Goal: Transaction & Acquisition: Purchase product/service

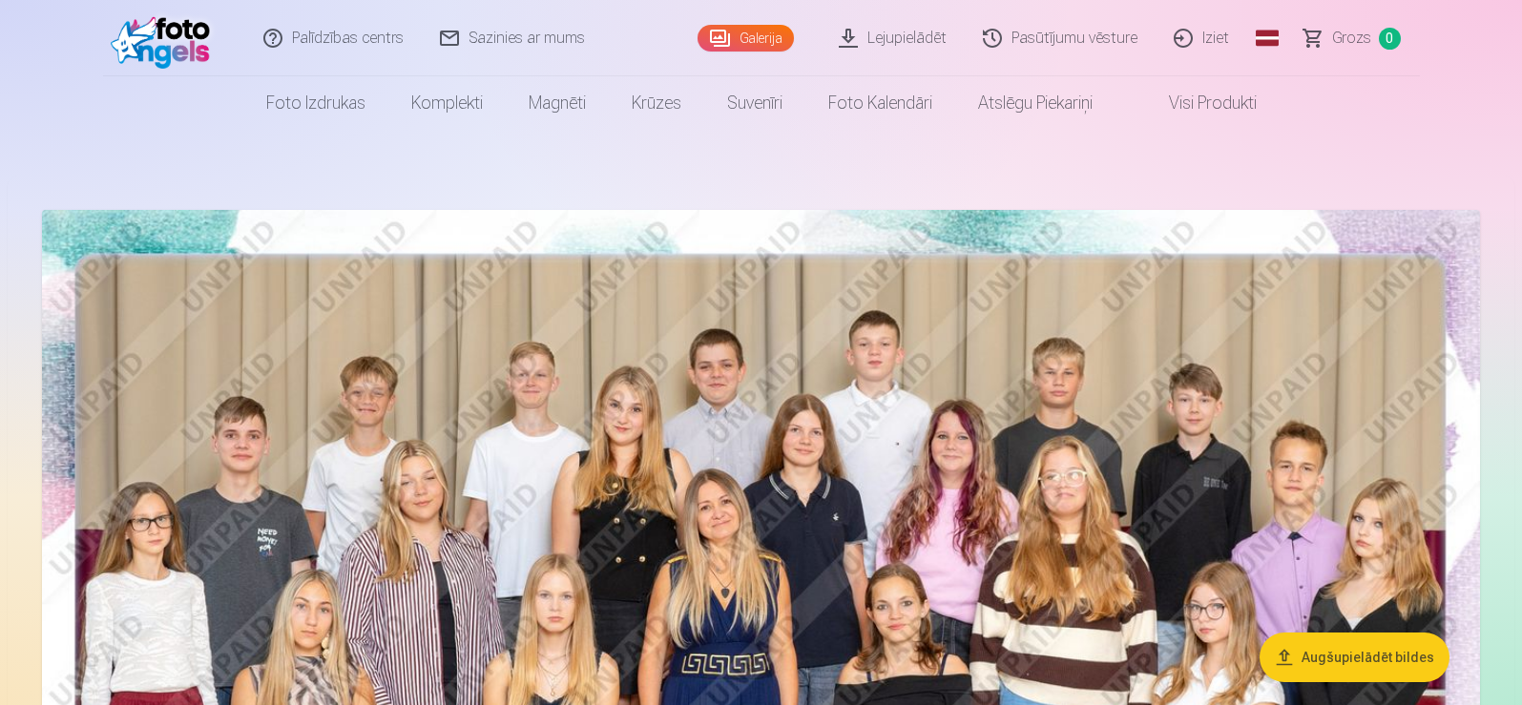
click at [714, 515] on img at bounding box center [761, 689] width 1438 height 959
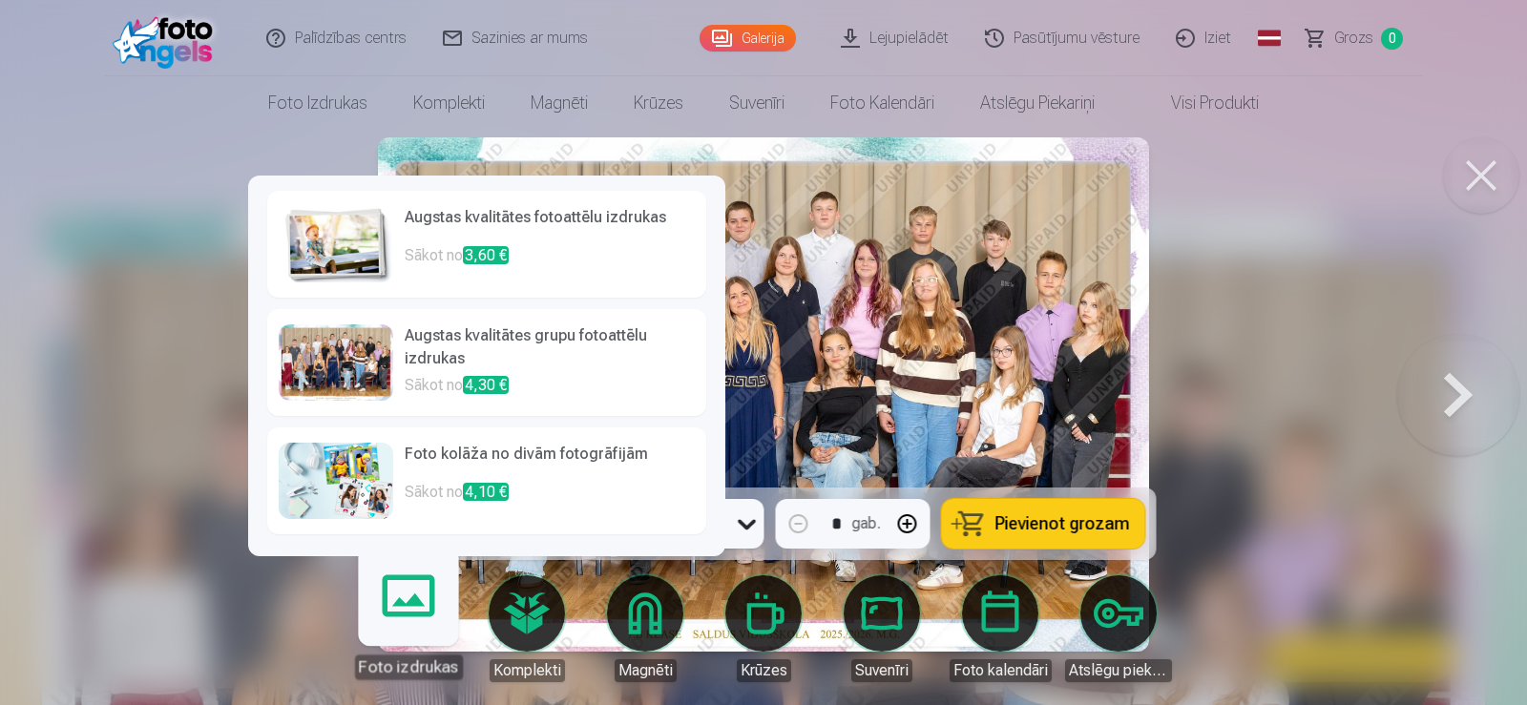
click at [410, 627] on link "Foto izdrukas" at bounding box center [407, 620] width 117 height 117
click at [358, 355] on div at bounding box center [336, 362] width 114 height 76
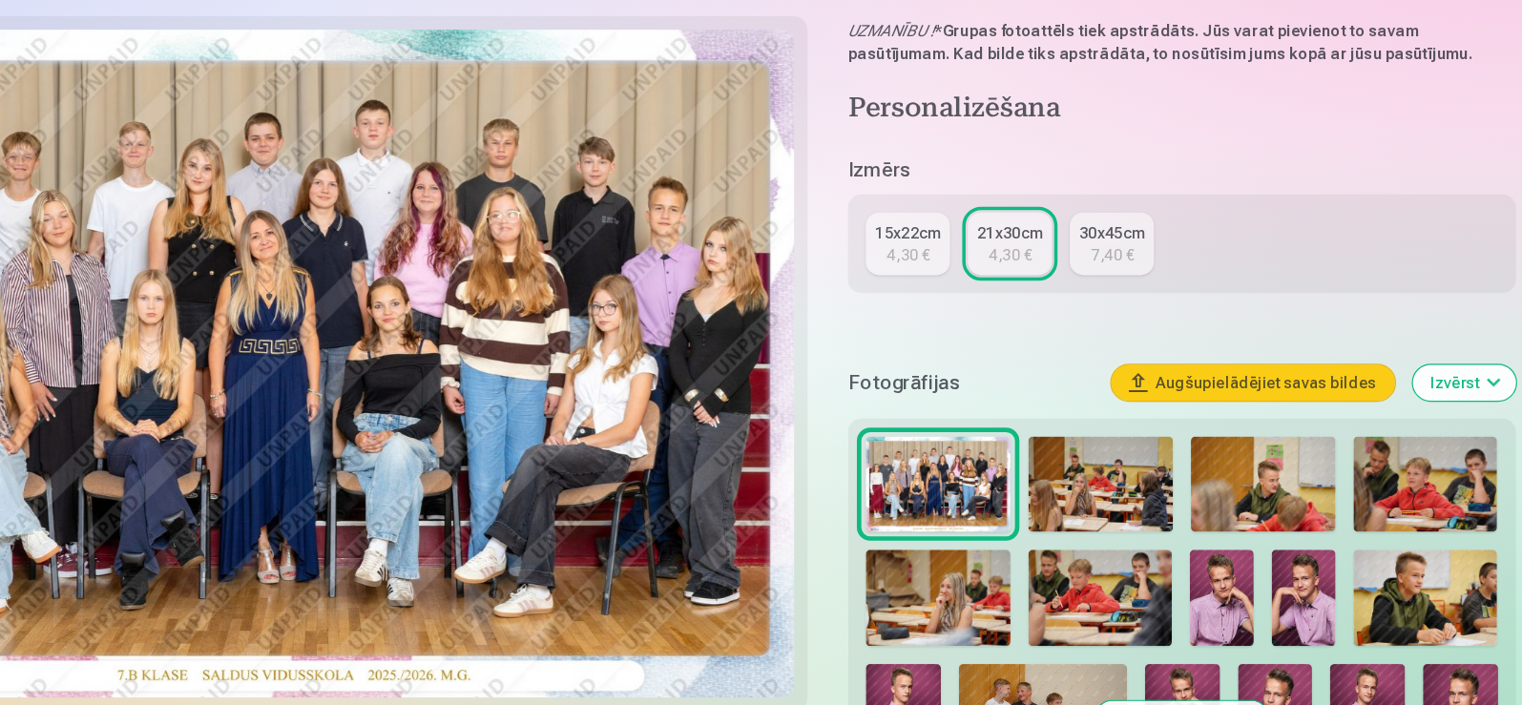
scroll to position [278, 0]
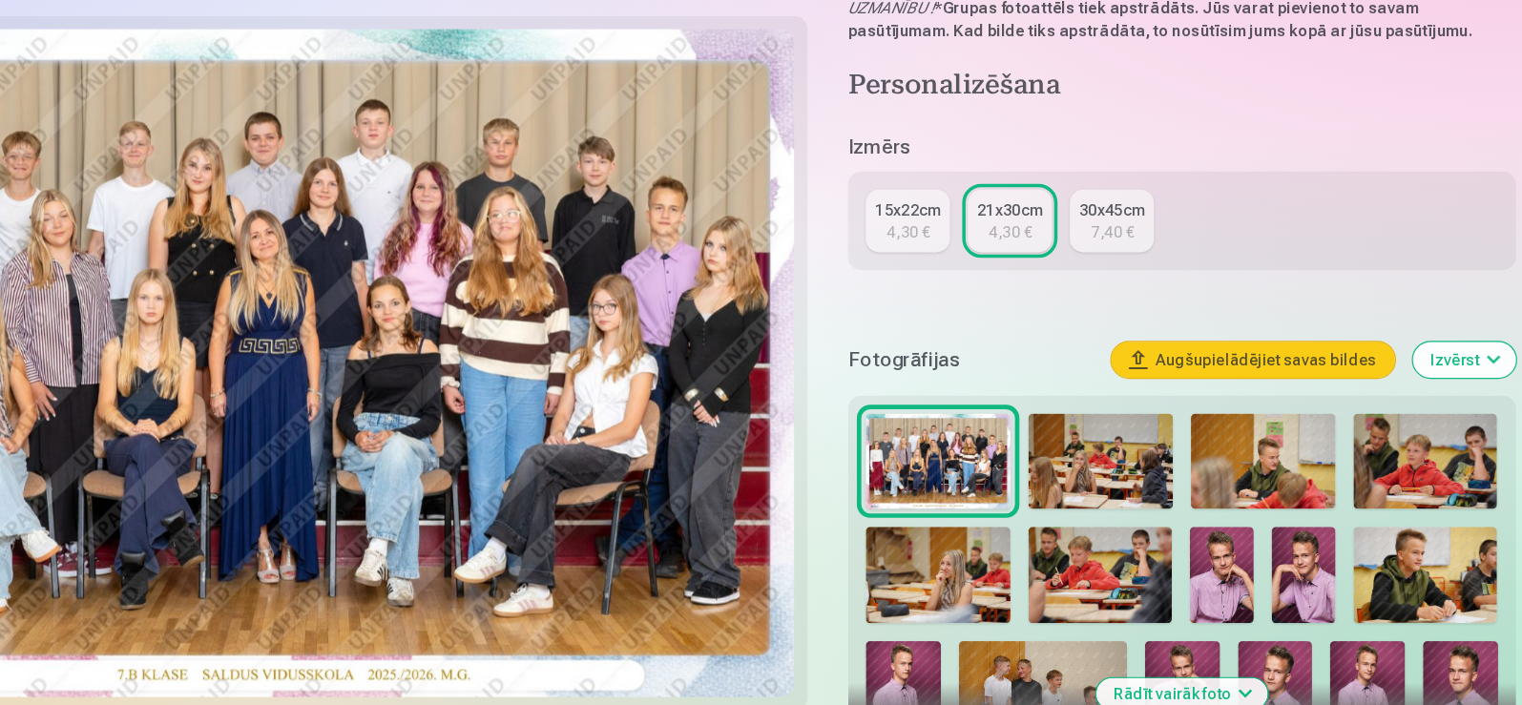
click at [1055, 296] on div "4,30 €" at bounding box center [1064, 302] width 36 height 19
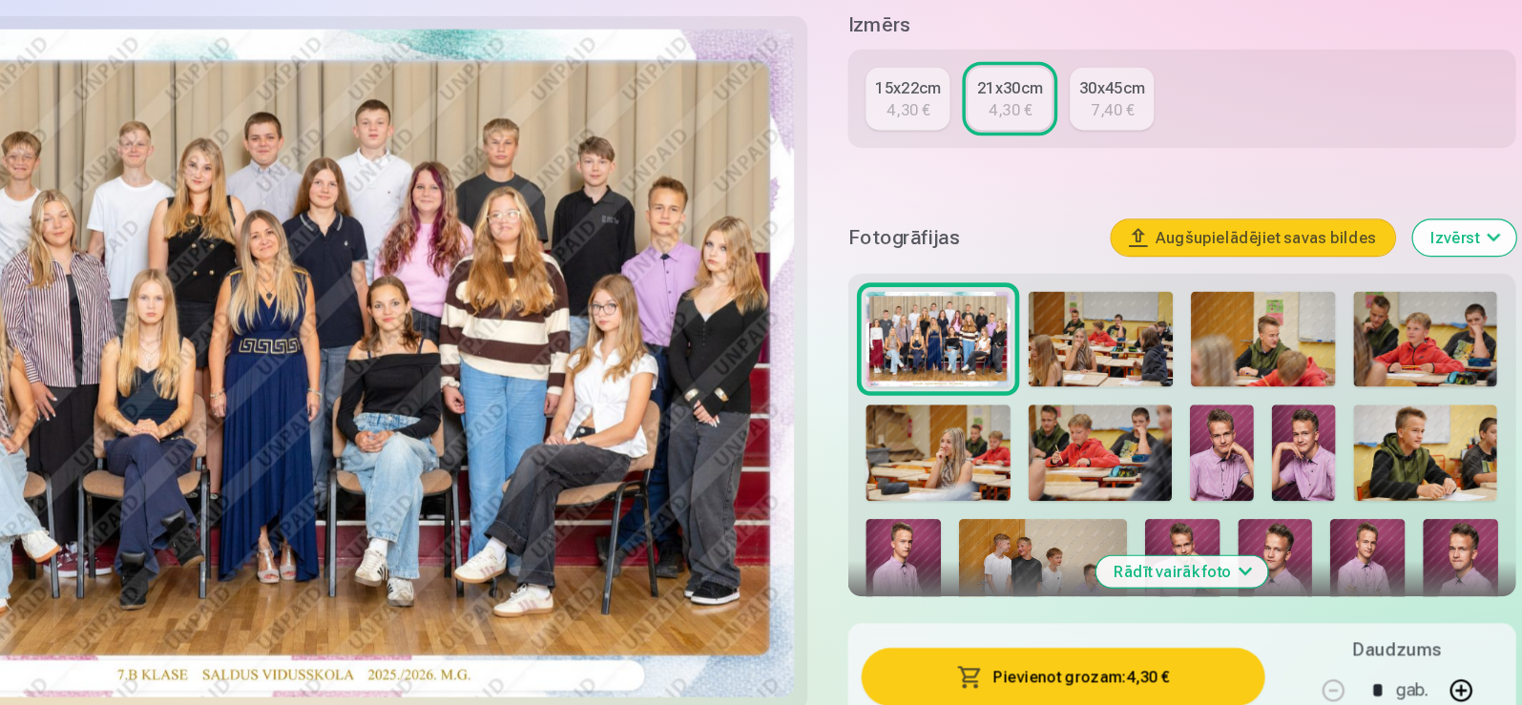
scroll to position [433, 0]
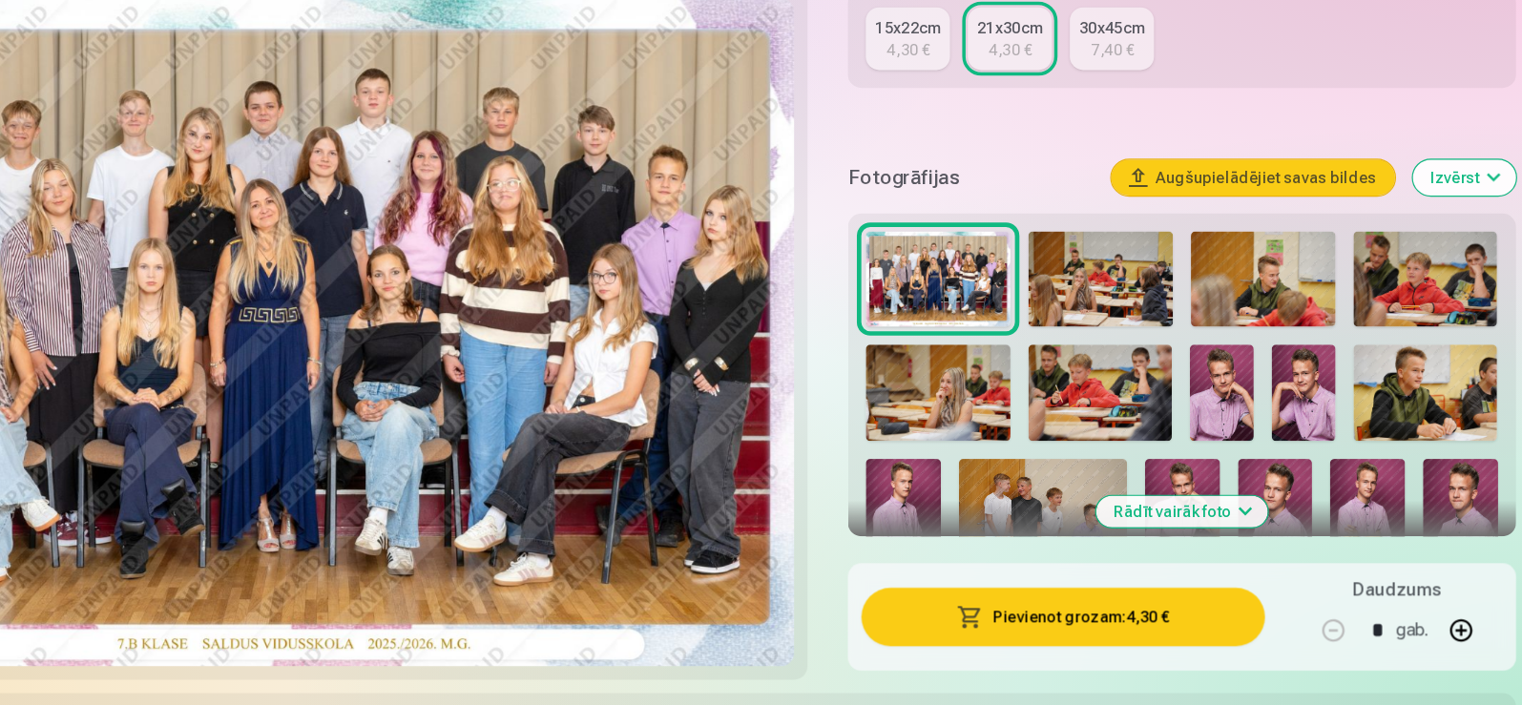
click at [1139, 626] on button "Pievienot grozam : 4,30 €" at bounding box center [1108, 630] width 343 height 50
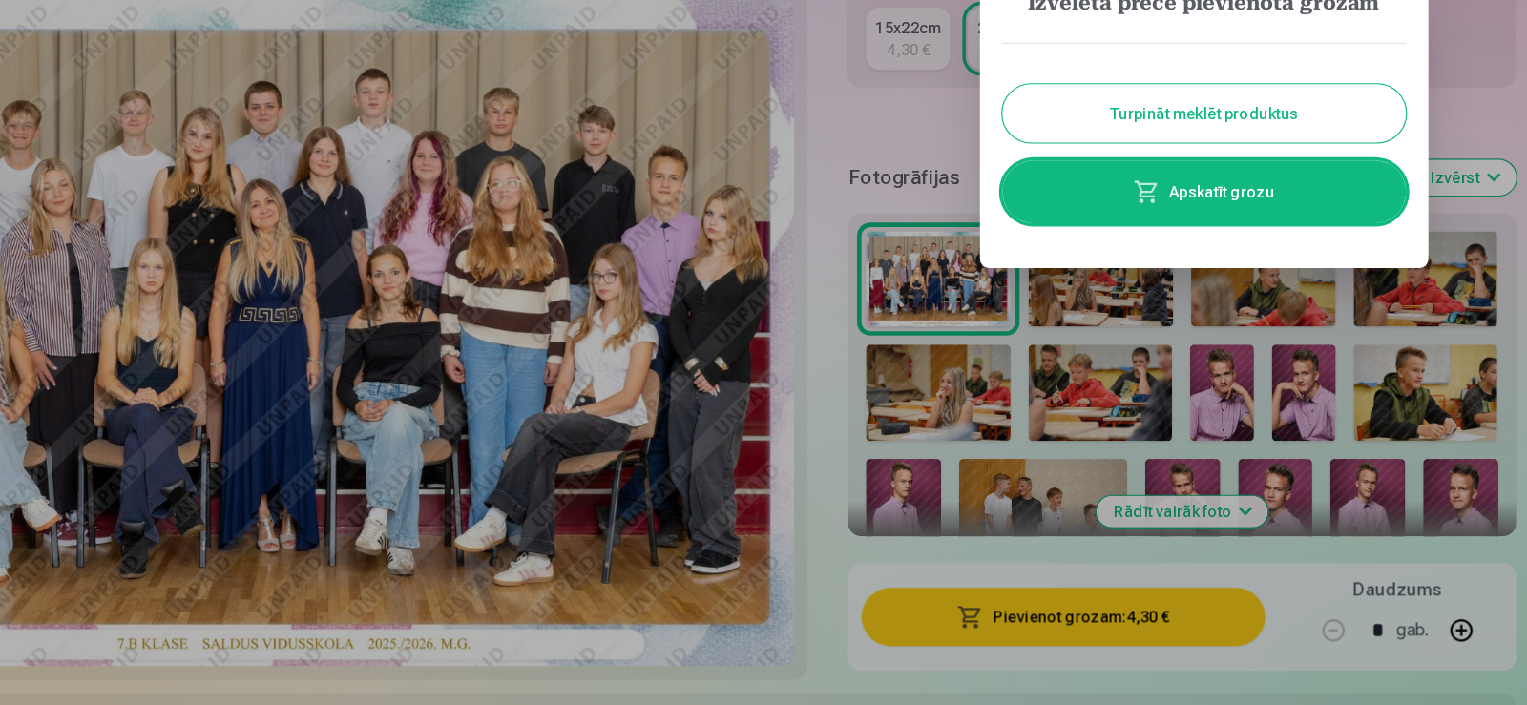
click at [1240, 197] on button "Turpināt meklēt produktus" at bounding box center [1228, 202] width 343 height 50
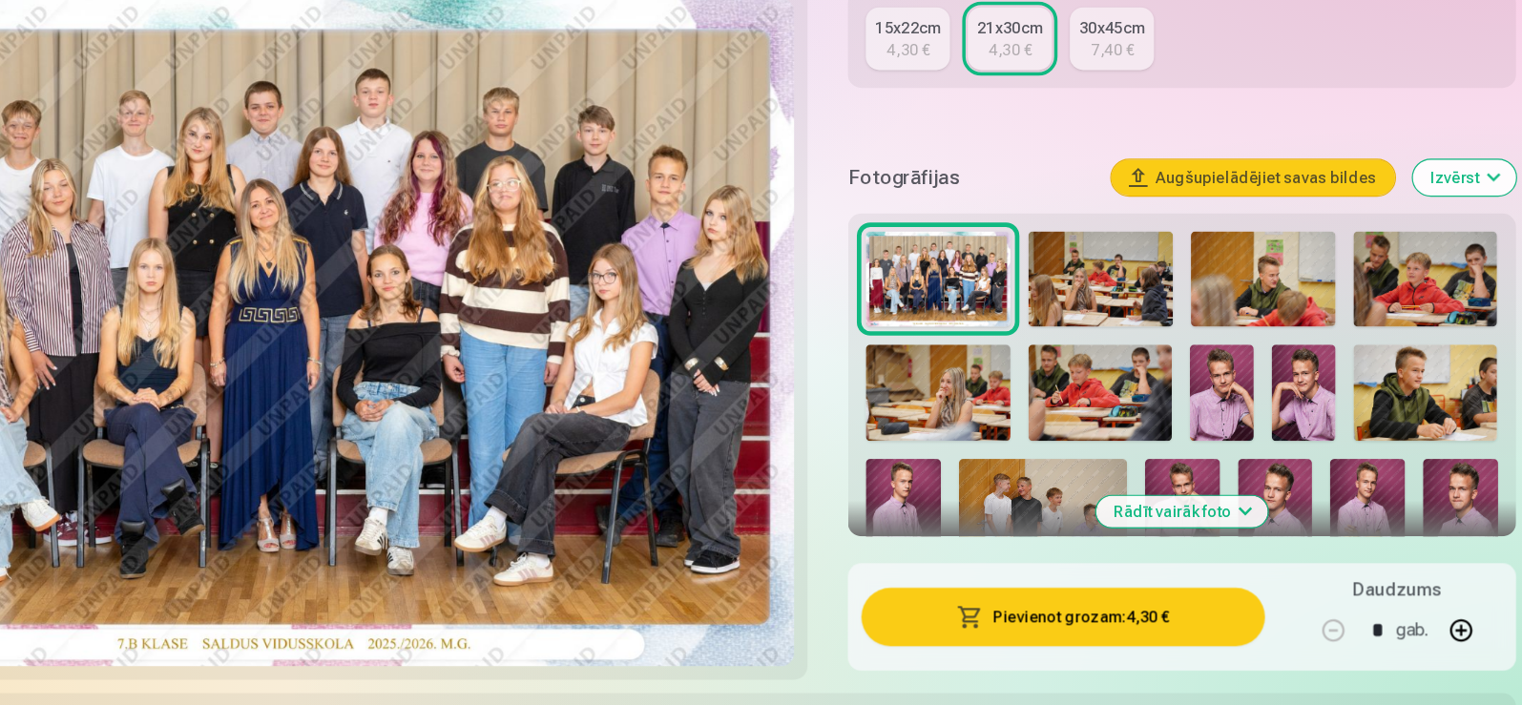
click at [1159, 336] on img at bounding box center [1140, 343] width 123 height 82
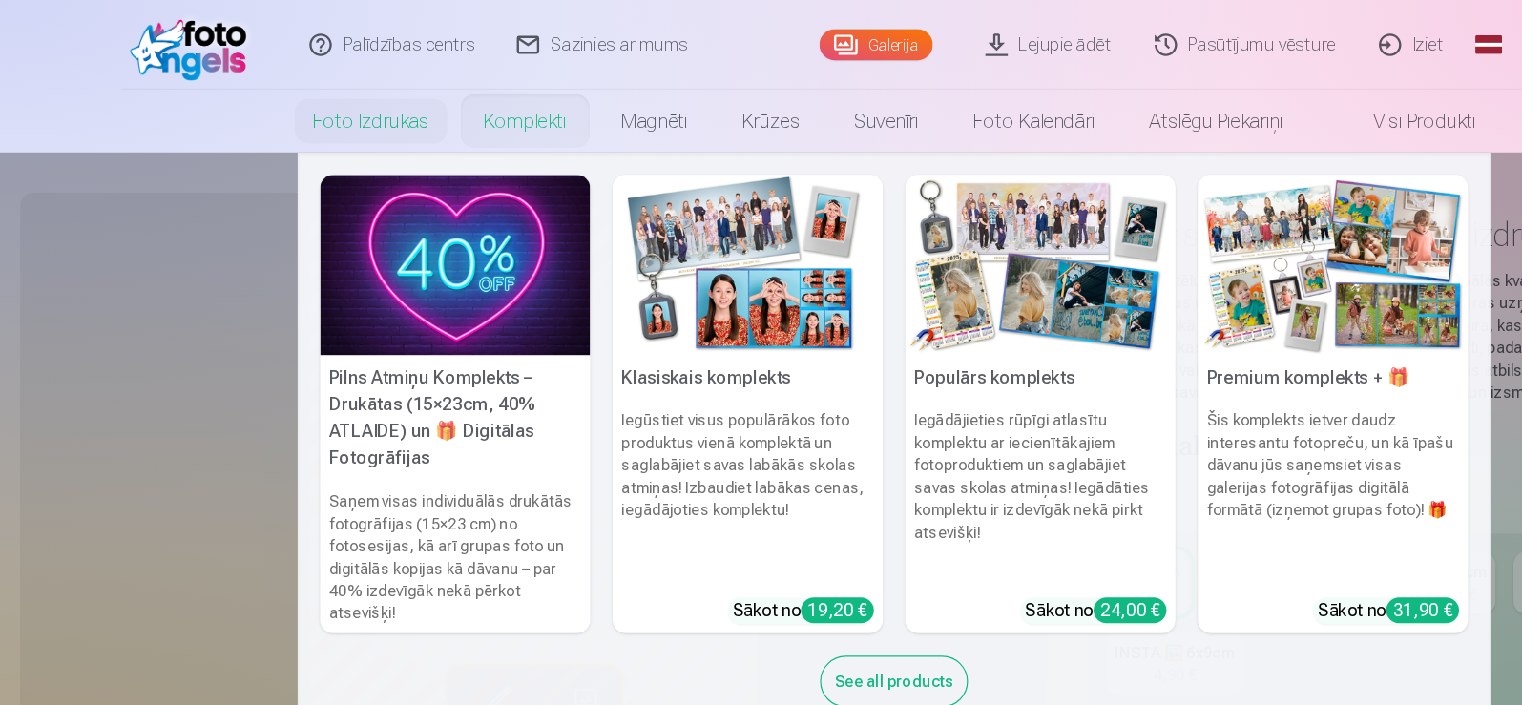
click at [437, 113] on link "Komplekti" at bounding box center [446, 102] width 117 height 53
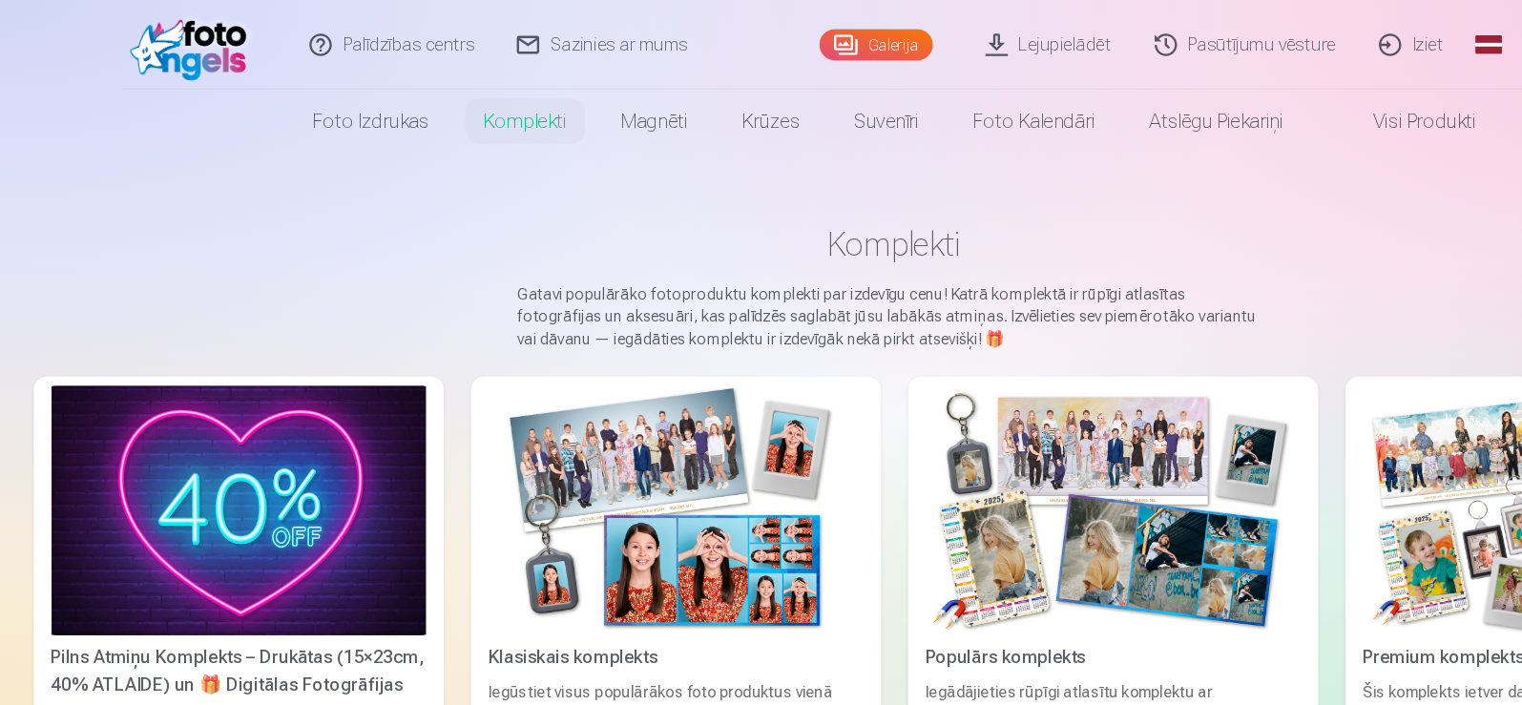
click at [191, 562] on div "Pilns Atmiņu Komplekts – Drukātas (15×23cm, 40% ATLAIDE) un 🎁 Digitālas Fotogrā…" at bounding box center [203, 572] width 334 height 46
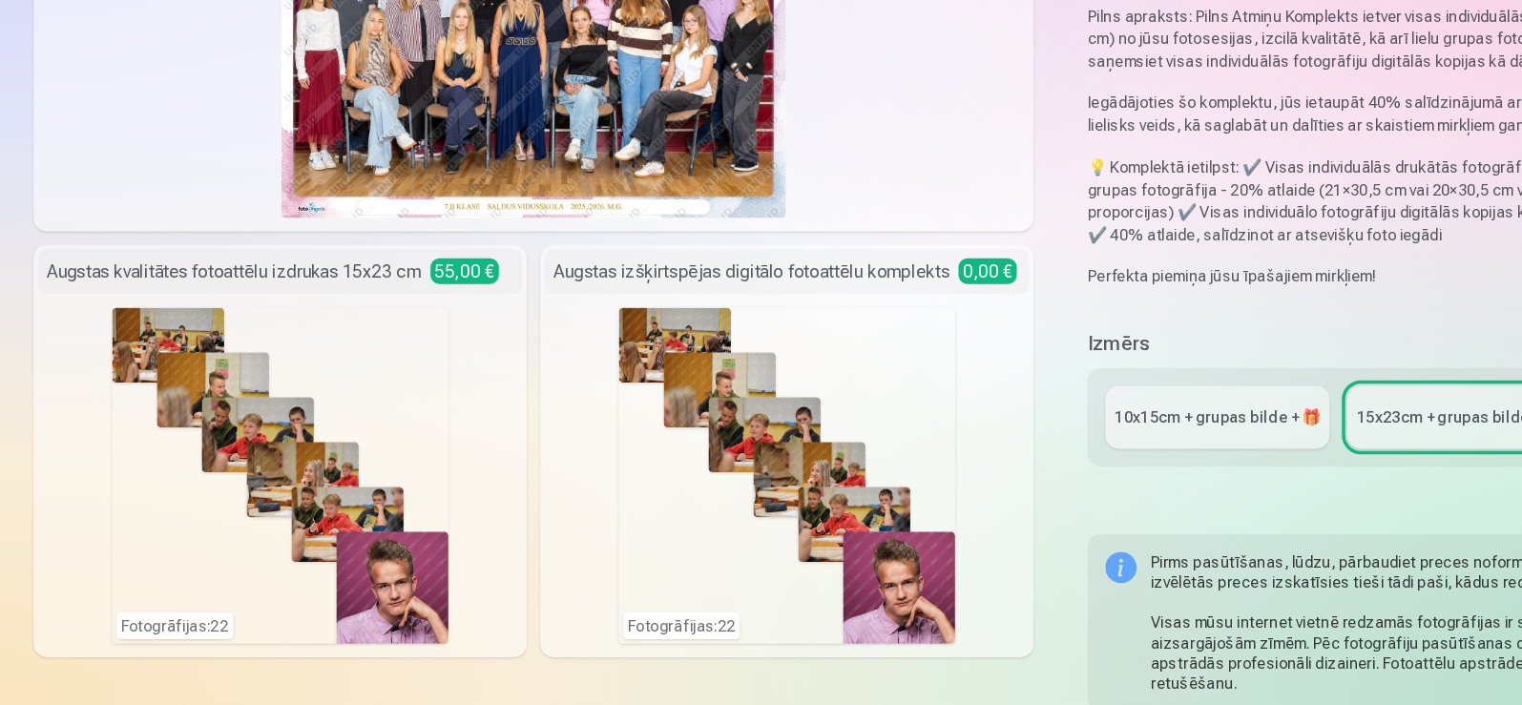
scroll to position [236, 0]
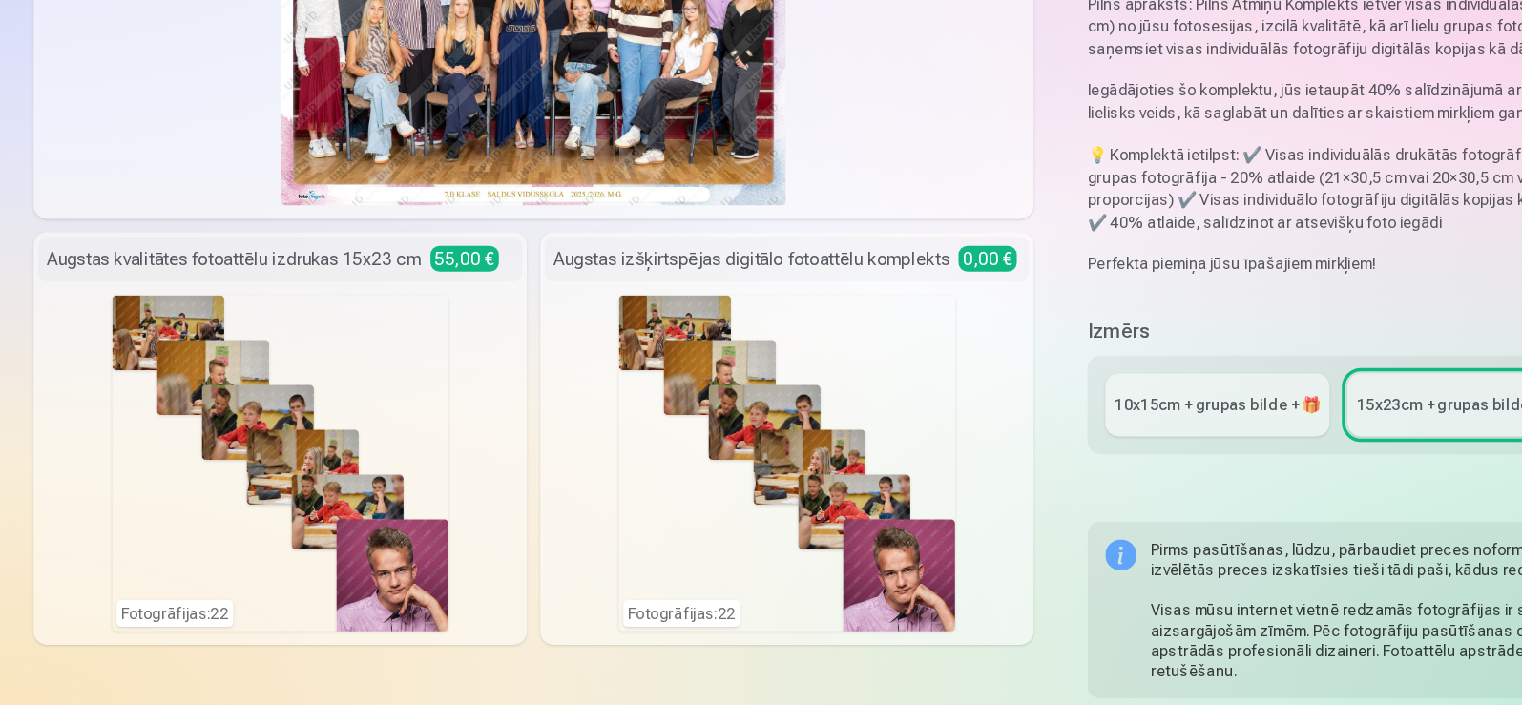
click at [1042, 448] on div "10x15сm + grupas bilde + 🎁" at bounding box center [1036, 449] width 176 height 19
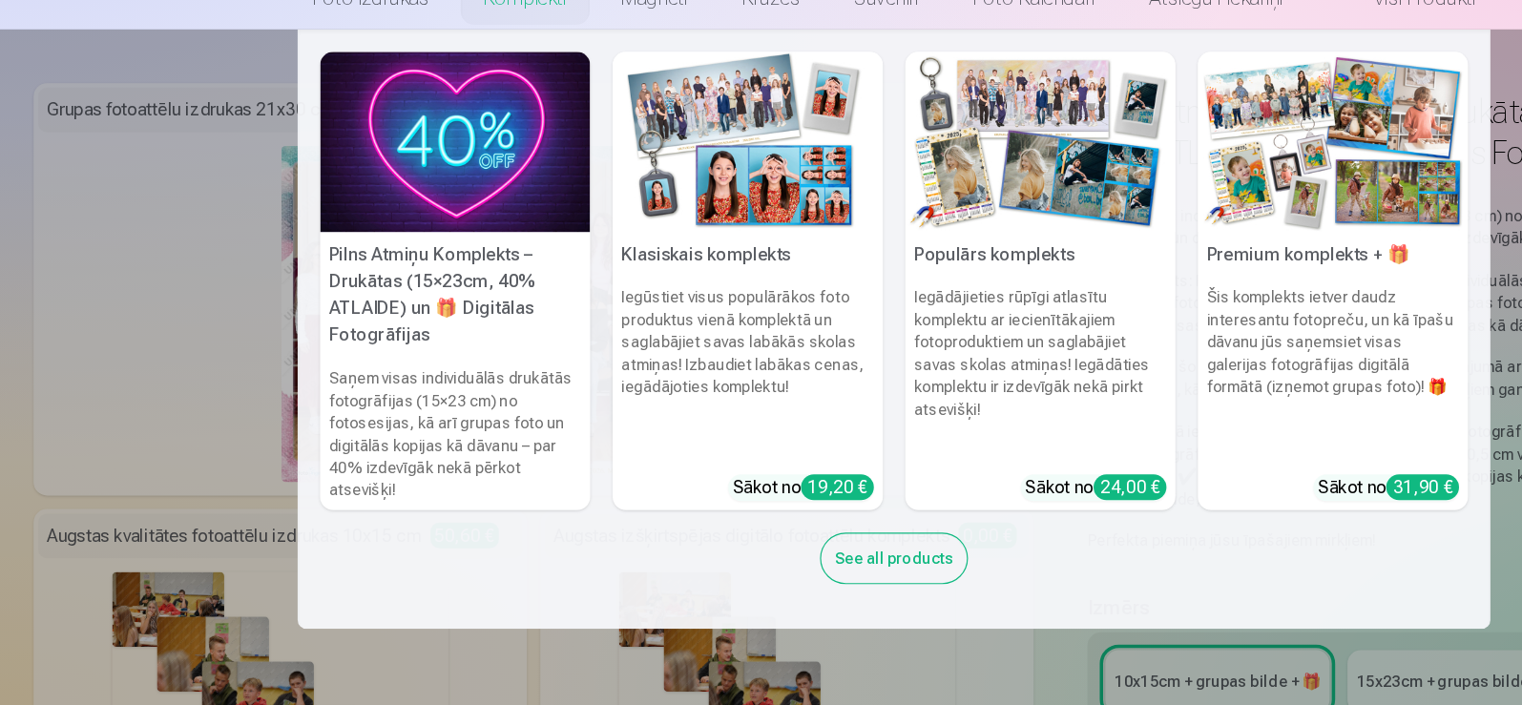
click at [440, 109] on link "Komplekti" at bounding box center [446, 102] width 117 height 53
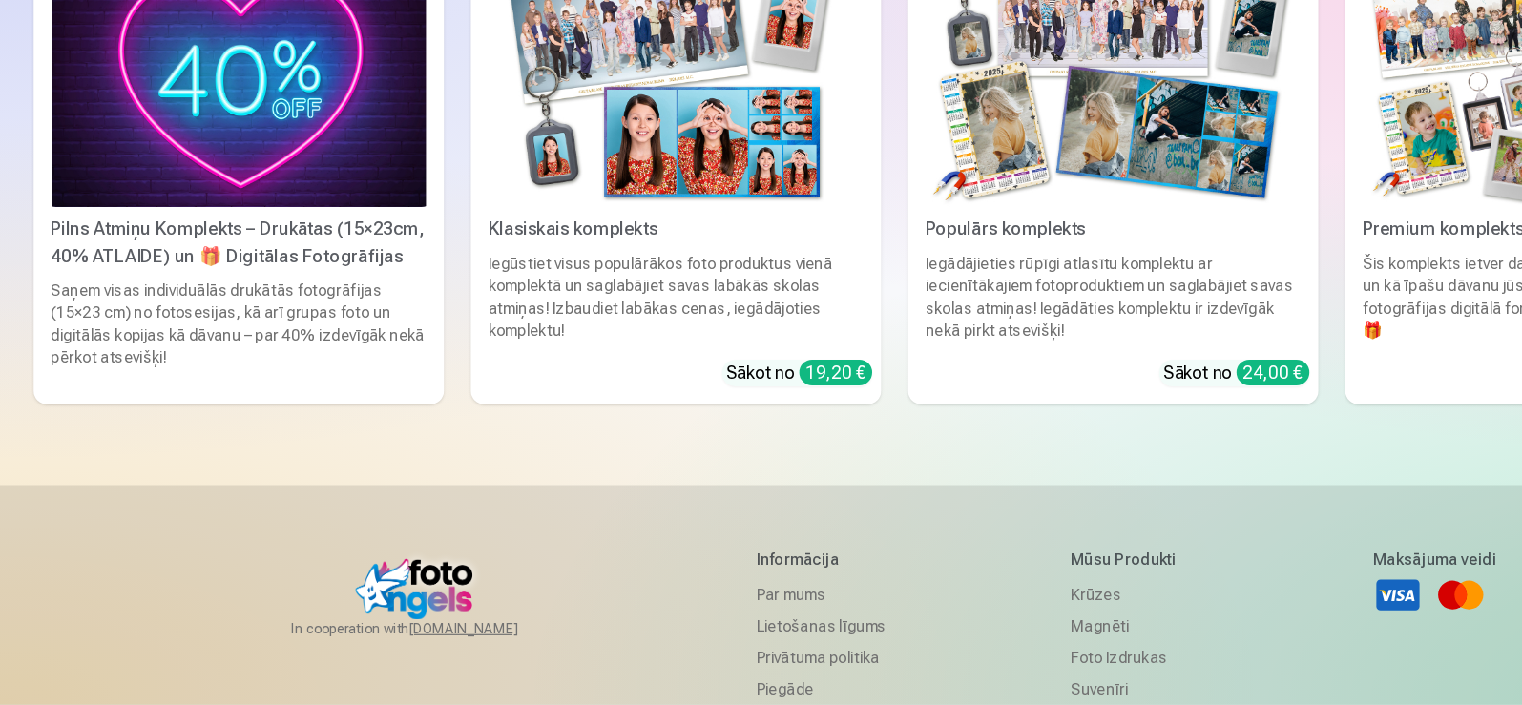
scroll to position [265, 0]
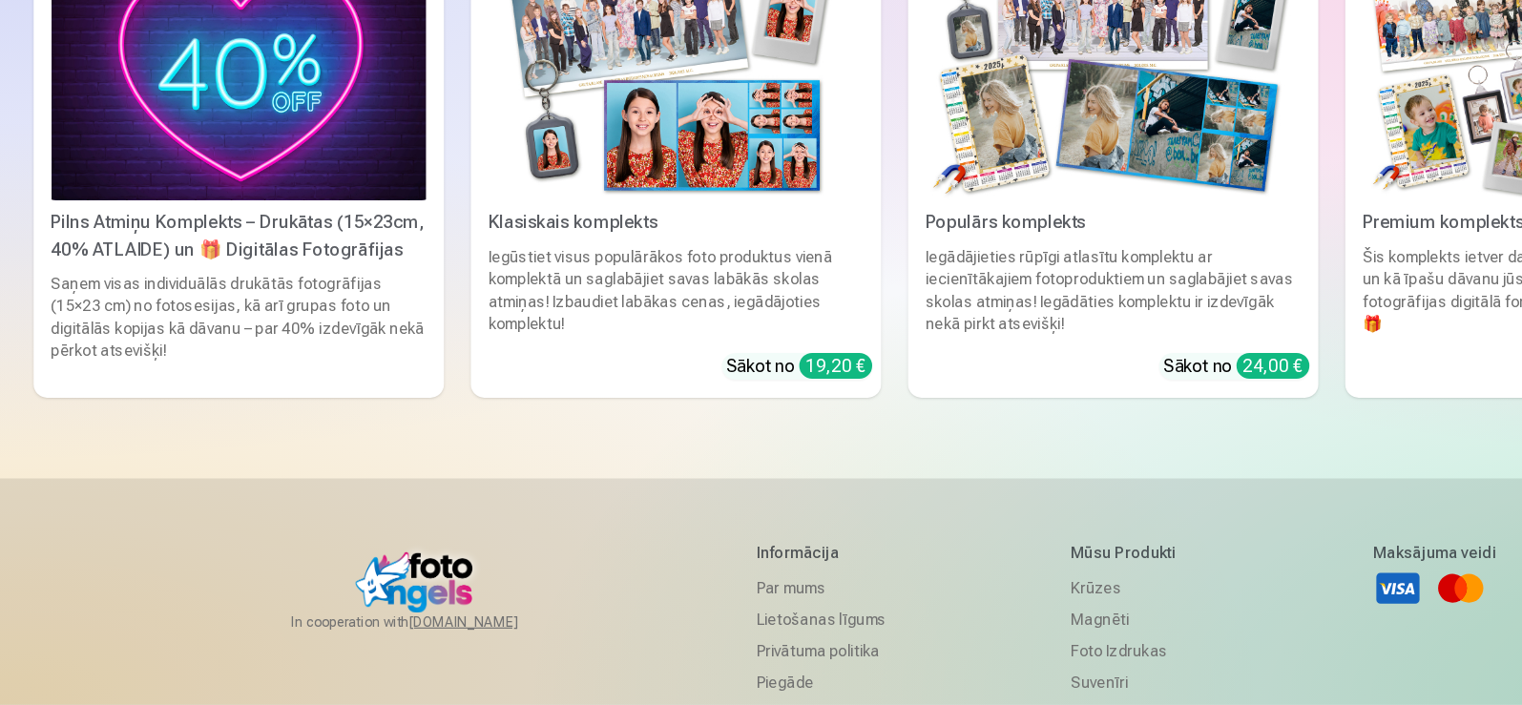
click at [1228, 257] on img at bounding box center [1319, 169] width 319 height 213
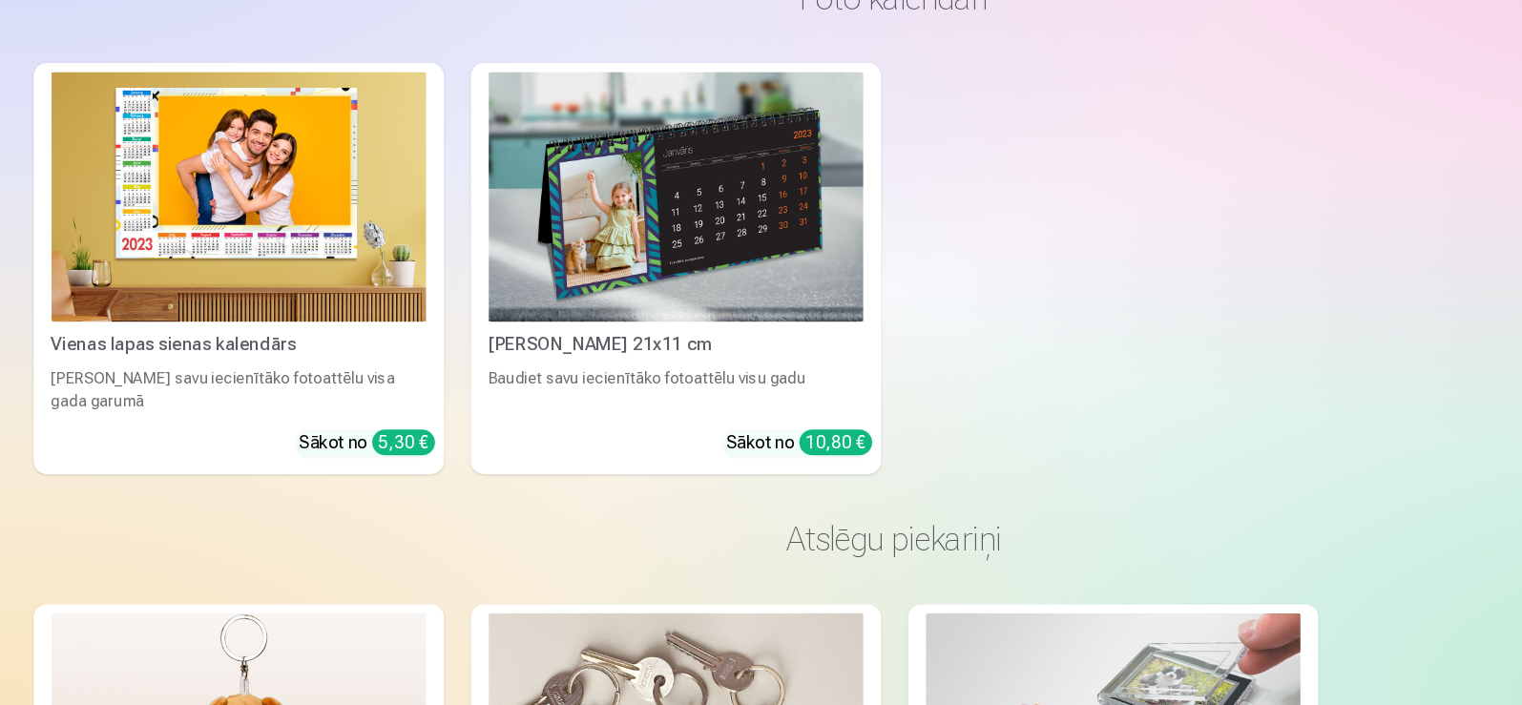
scroll to position [7070, 0]
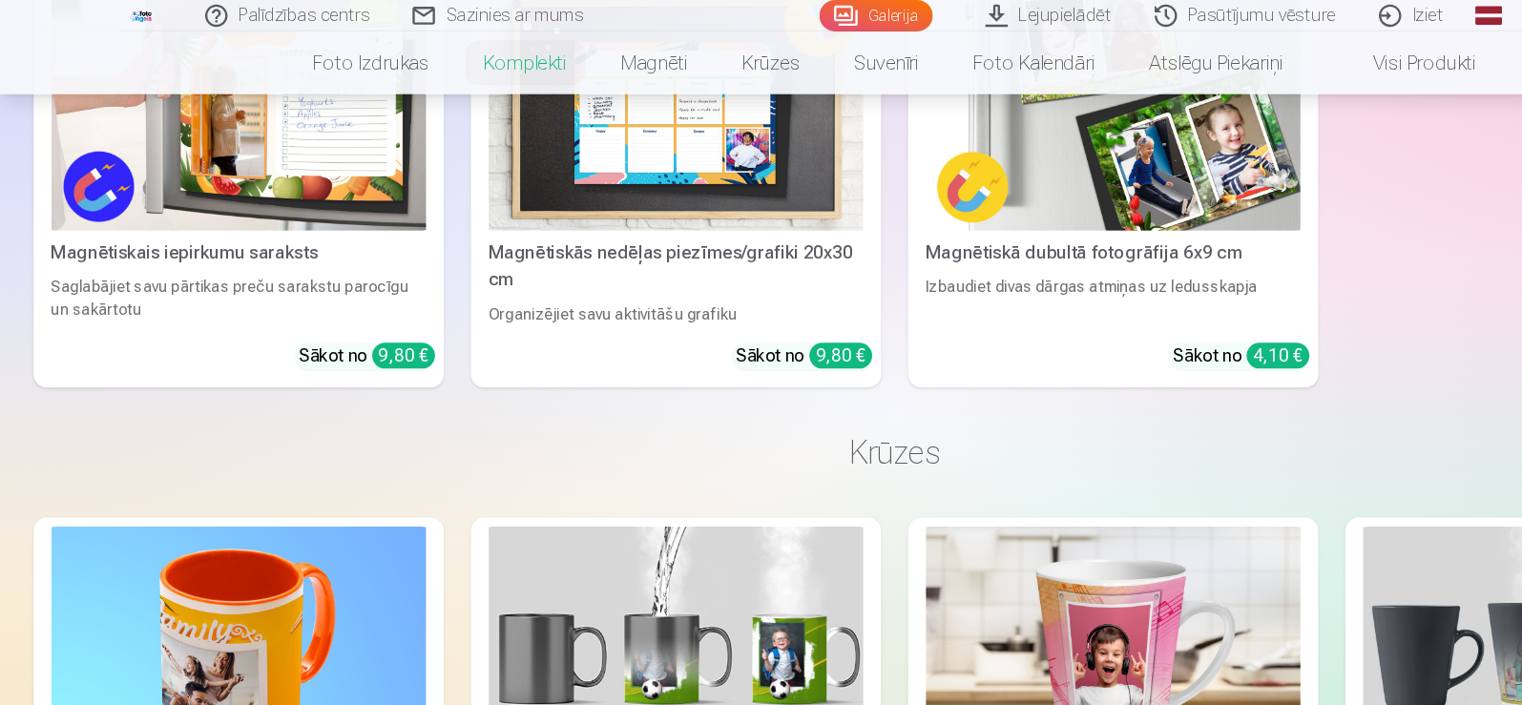
scroll to position [3306, 0]
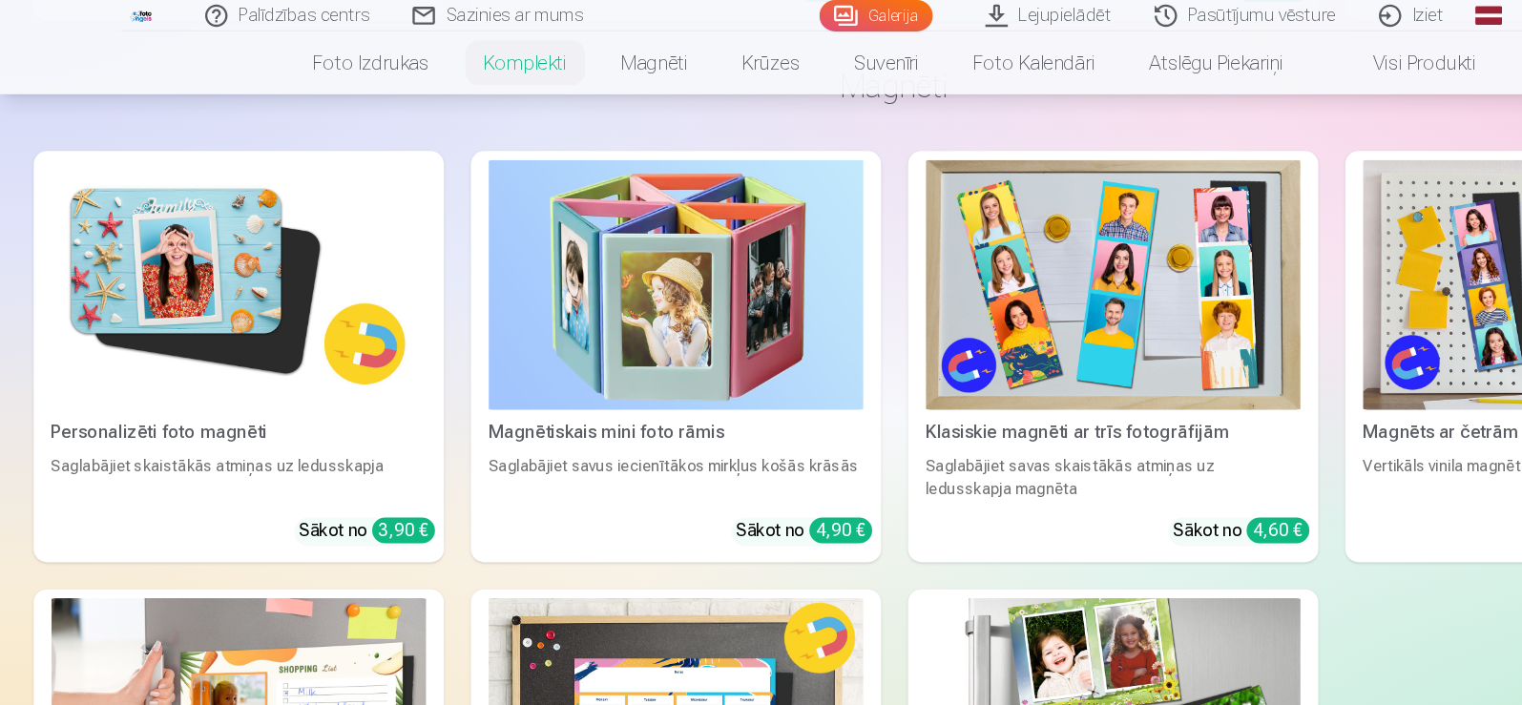
click at [159, 365] on div "Personalizēti foto magnēti" at bounding box center [203, 368] width 334 height 23
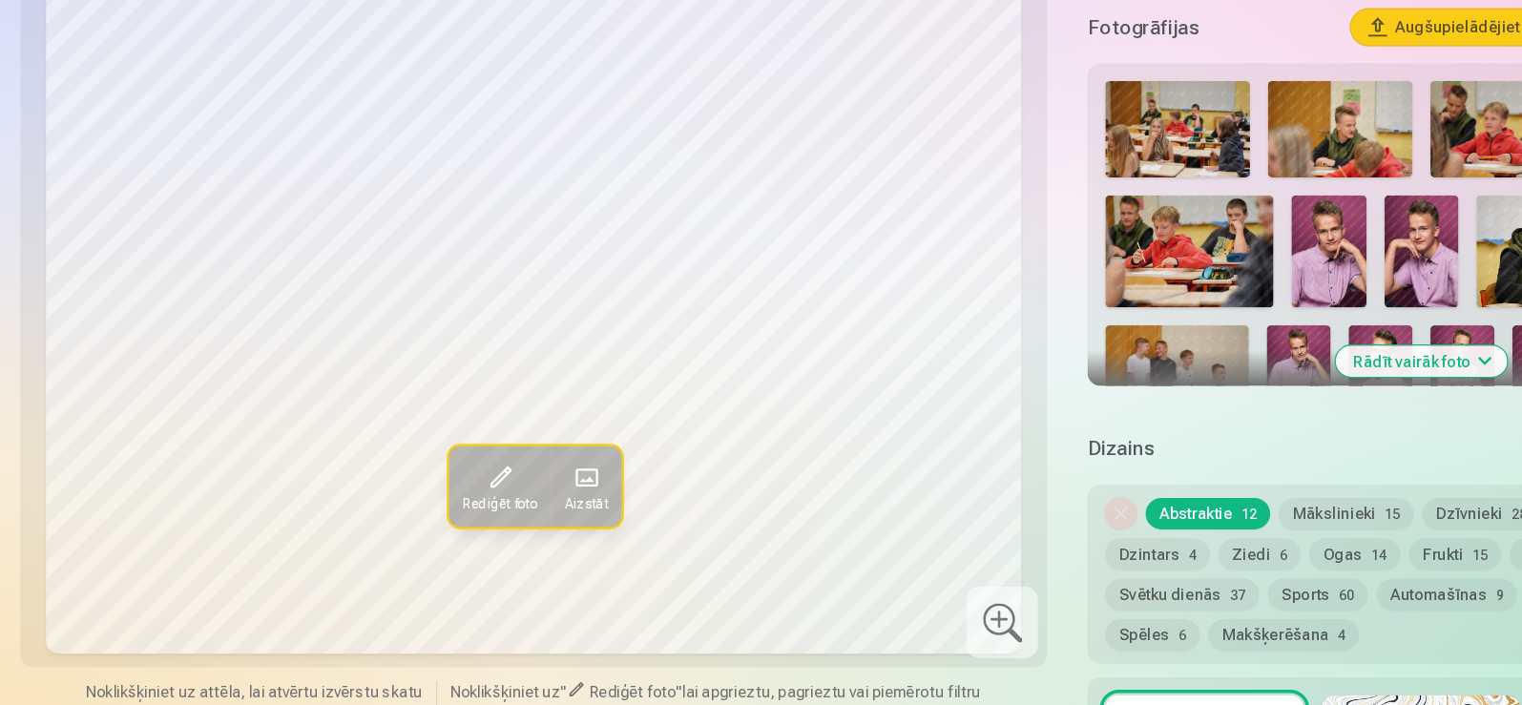
scroll to position [1051, 0]
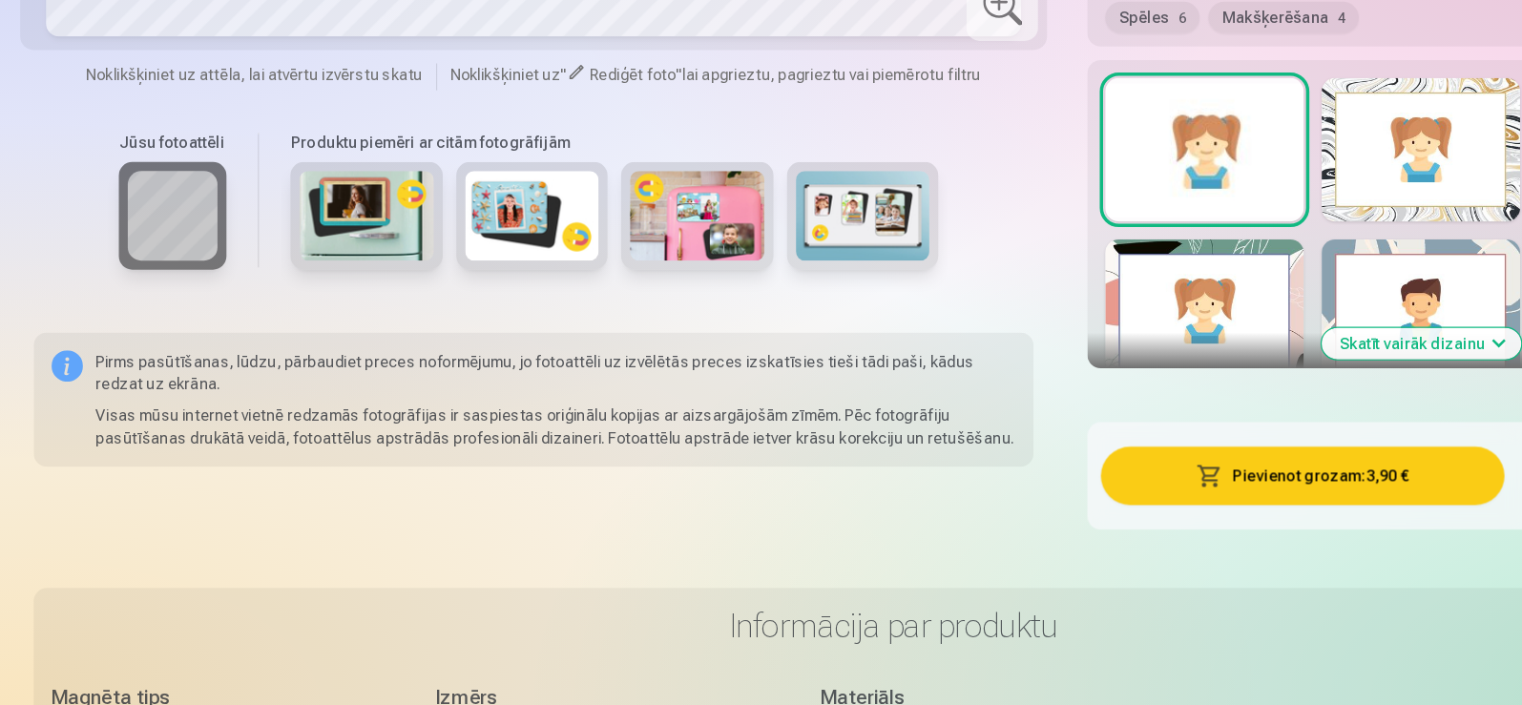
click at [1113, 169] on div "Skatīt vairāk dizainu" at bounding box center [1210, 287] width 568 height 262
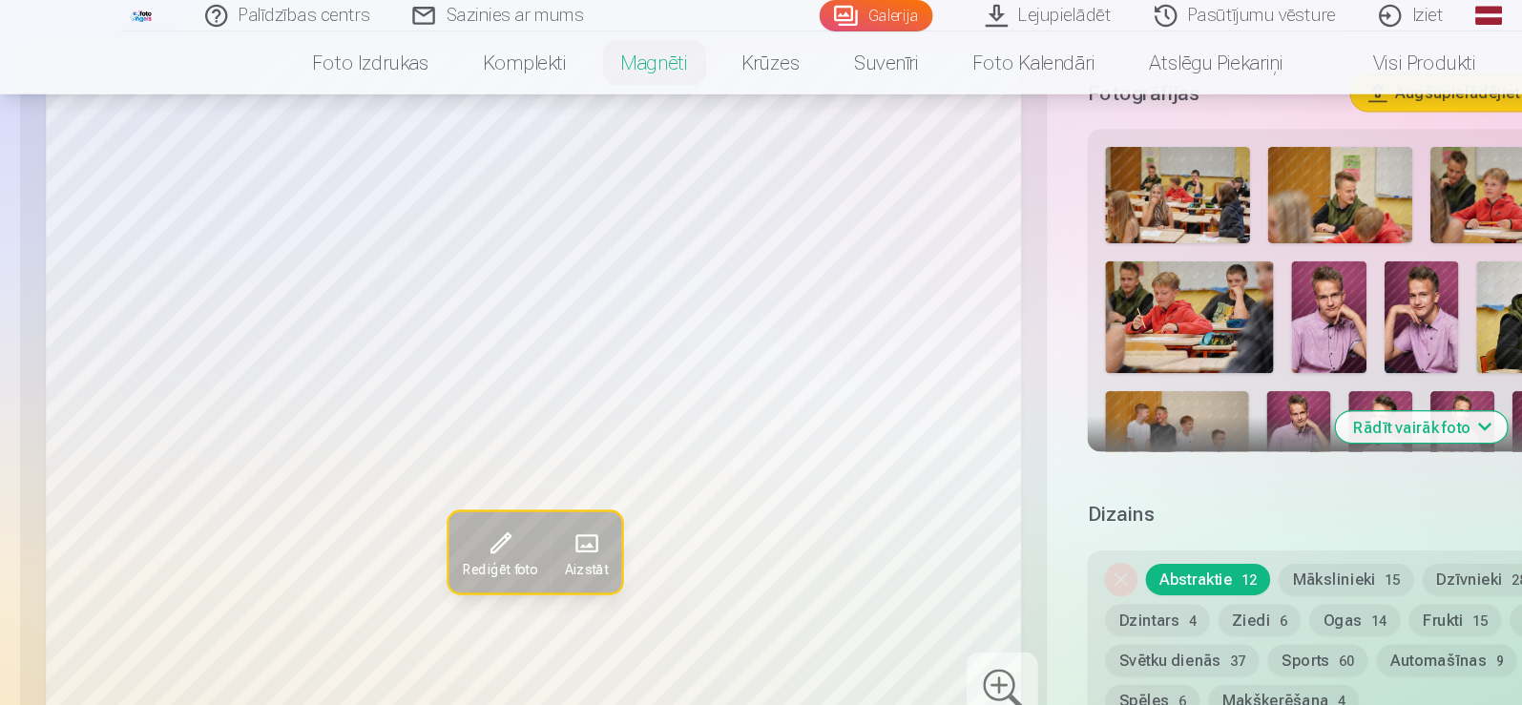
scroll to position [397, 0]
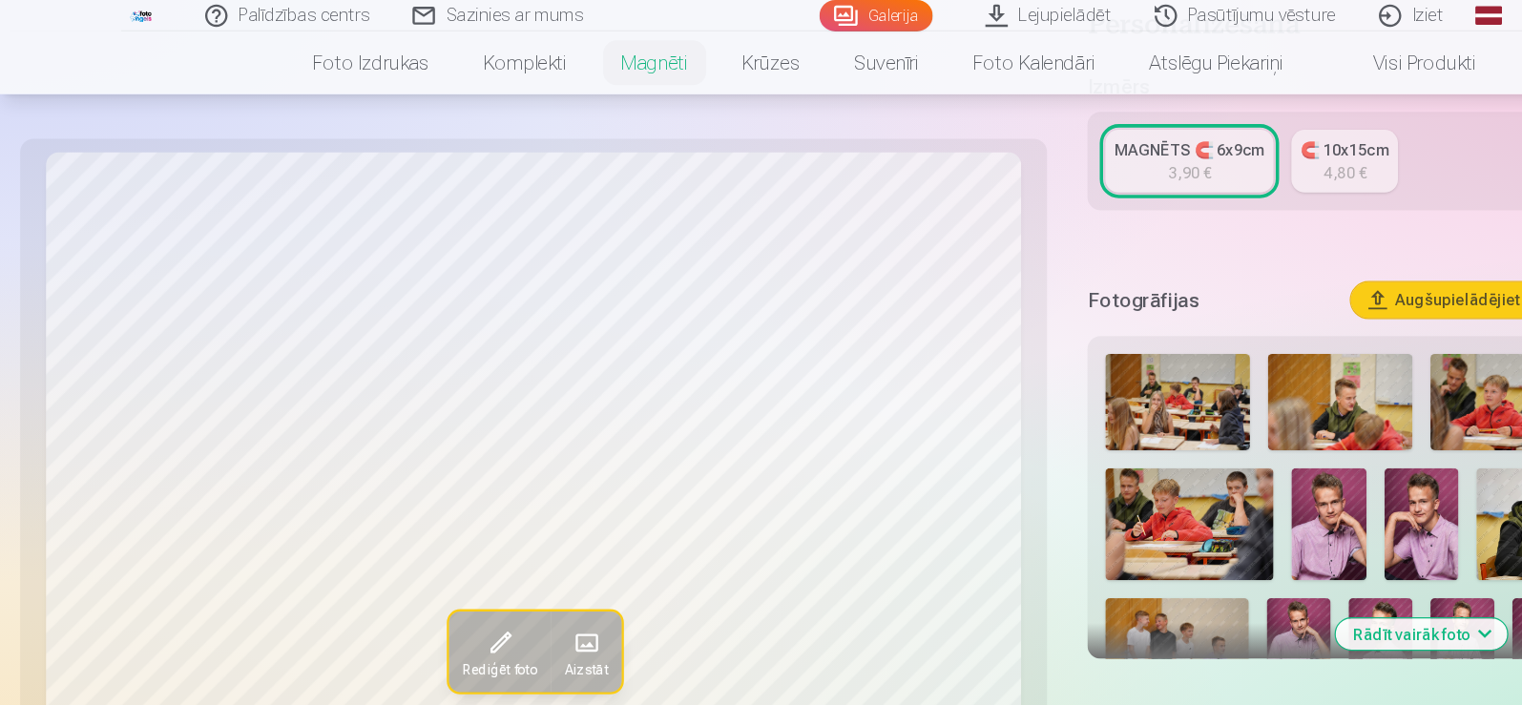
click at [1143, 320] on img at bounding box center [1140, 343] width 123 height 82
click at [1242, 323] on img at bounding box center [1279, 343] width 123 height 82
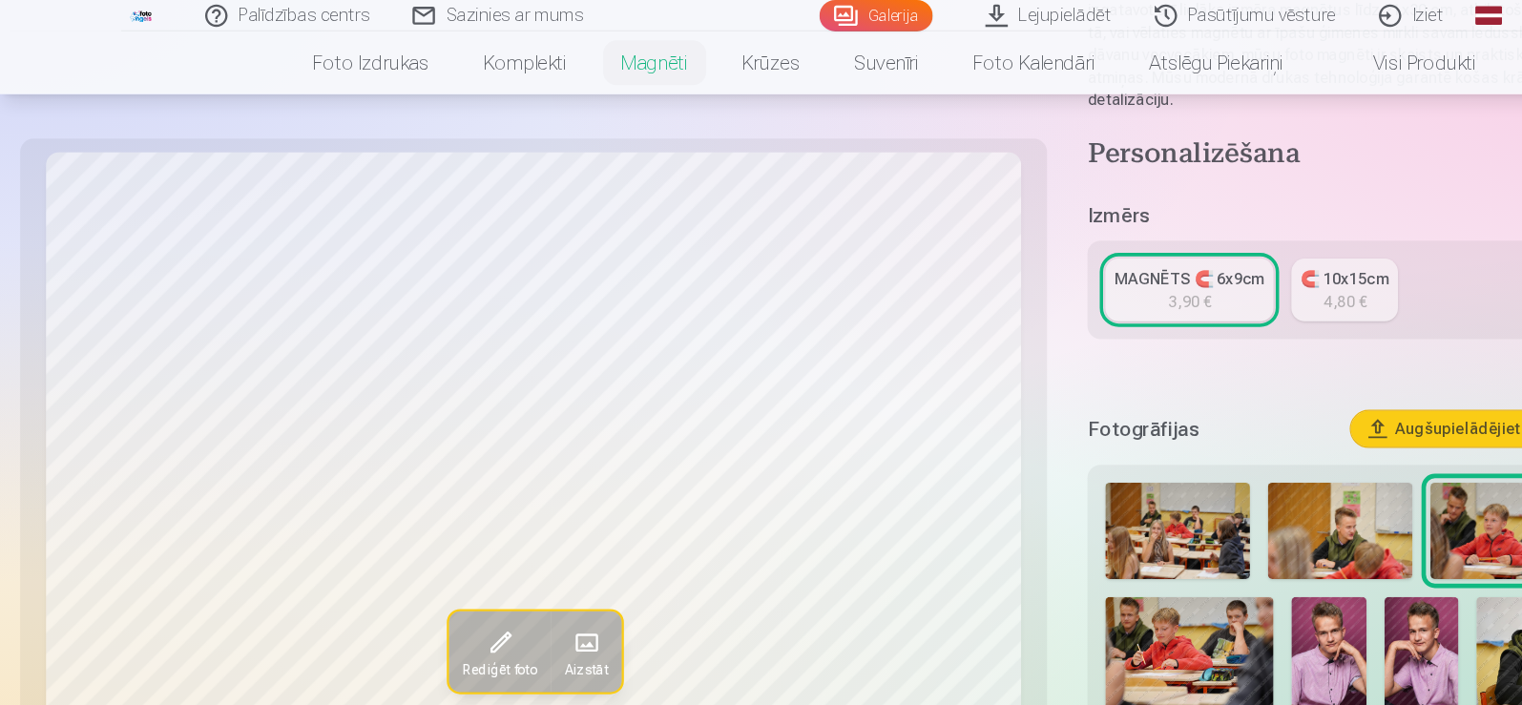
scroll to position [242, 0]
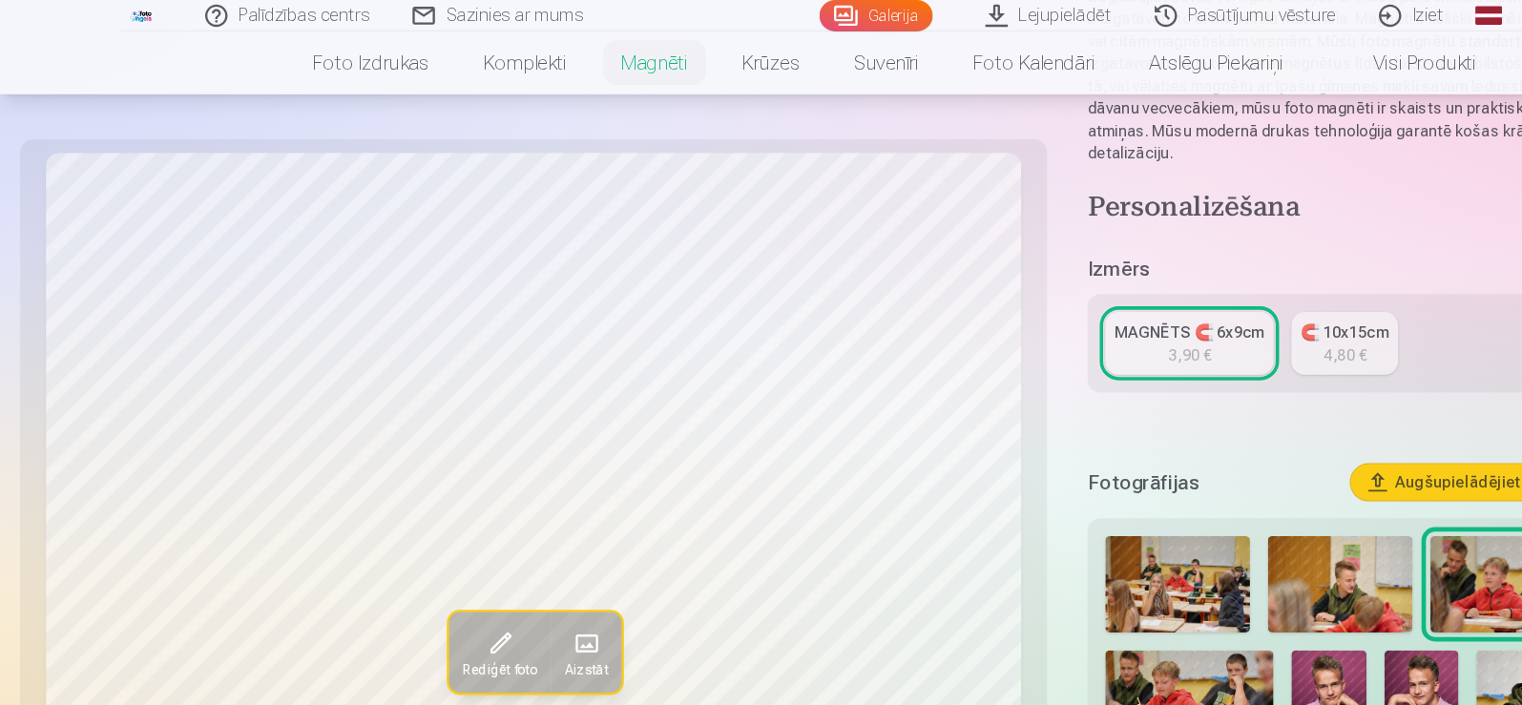
click at [1025, 569] on img at bounding box center [1012, 600] width 143 height 95
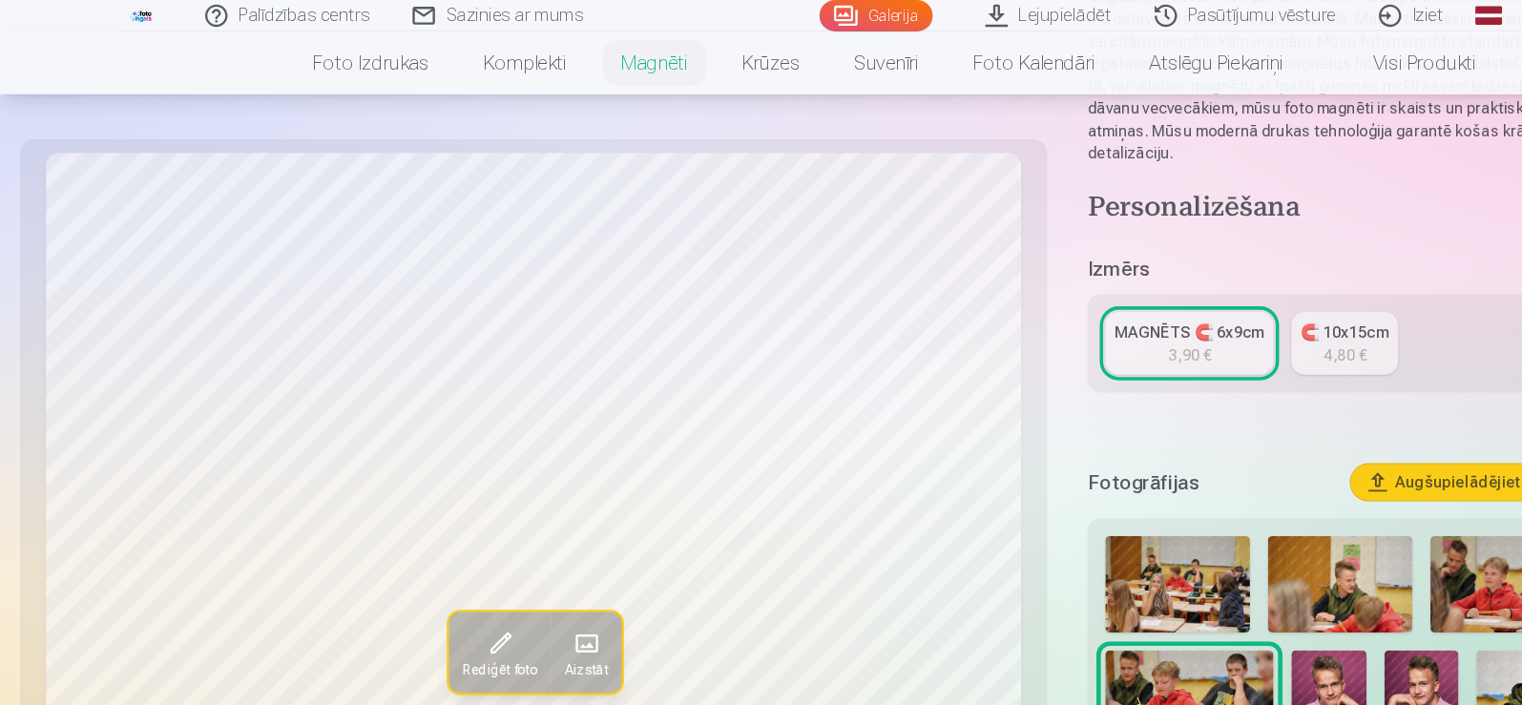
click at [1136, 572] on img at bounding box center [1131, 600] width 64 height 95
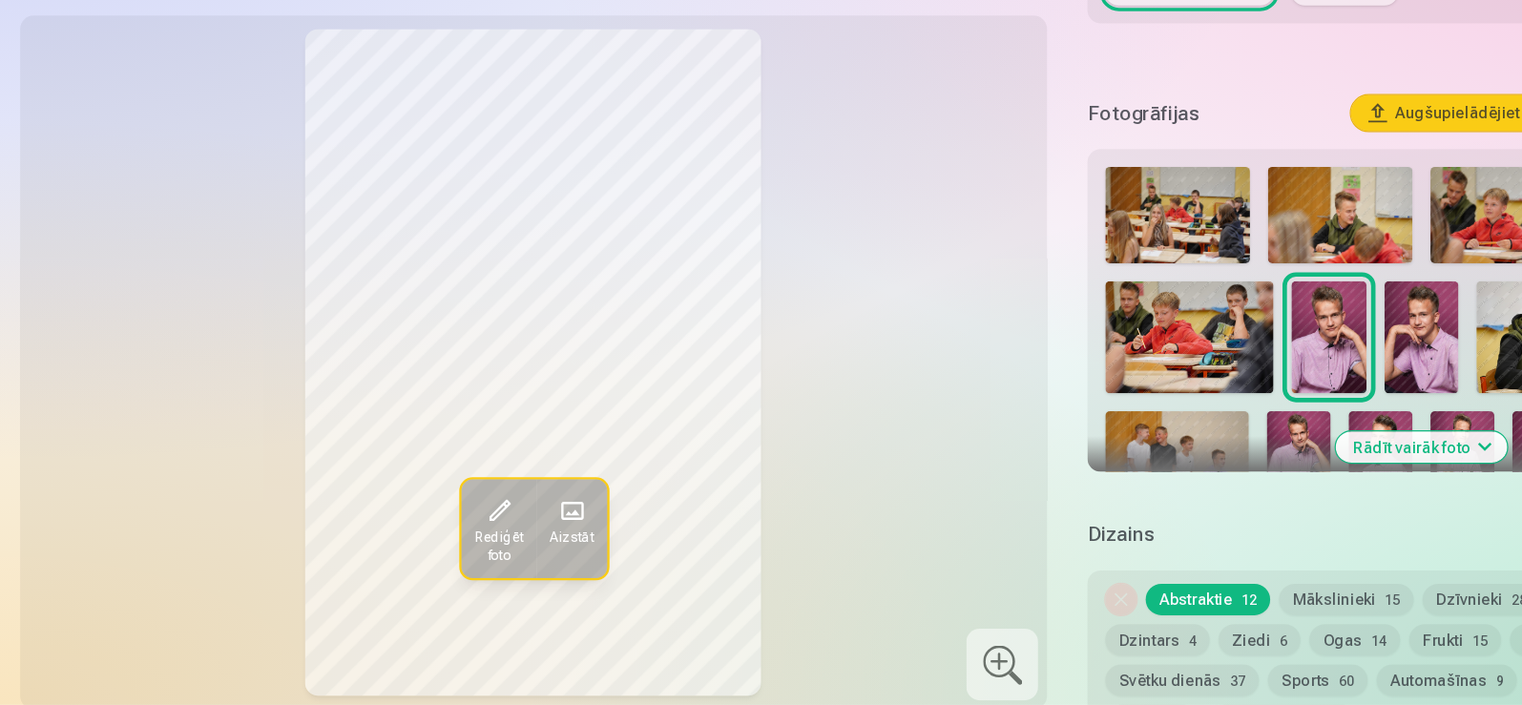
scroll to position [474, 0]
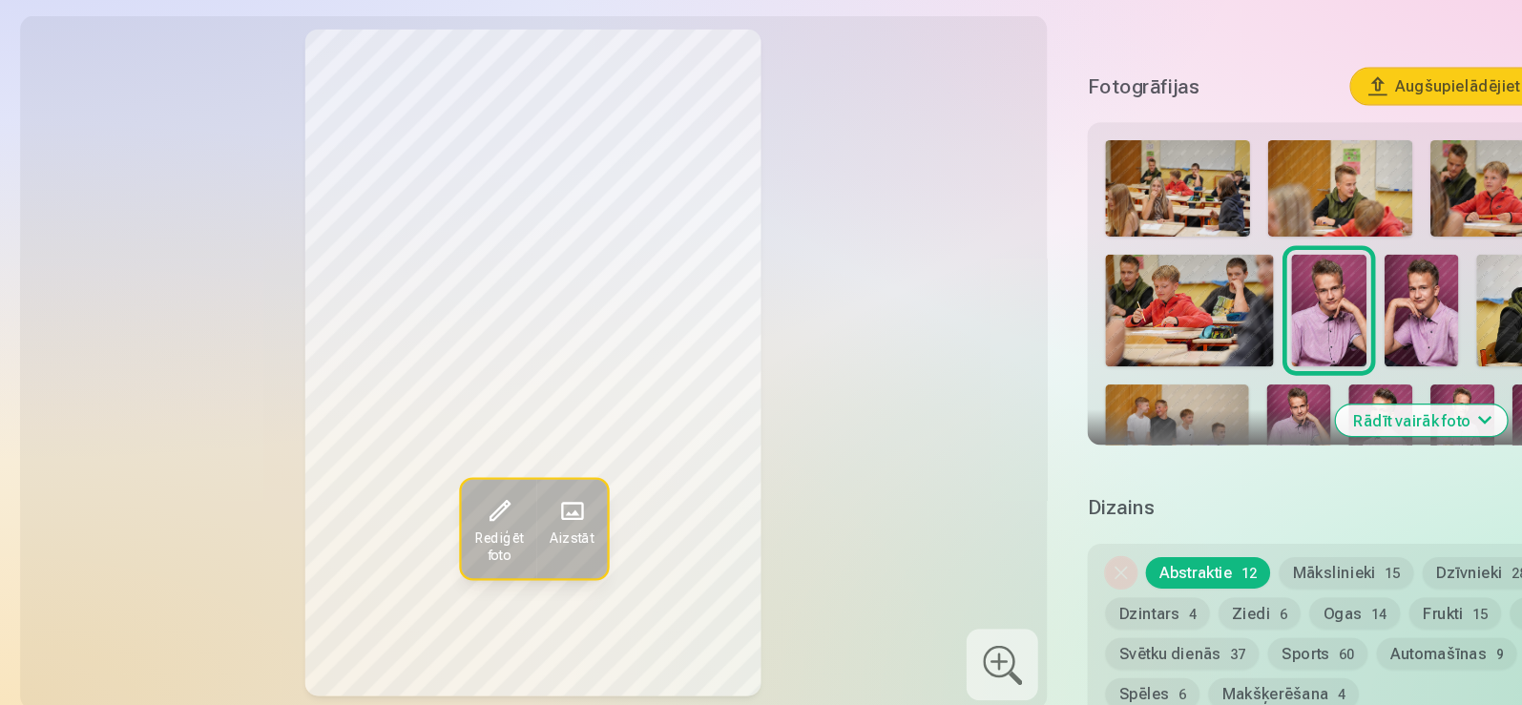
click at [1212, 342] on img at bounding box center [1210, 369] width 64 height 95
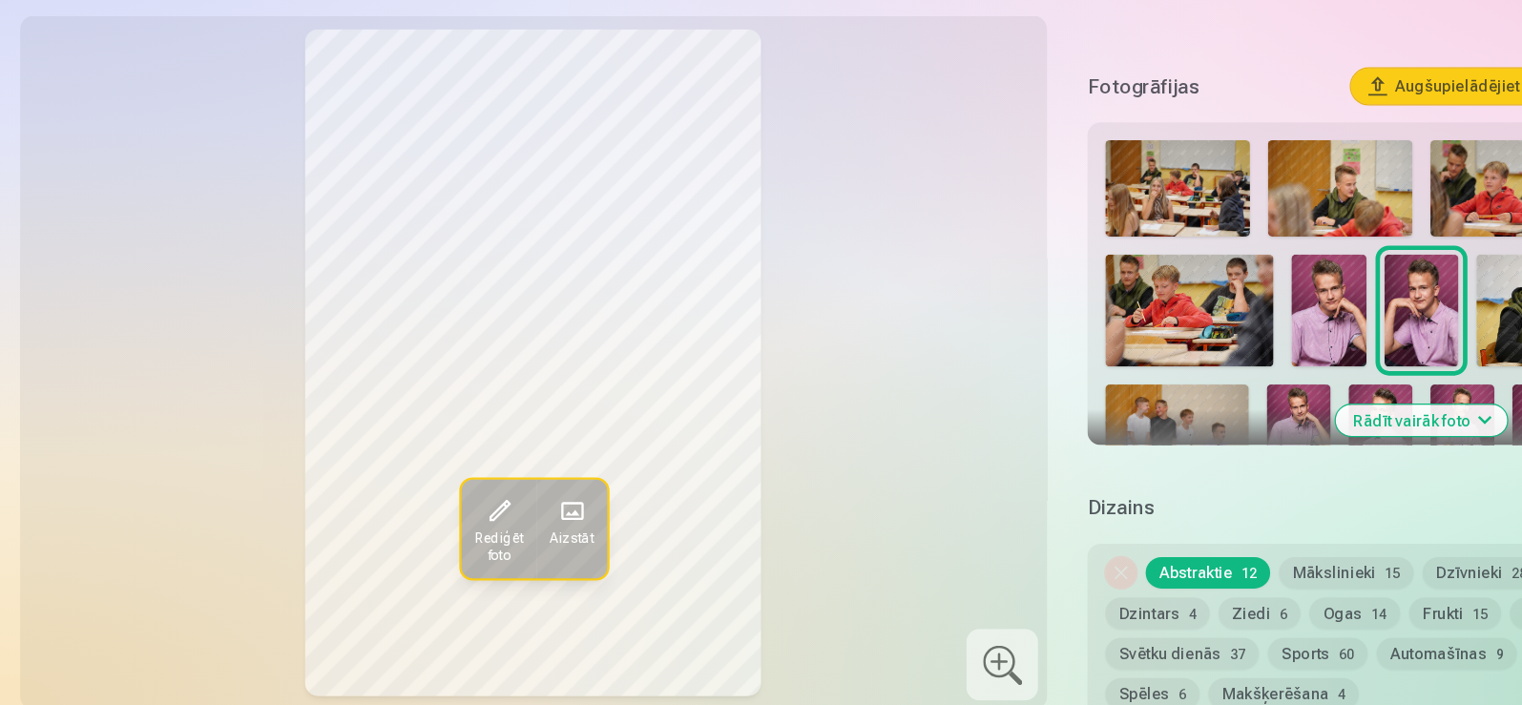
click at [1280, 349] on img at bounding box center [1328, 369] width 143 height 95
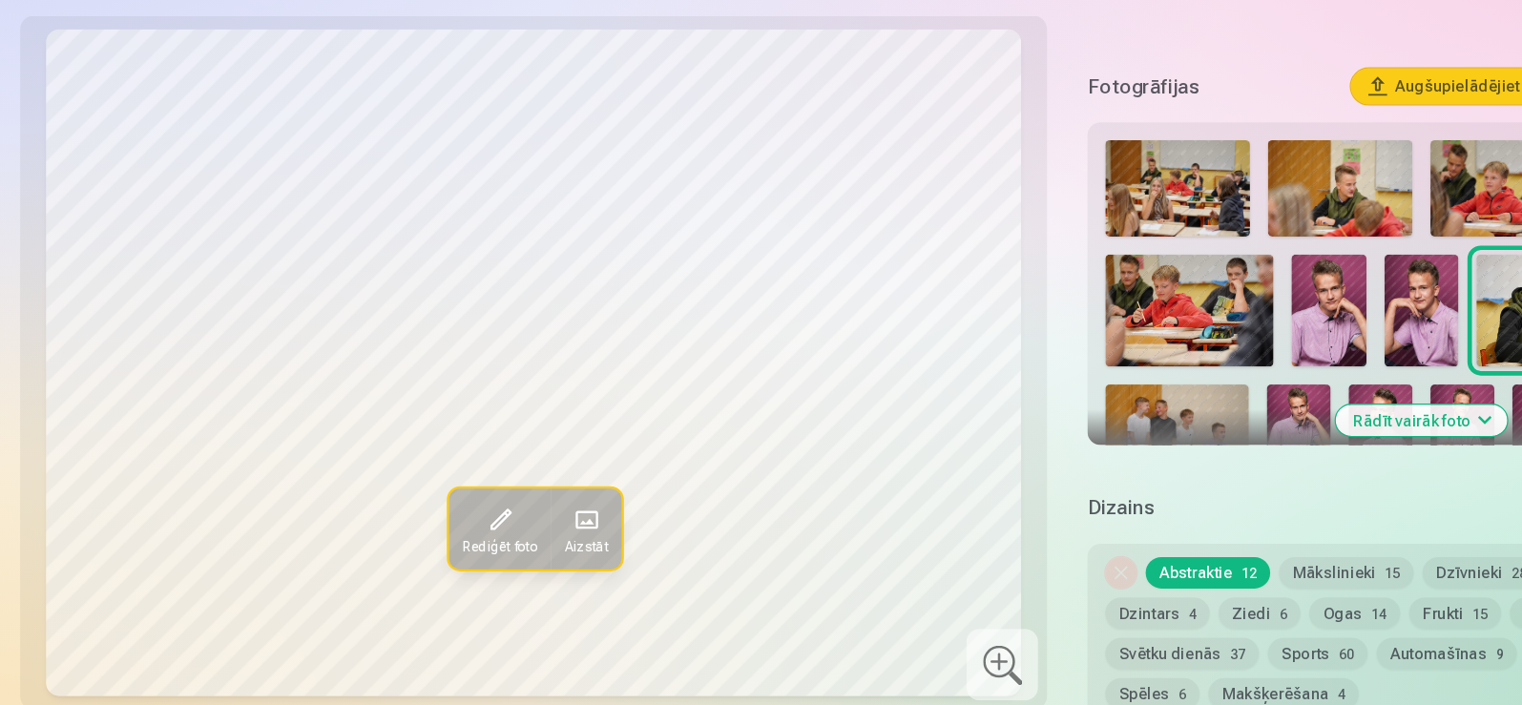
click at [1012, 434] on img at bounding box center [1002, 472] width 122 height 81
click at [1107, 437] on img at bounding box center [1105, 472] width 54 height 81
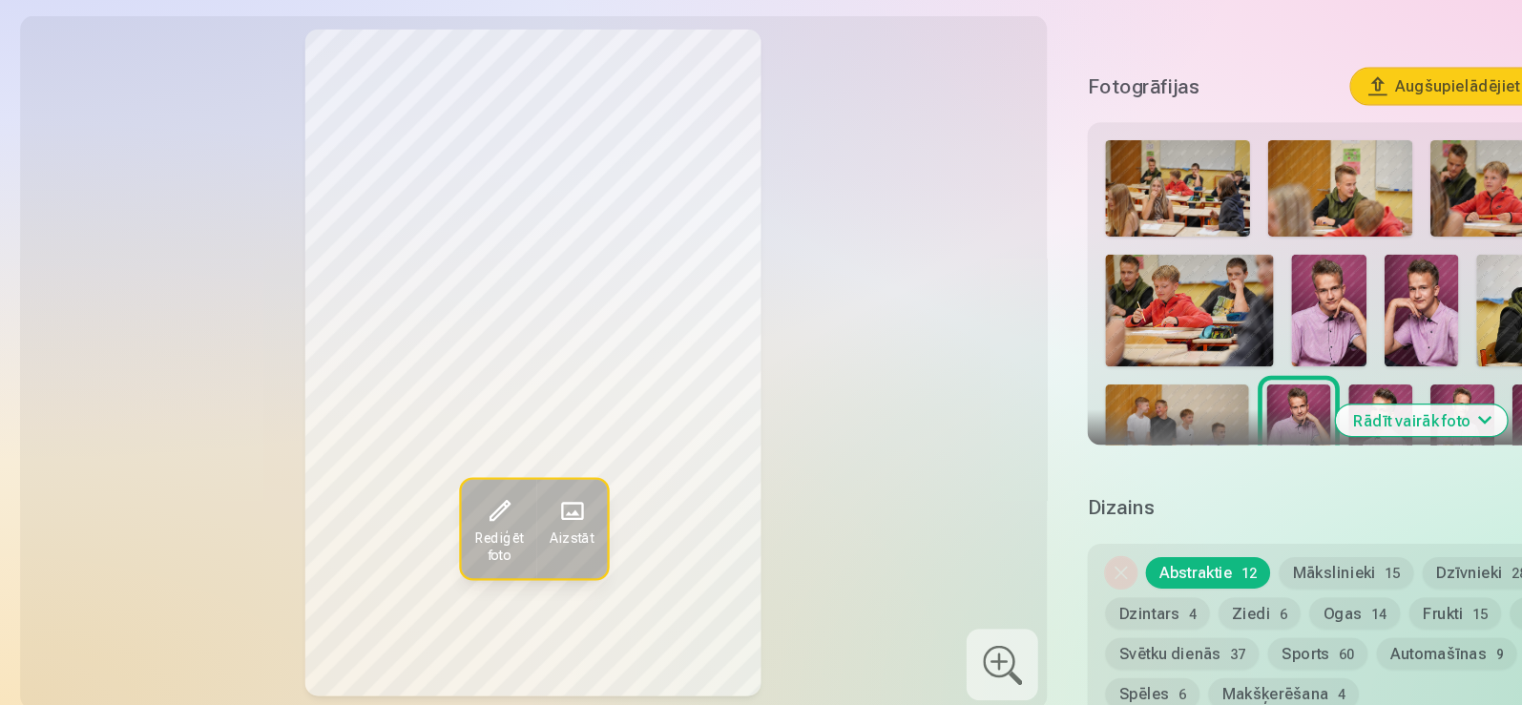
click at [1266, 449] on button "Rādīt vairāk foto" at bounding box center [1209, 462] width 146 height 27
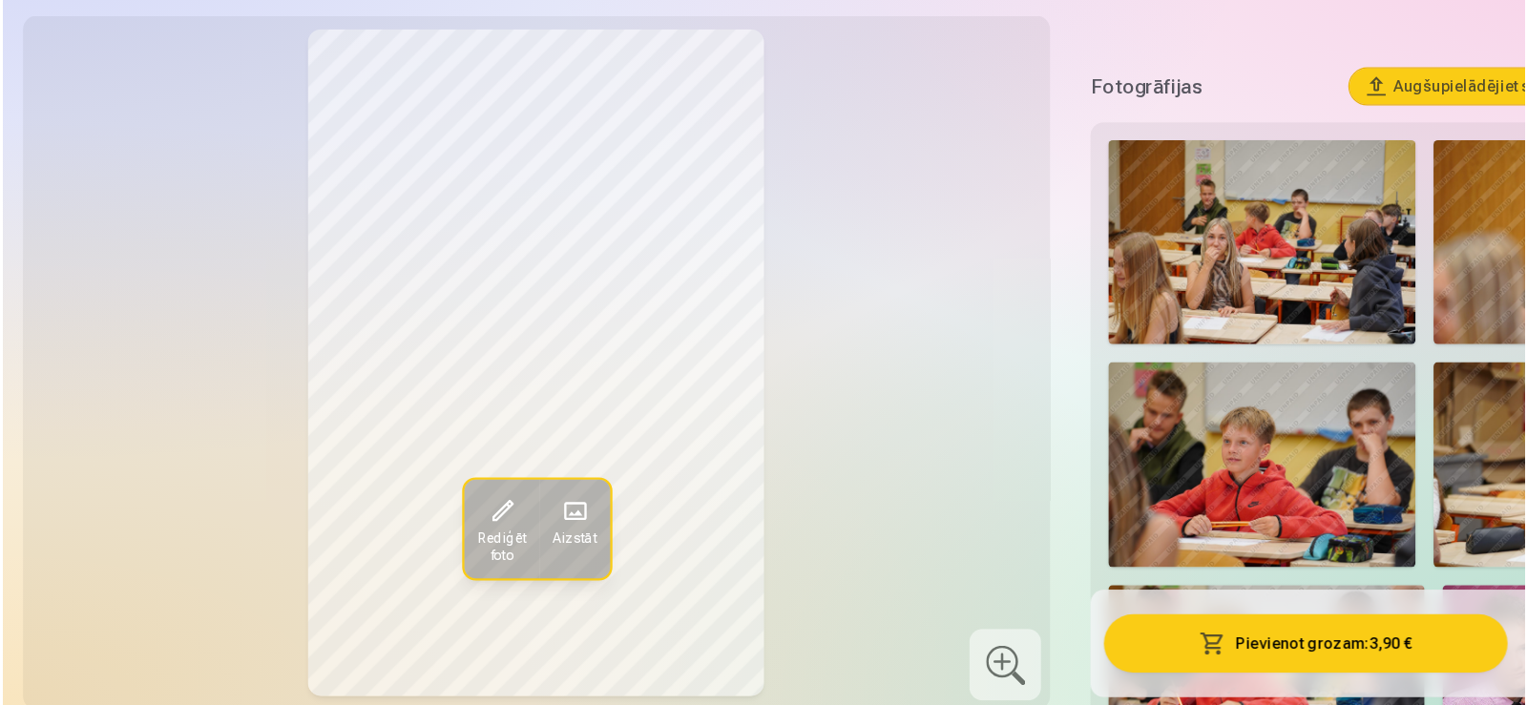
scroll to position [999, 0]
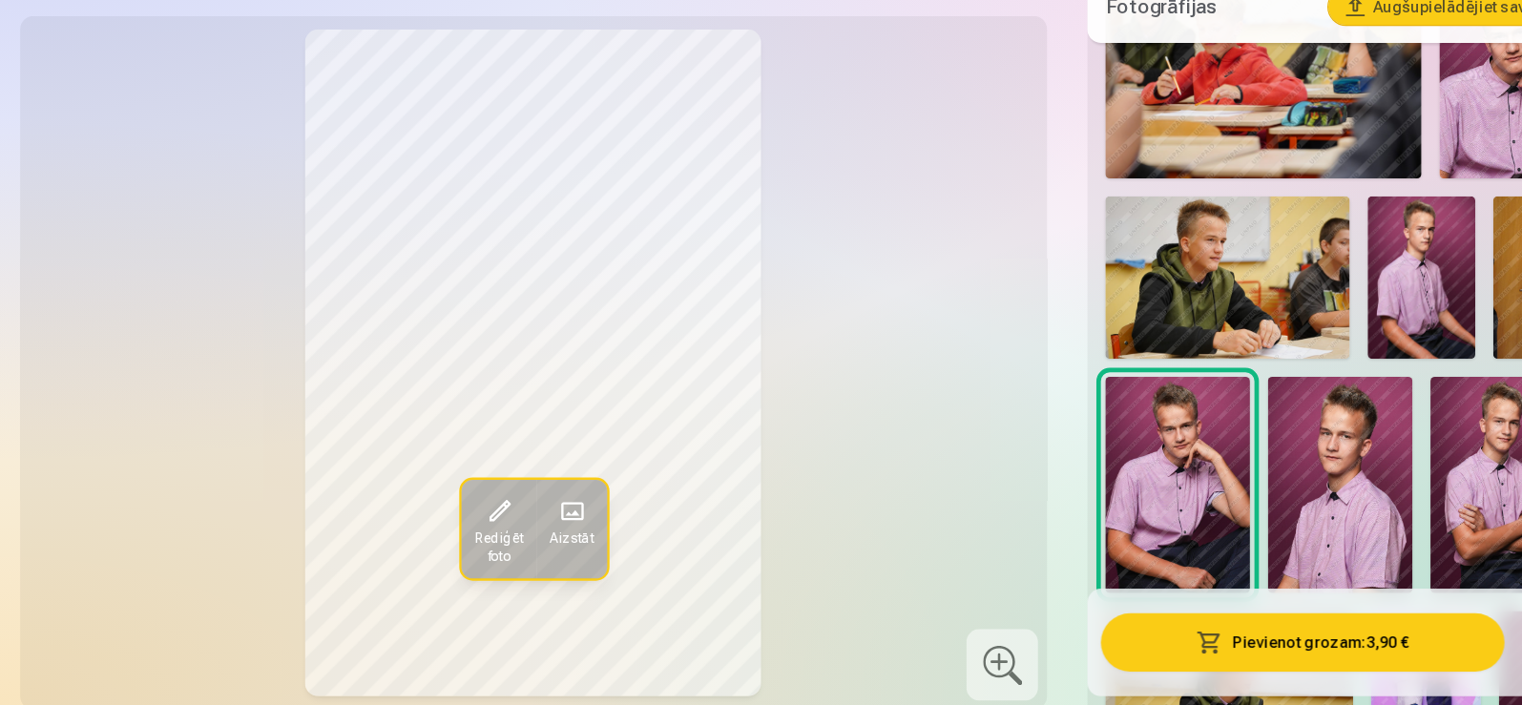
click at [1220, 278] on img at bounding box center [1210, 341] width 93 height 138
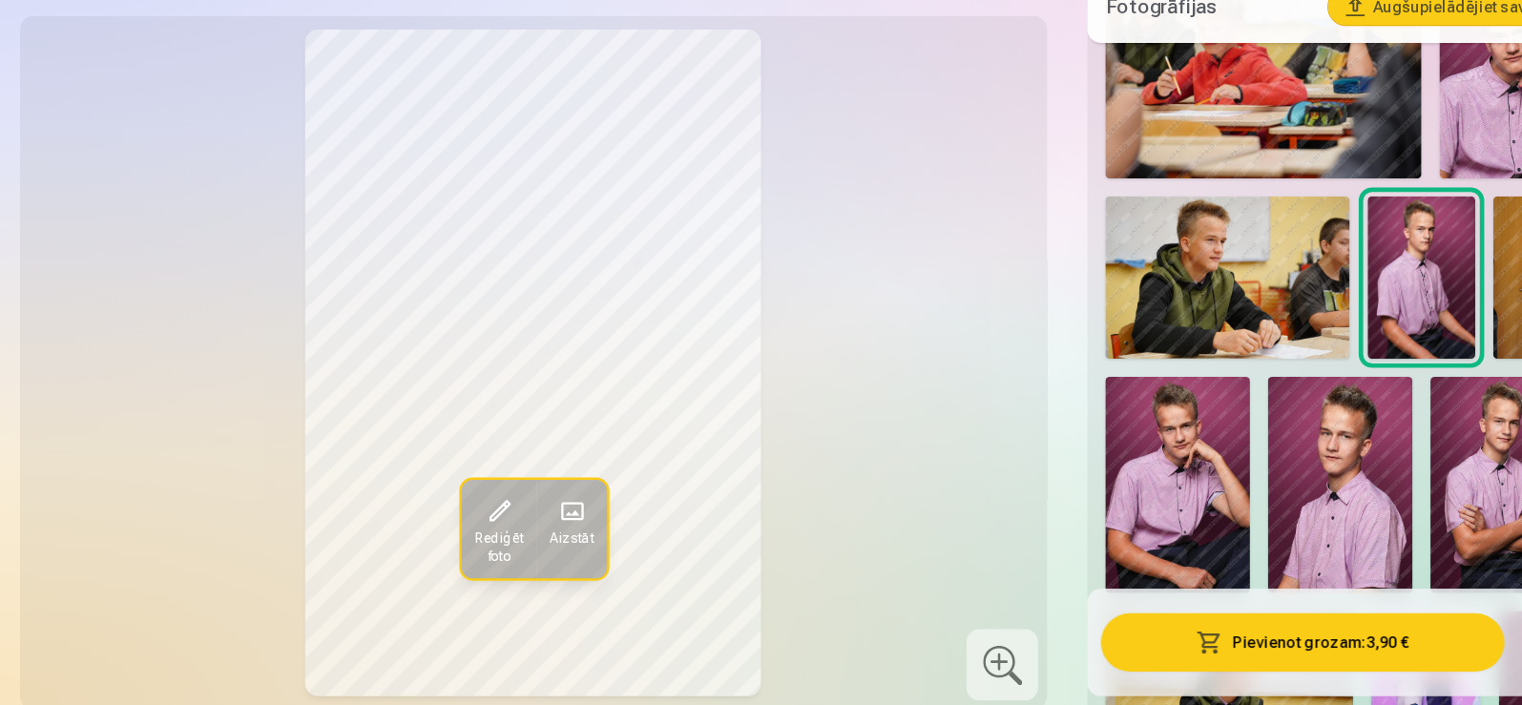
click at [1279, 489] on img at bounding box center [1279, 518] width 123 height 184
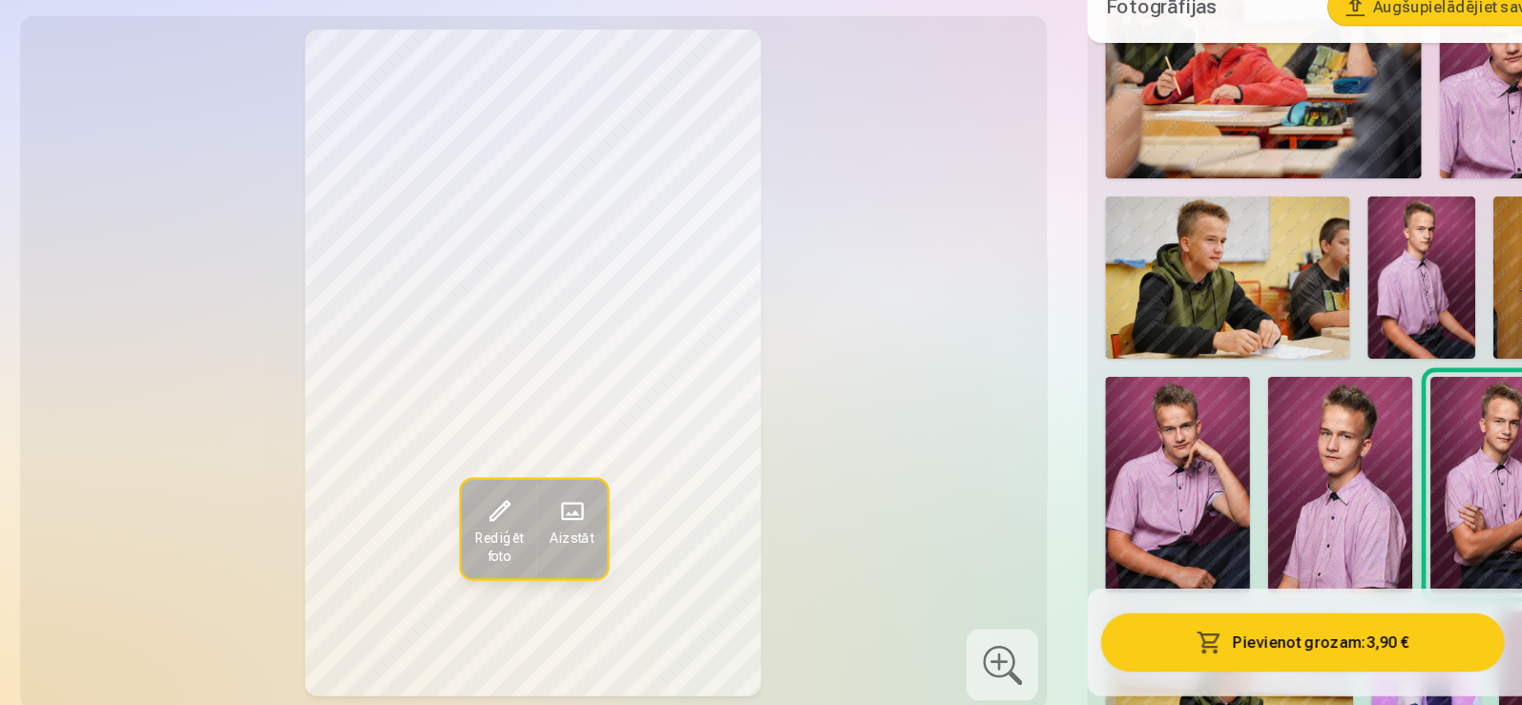
click at [1124, 645] on button "Pievienot grozam : 3,90 €" at bounding box center [1108, 652] width 343 height 50
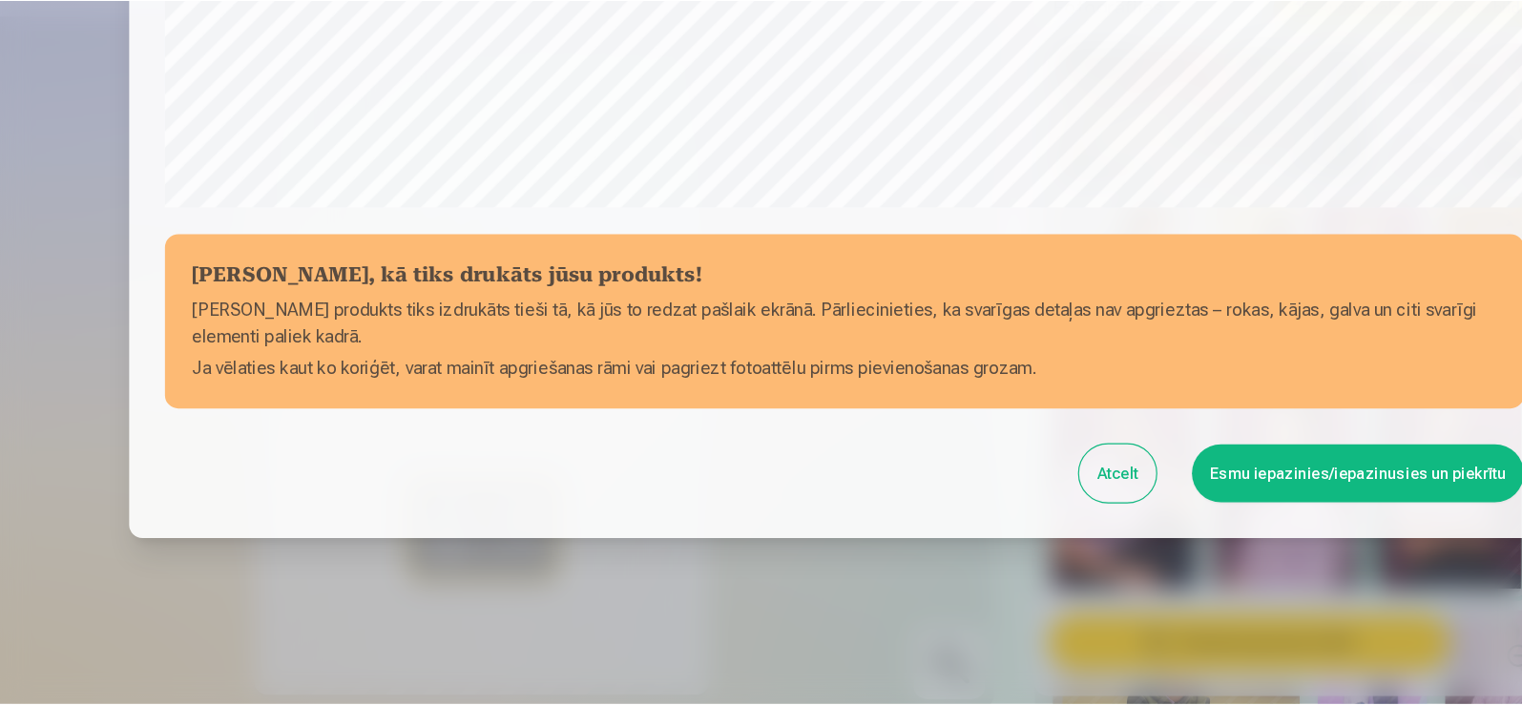
scroll to position [669, 0]
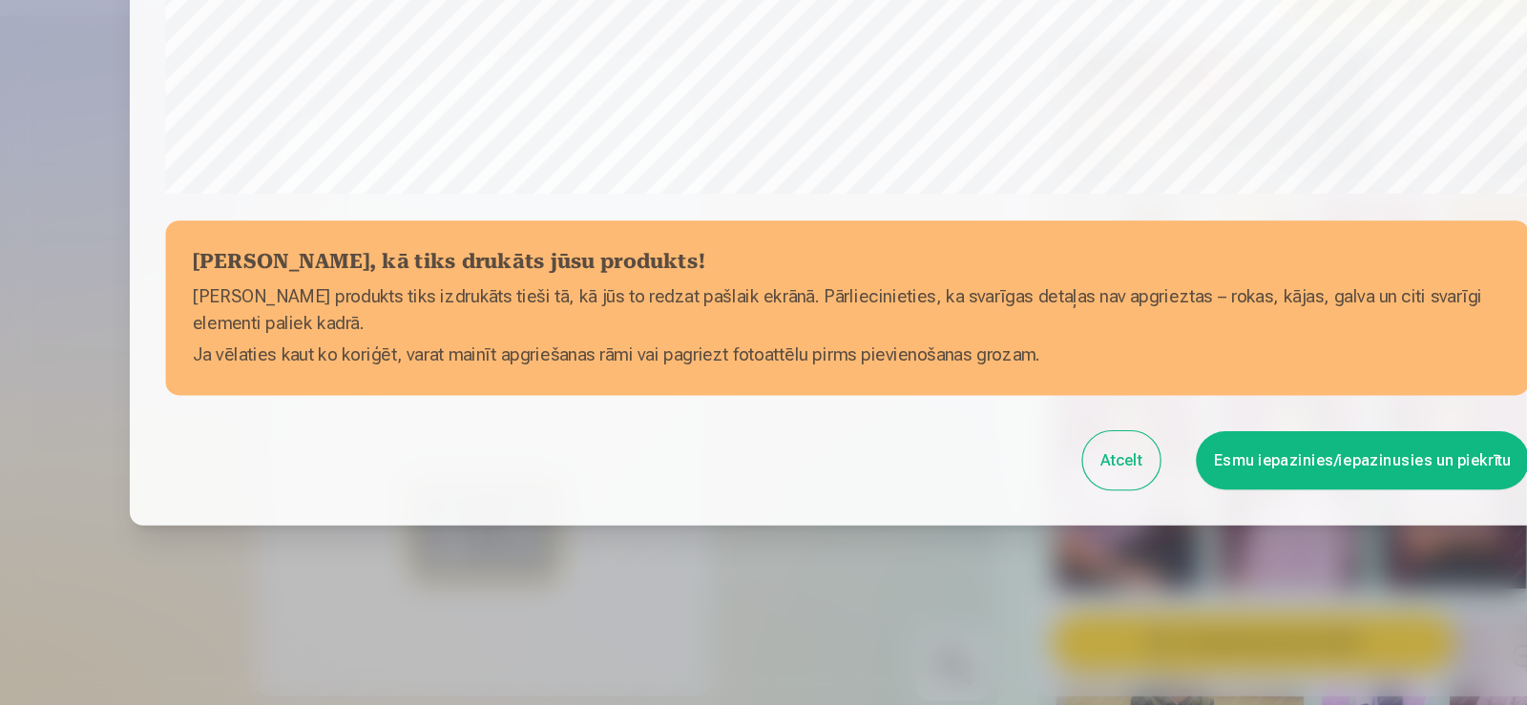
click at [1109, 499] on button "Esmu iepazinies/iepazinusies un piekrītu" at bounding box center [1201, 497] width 283 height 50
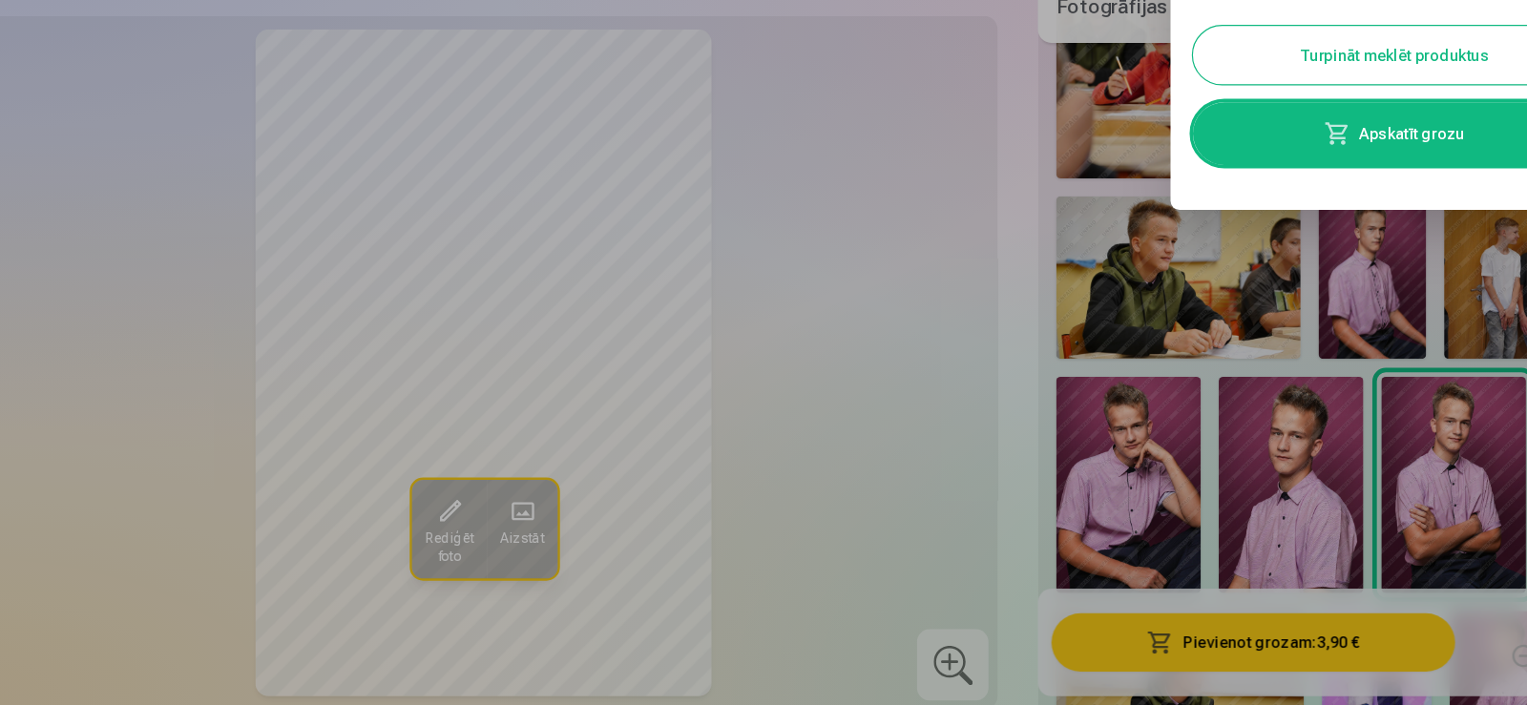
click at [1215, 349] on div at bounding box center [763, 352] width 1527 height 705
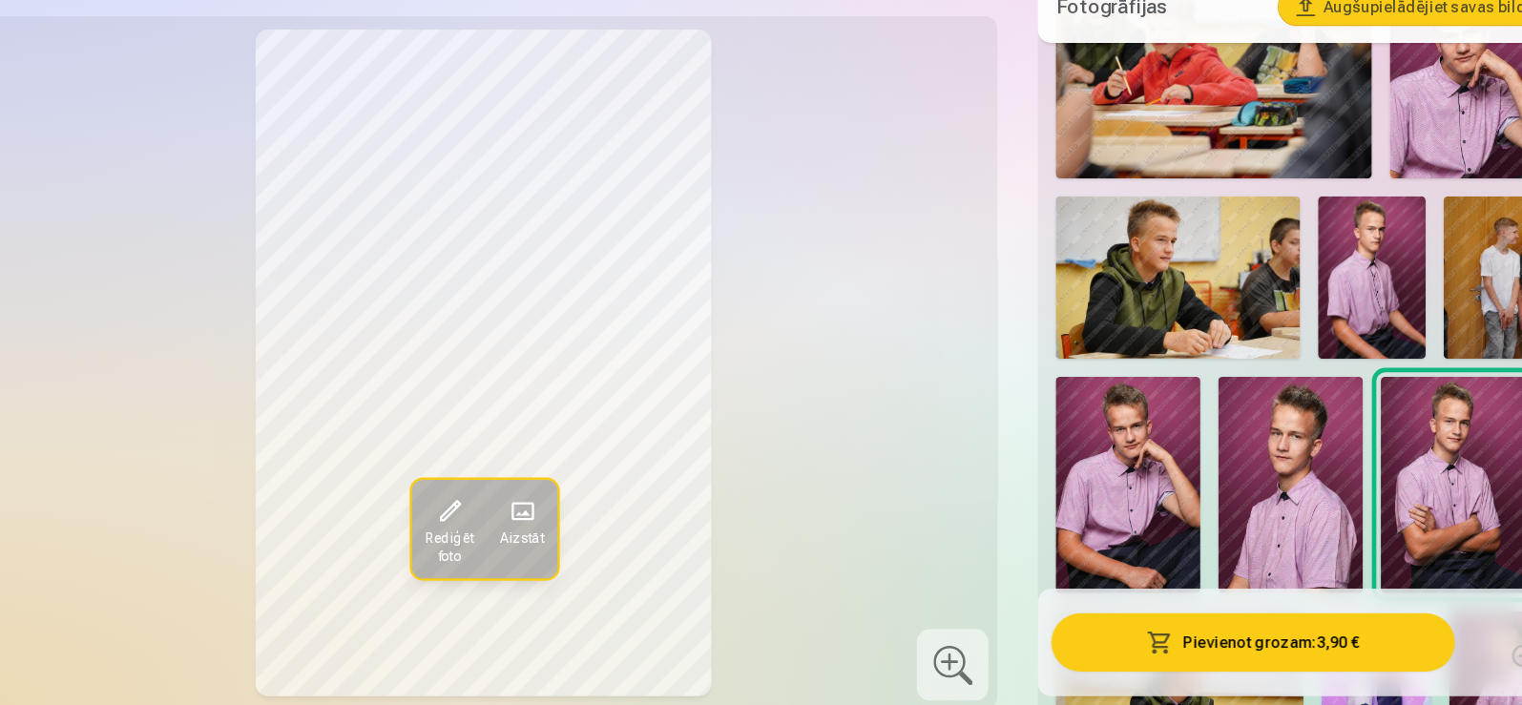
click at [1215, 349] on img at bounding box center [1210, 341] width 93 height 138
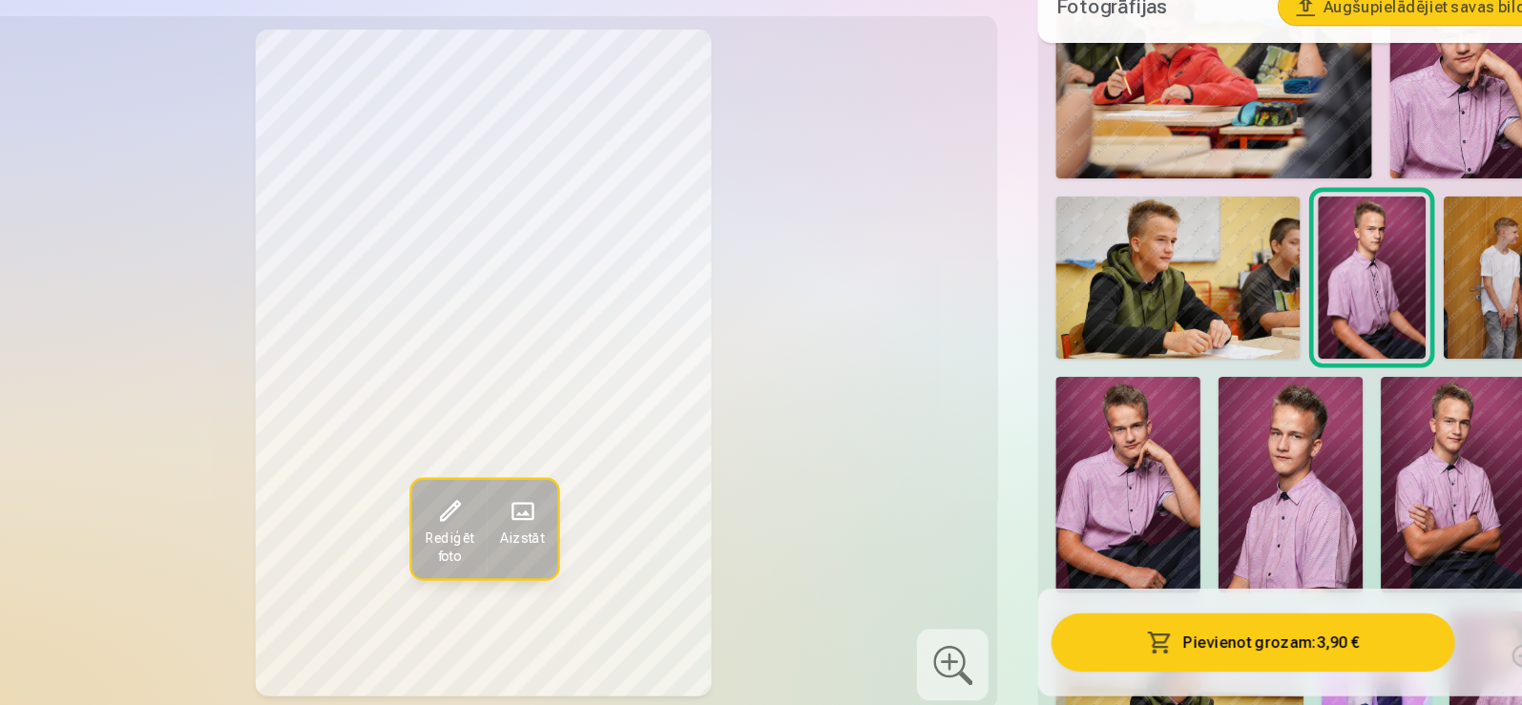
scroll to position [1524, 0]
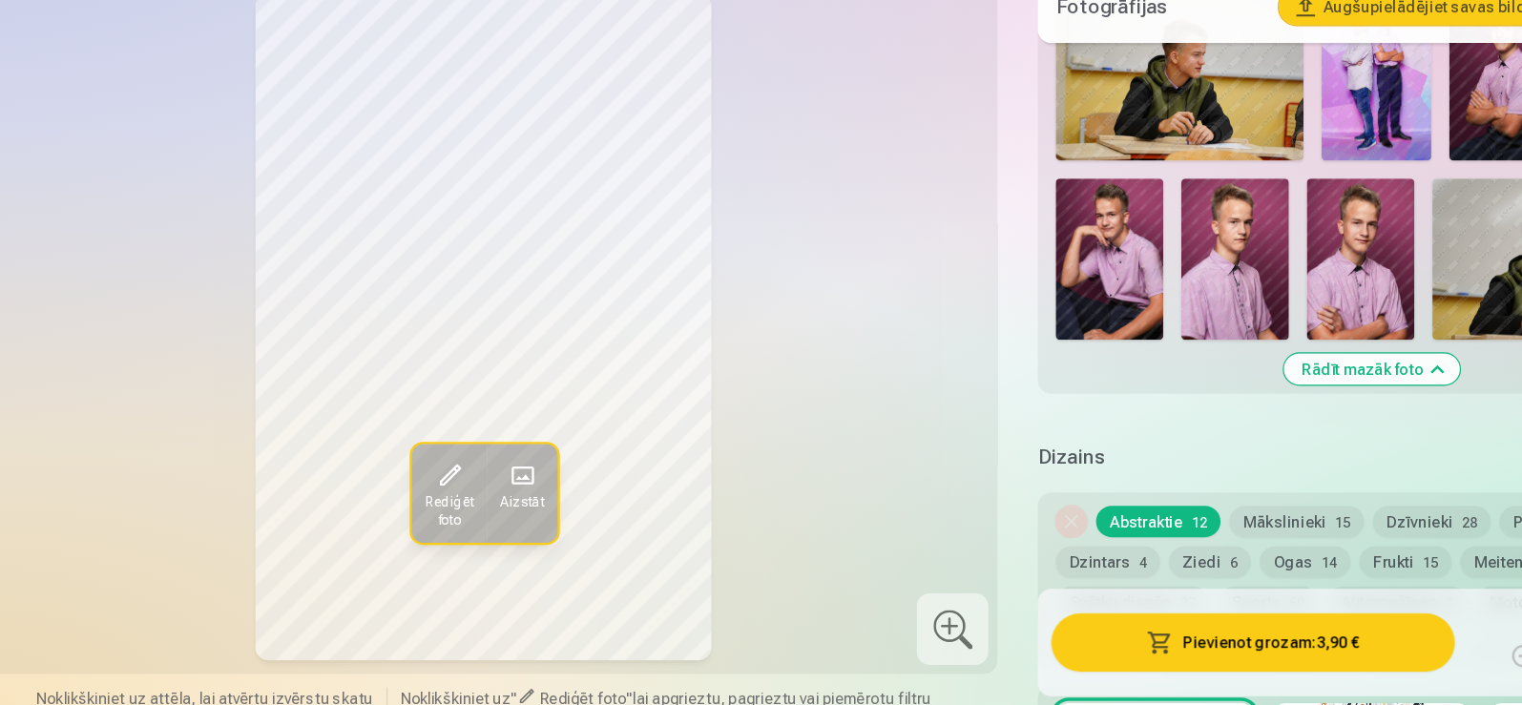
click at [843, 615] on div at bounding box center [852, 641] width 61 height 61
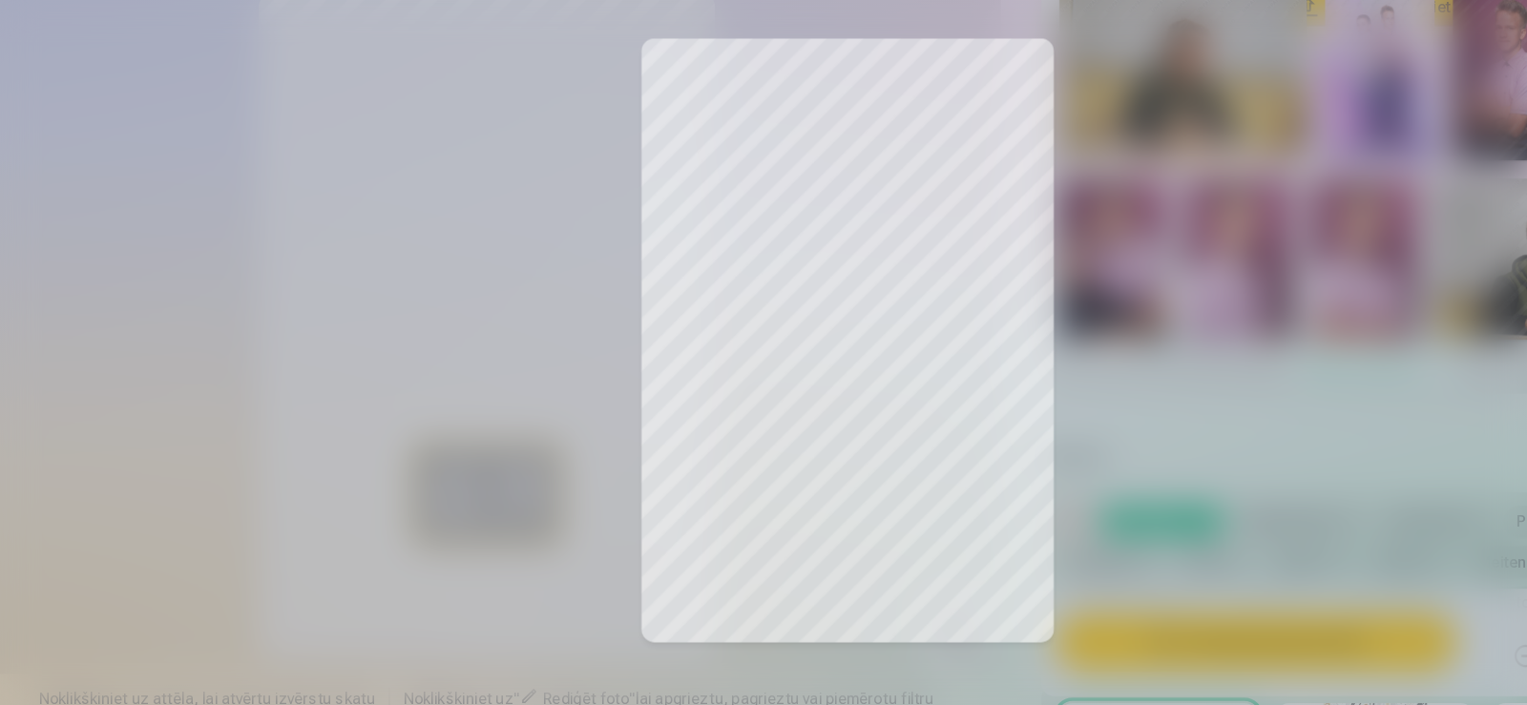
click at [1189, 343] on div at bounding box center [763, 352] width 1527 height 705
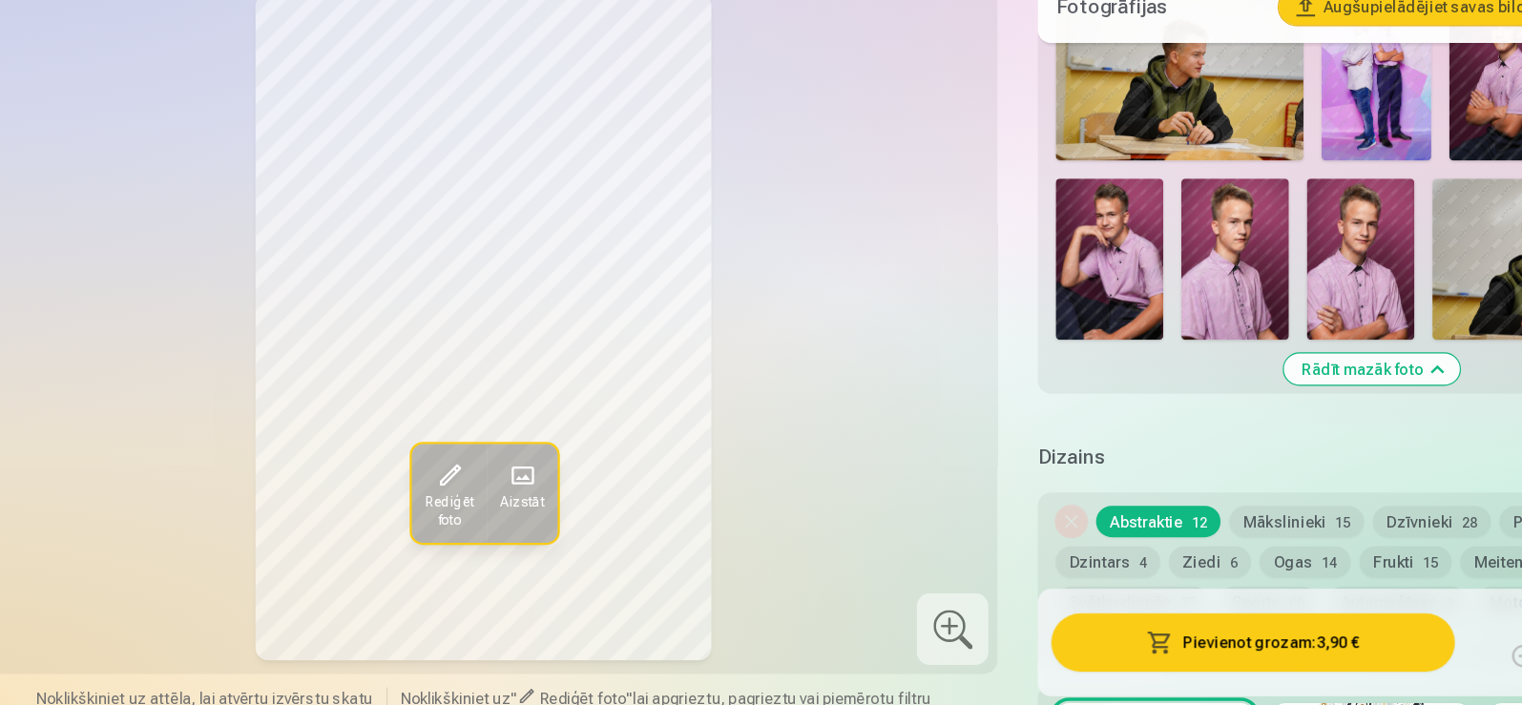
click at [1319, 347] on img at bounding box center [1364, 325] width 206 height 137
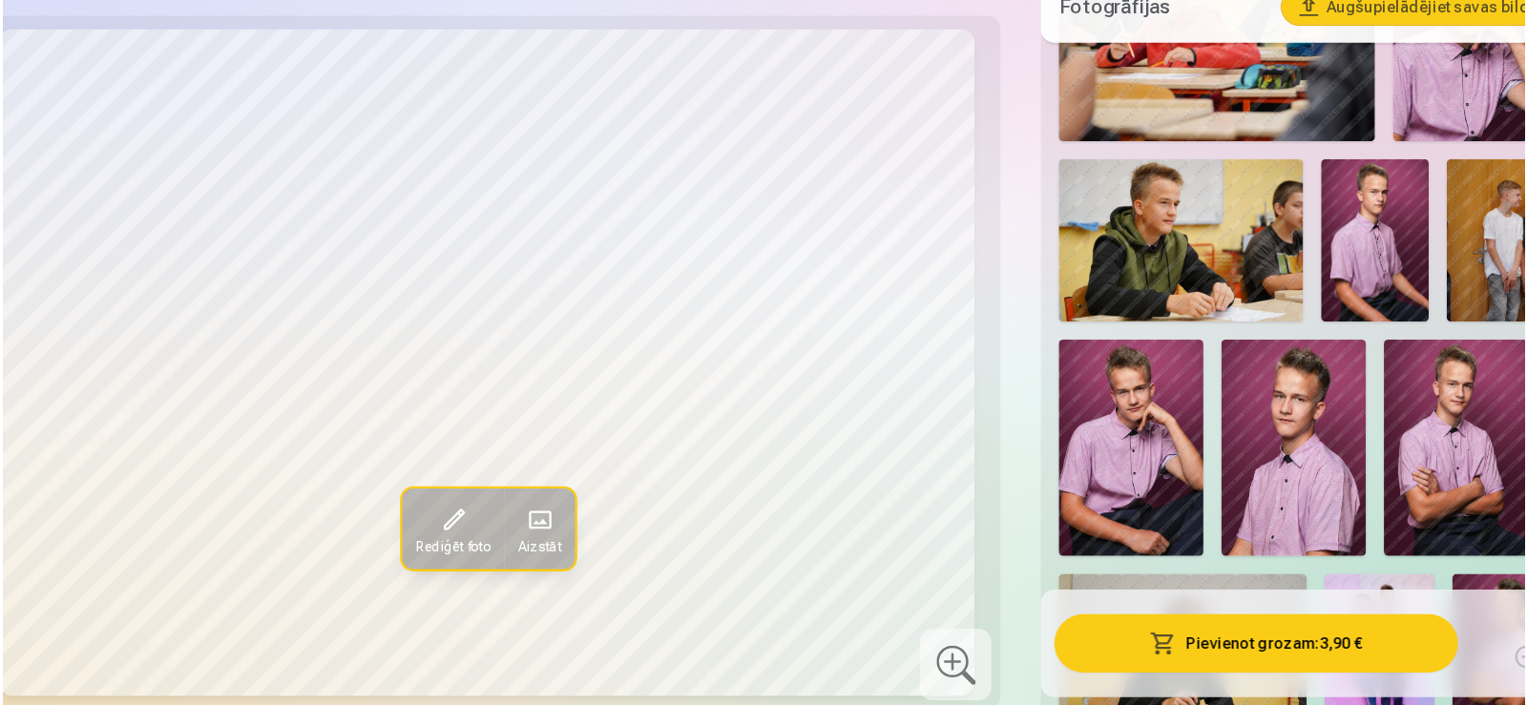
scroll to position [1043, 0]
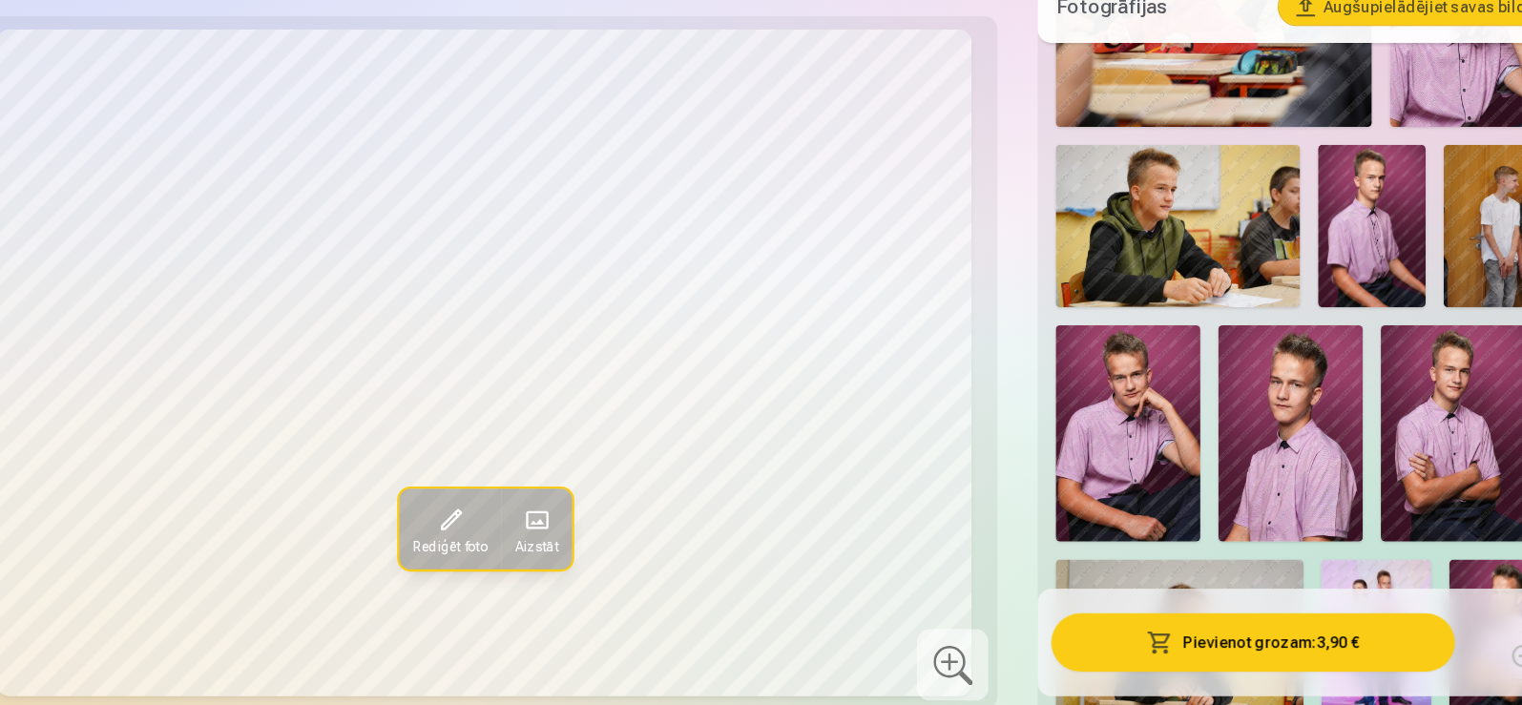
click at [1136, 448] on img at bounding box center [1140, 474] width 123 height 184
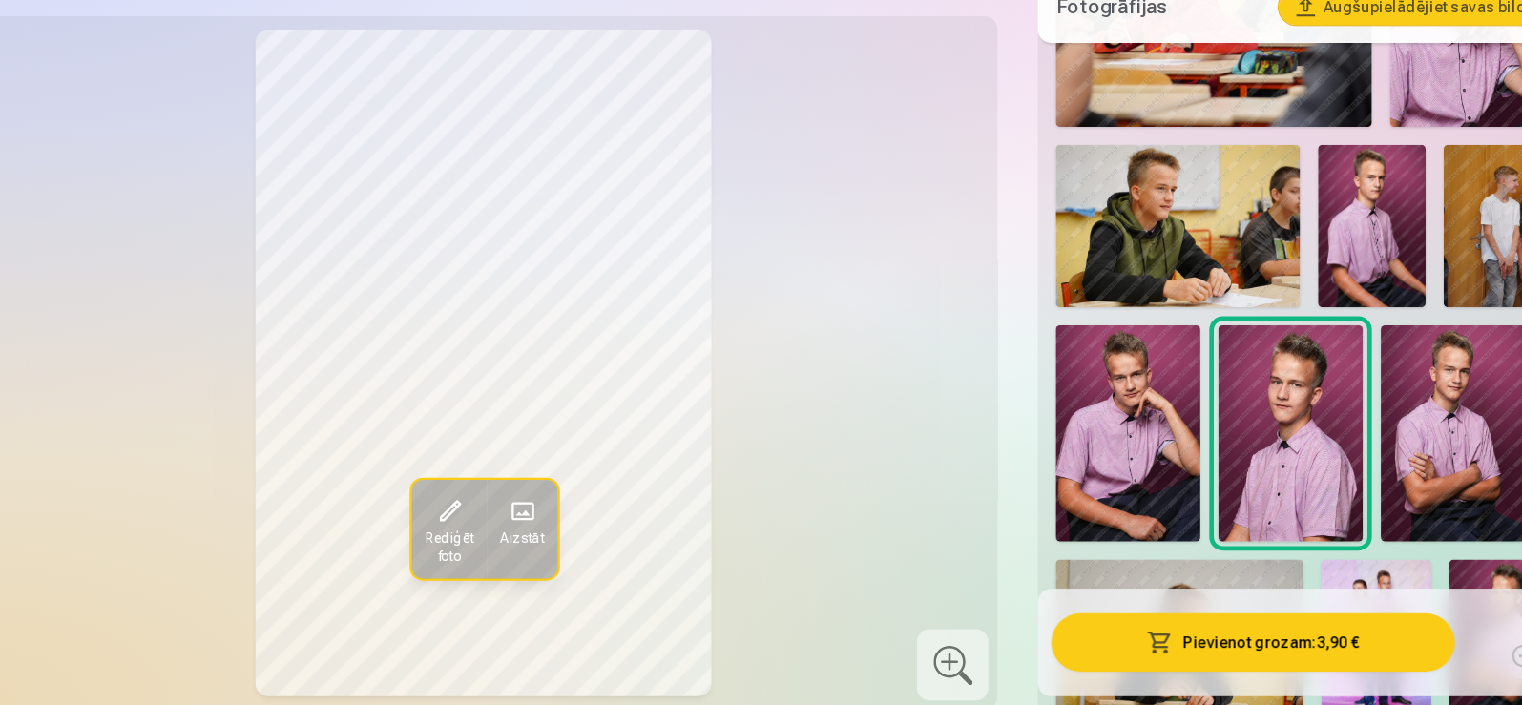
click at [1128, 651] on button "Pievienot grozam : 3,90 €" at bounding box center [1108, 652] width 343 height 50
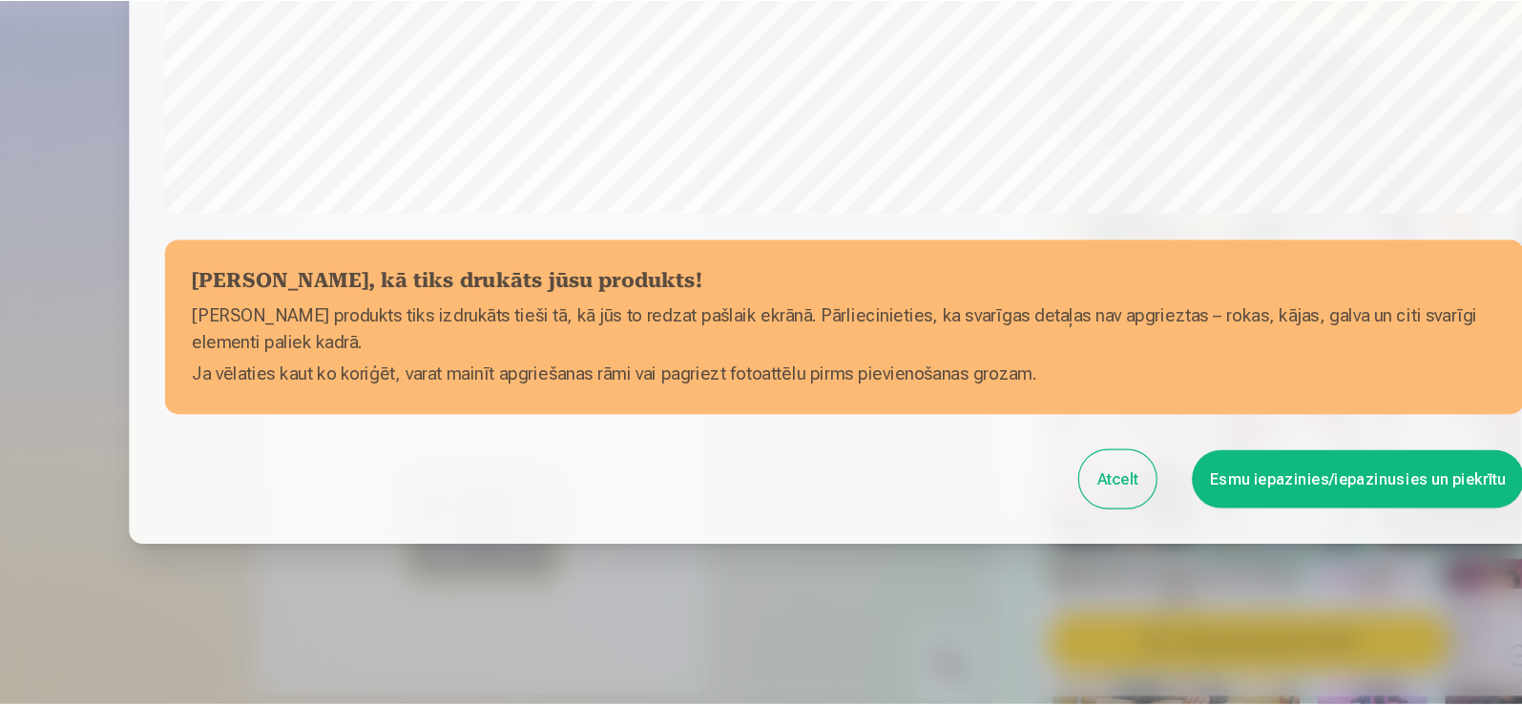
scroll to position [669, 0]
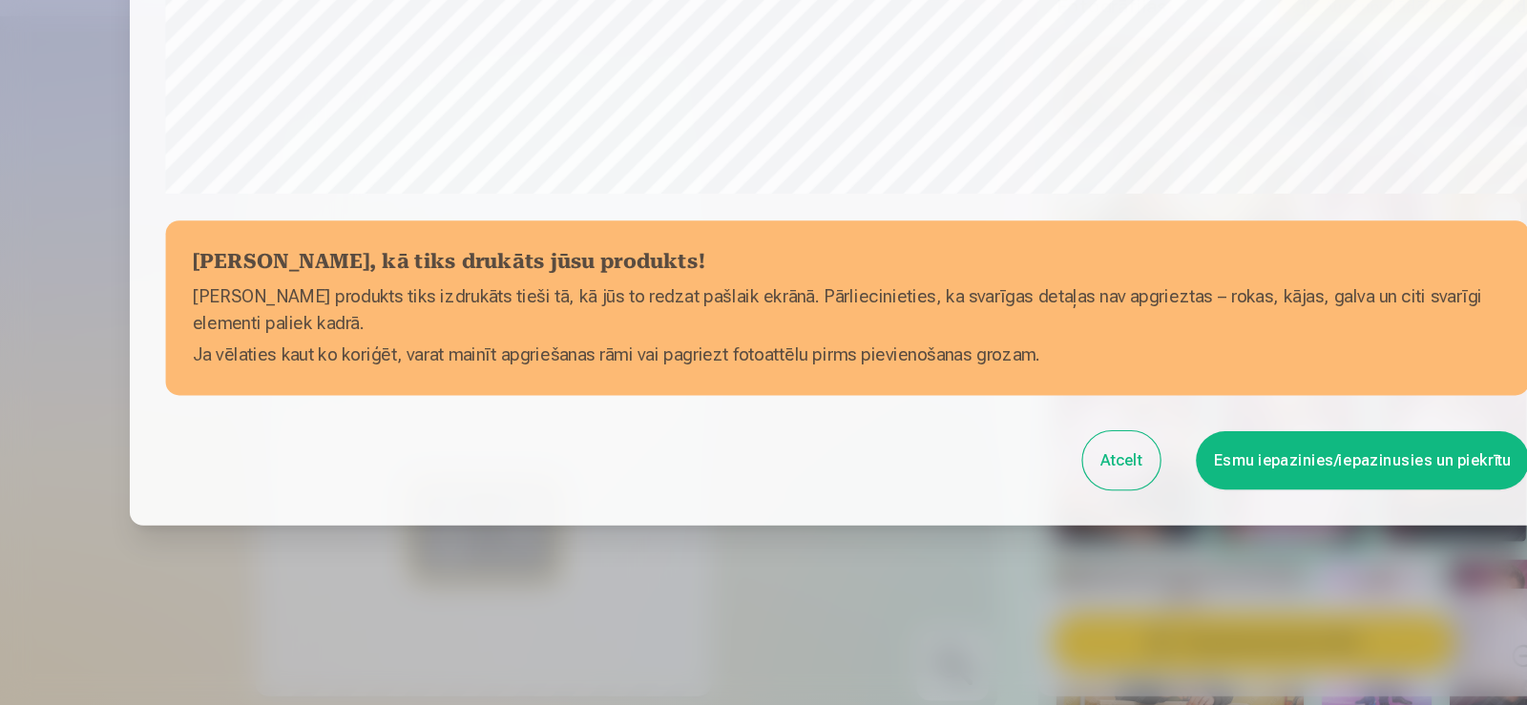
click at [1178, 492] on button "Esmu iepazinies/iepazinusies un piekrītu" at bounding box center [1201, 497] width 283 height 50
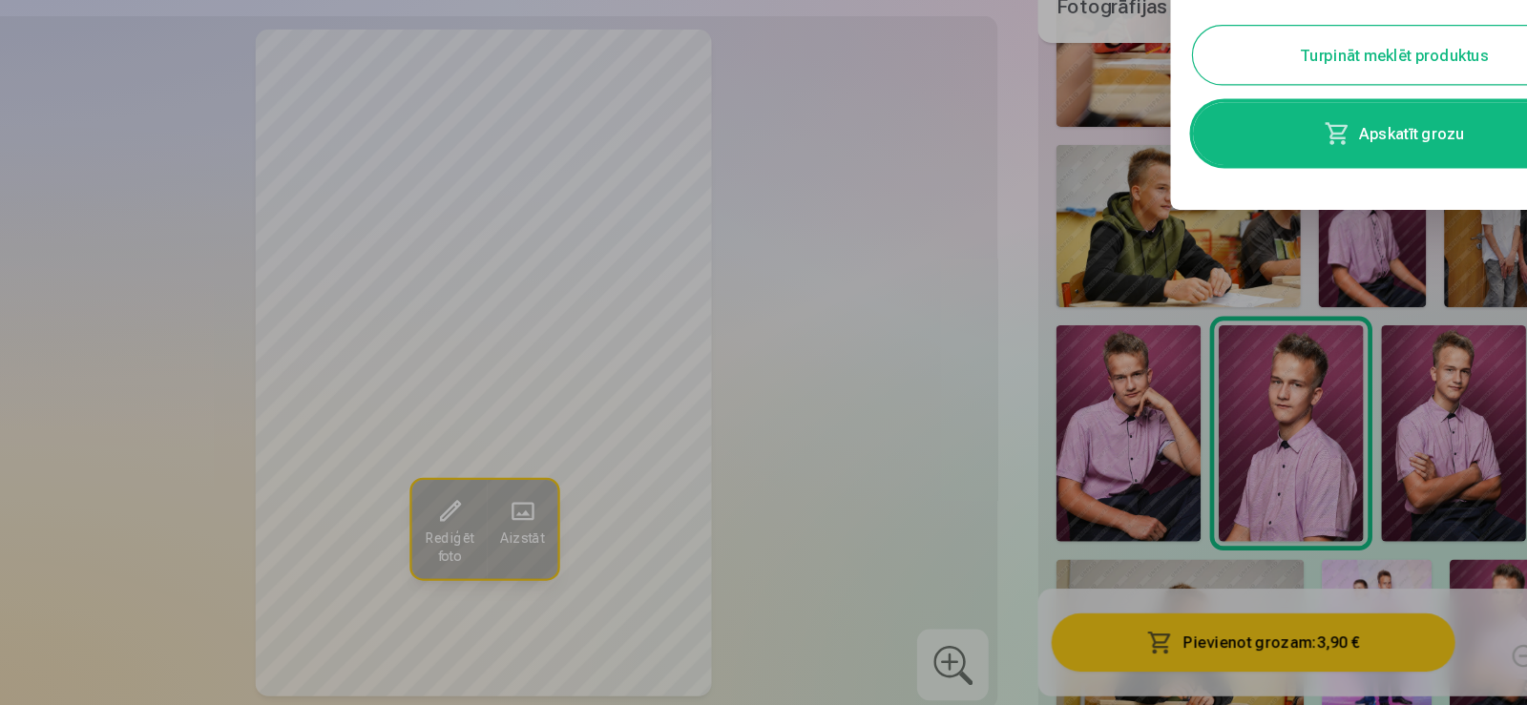
click at [1203, 217] on link "Apskatīt grozu" at bounding box center [1228, 218] width 343 height 53
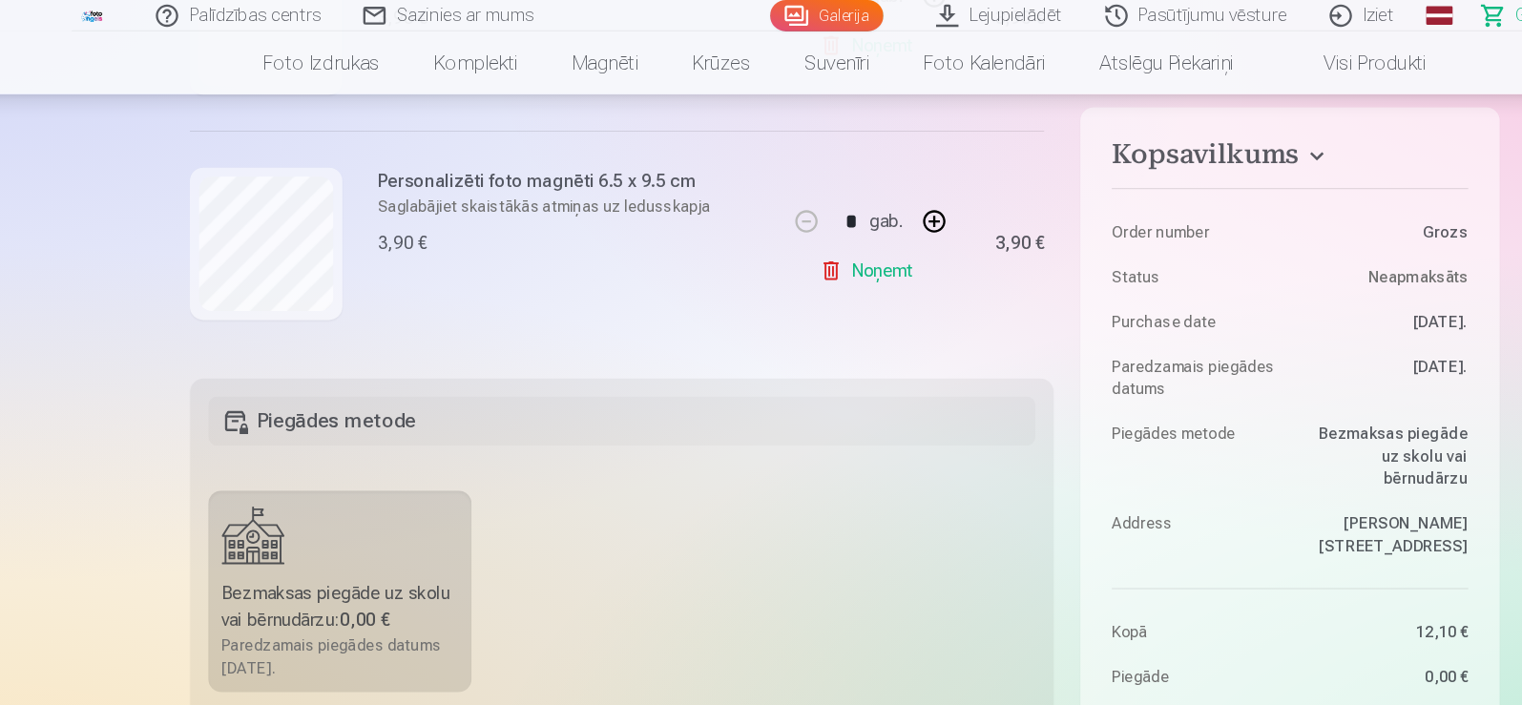
scroll to position [460, 0]
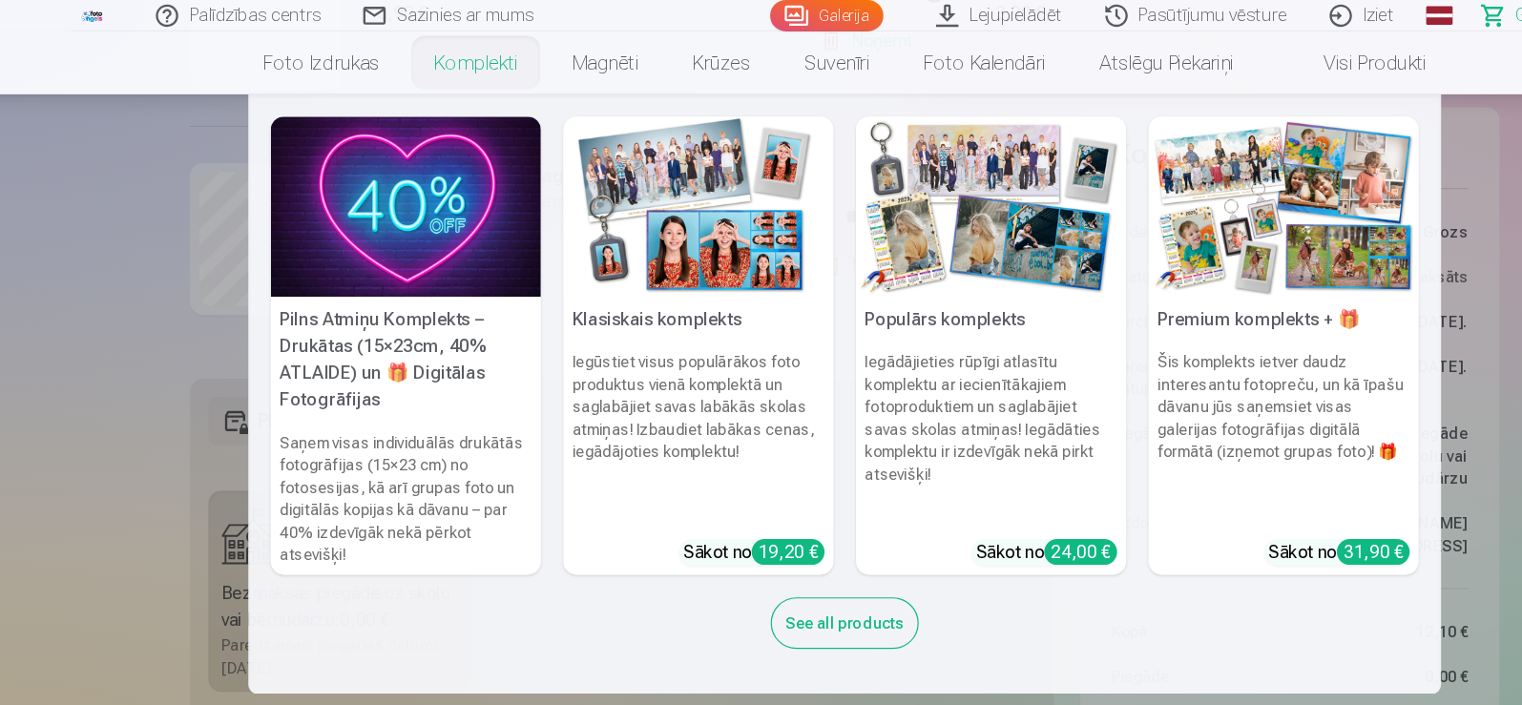
click at [861, 197] on img at bounding box center [886, 176] width 230 height 154
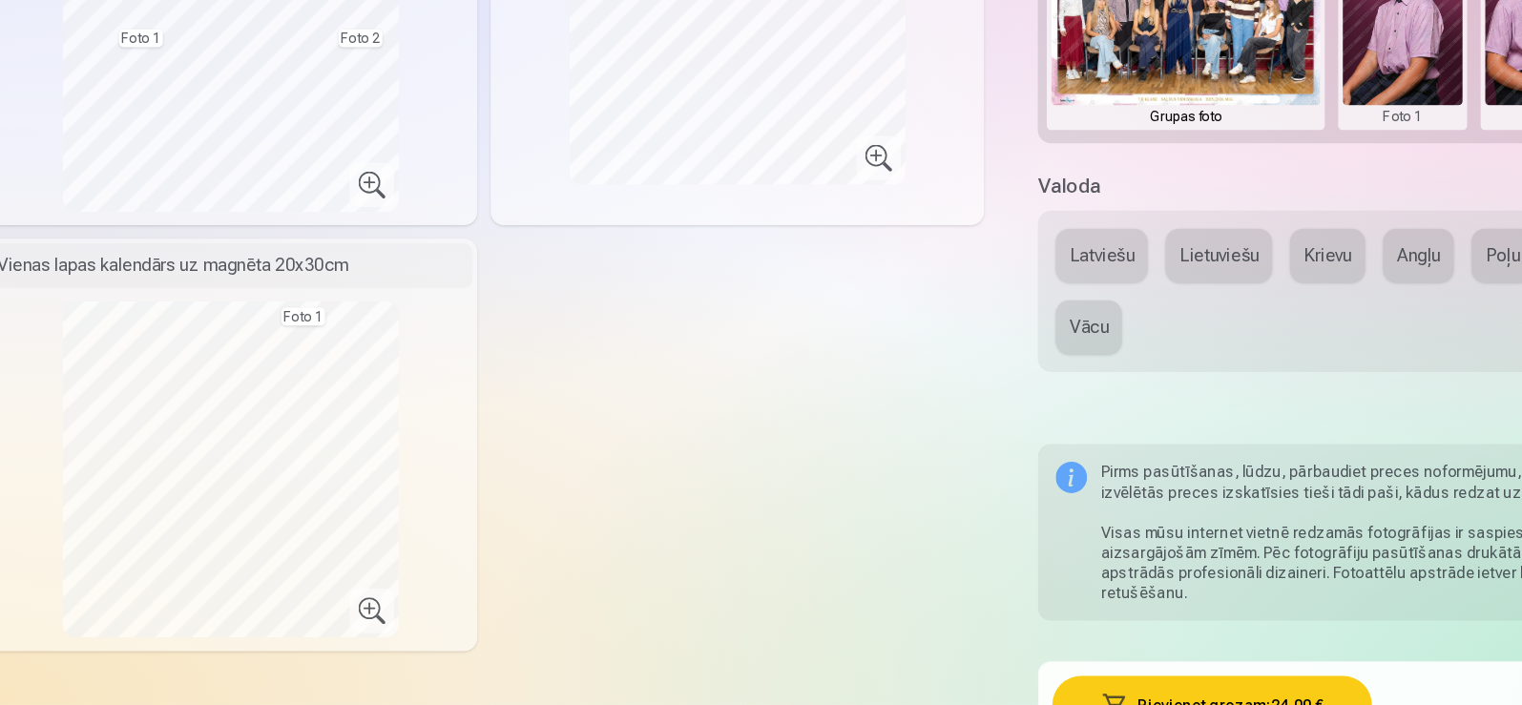
scroll to position [626, 0]
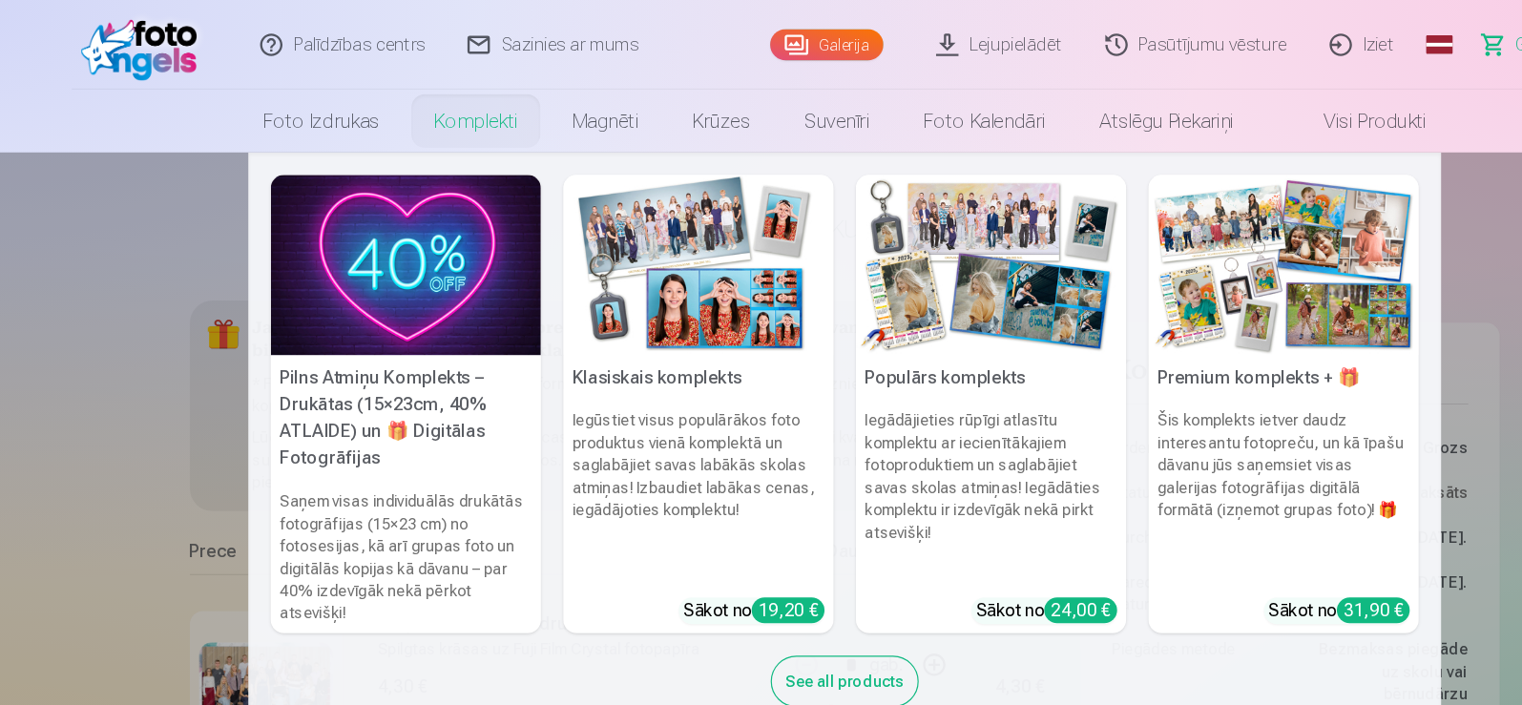
click at [767, 576] on div "See all products" at bounding box center [761, 580] width 126 height 44
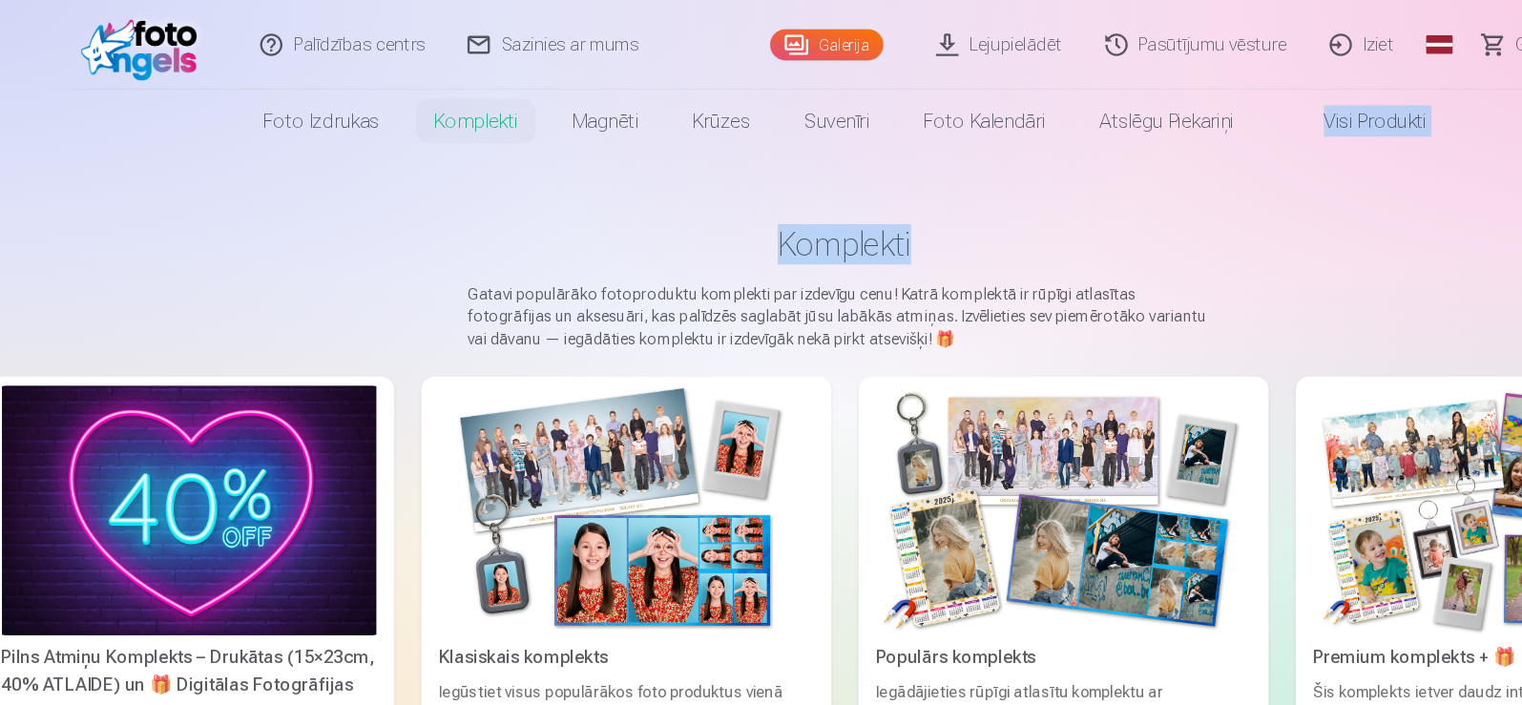
drag, startPoint x: 1335, startPoint y: 108, endPoint x: 1341, endPoint y: 147, distance: 39.5
click at [1341, 147] on html "Palīdzības centrs Sazinies ar mums Galerija Lejupielādēt Pasūtījumu vēsture Izi…" at bounding box center [761, 352] width 1522 height 705
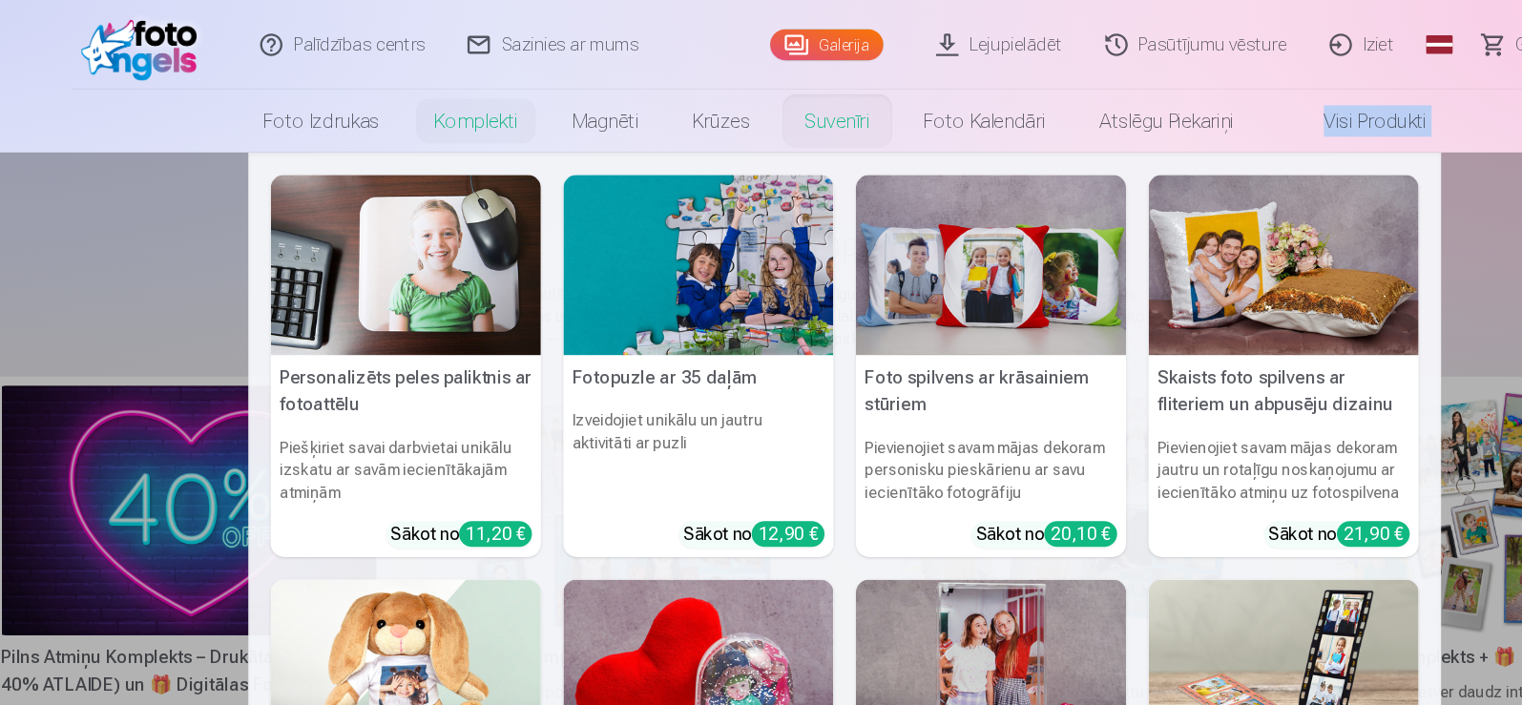
click at [745, 97] on link "Suvenīri" at bounding box center [754, 102] width 101 height 53
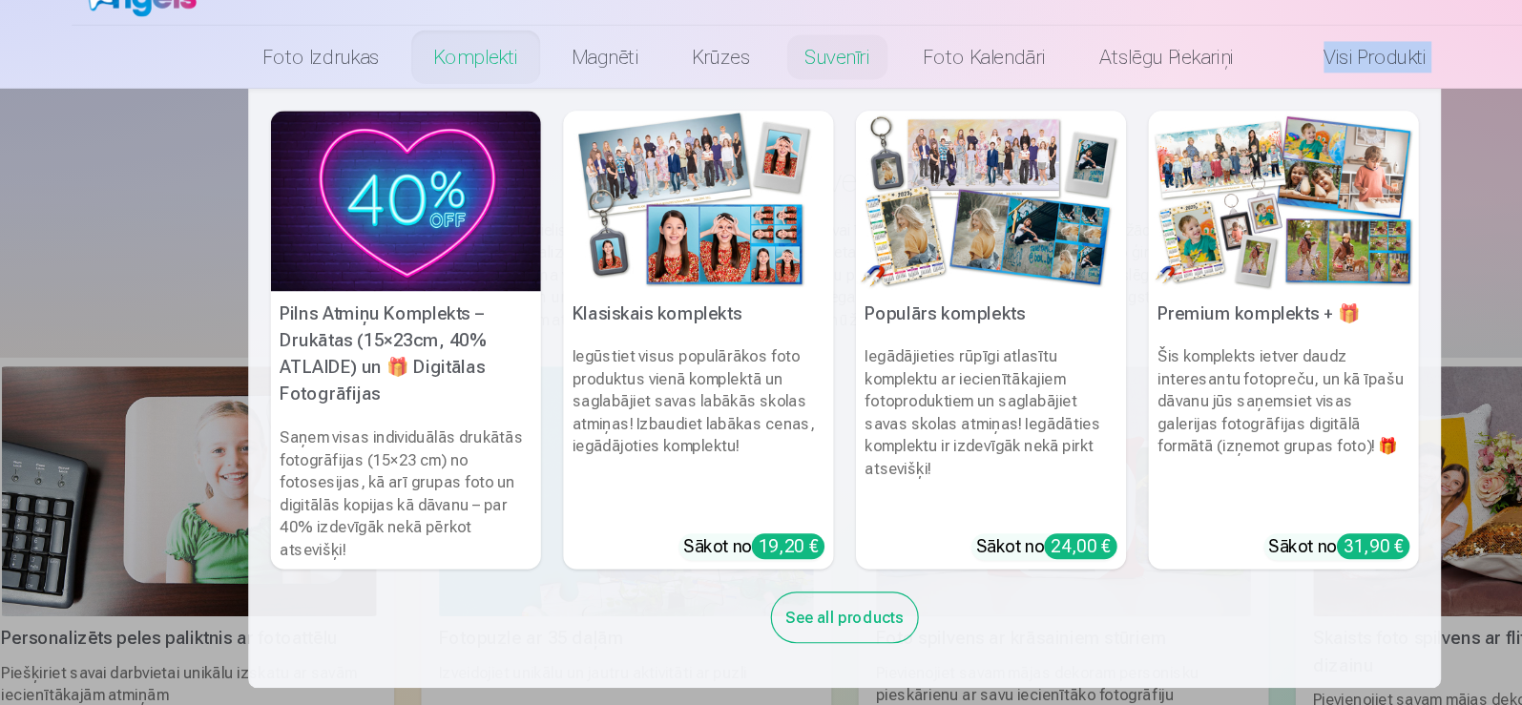
click at [614, 324] on h5 "Klasiskais komplekts" at bounding box center [637, 321] width 230 height 38
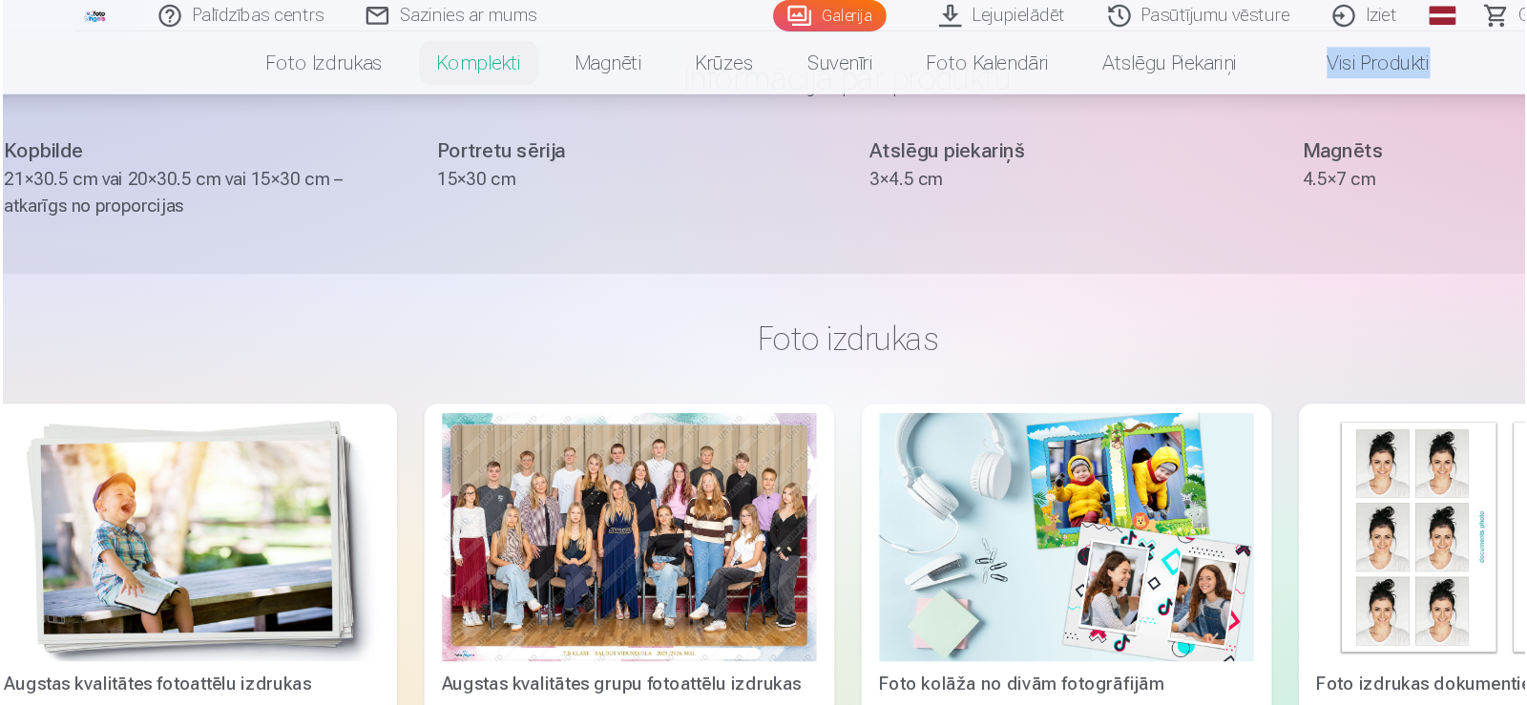
scroll to position [580, 0]
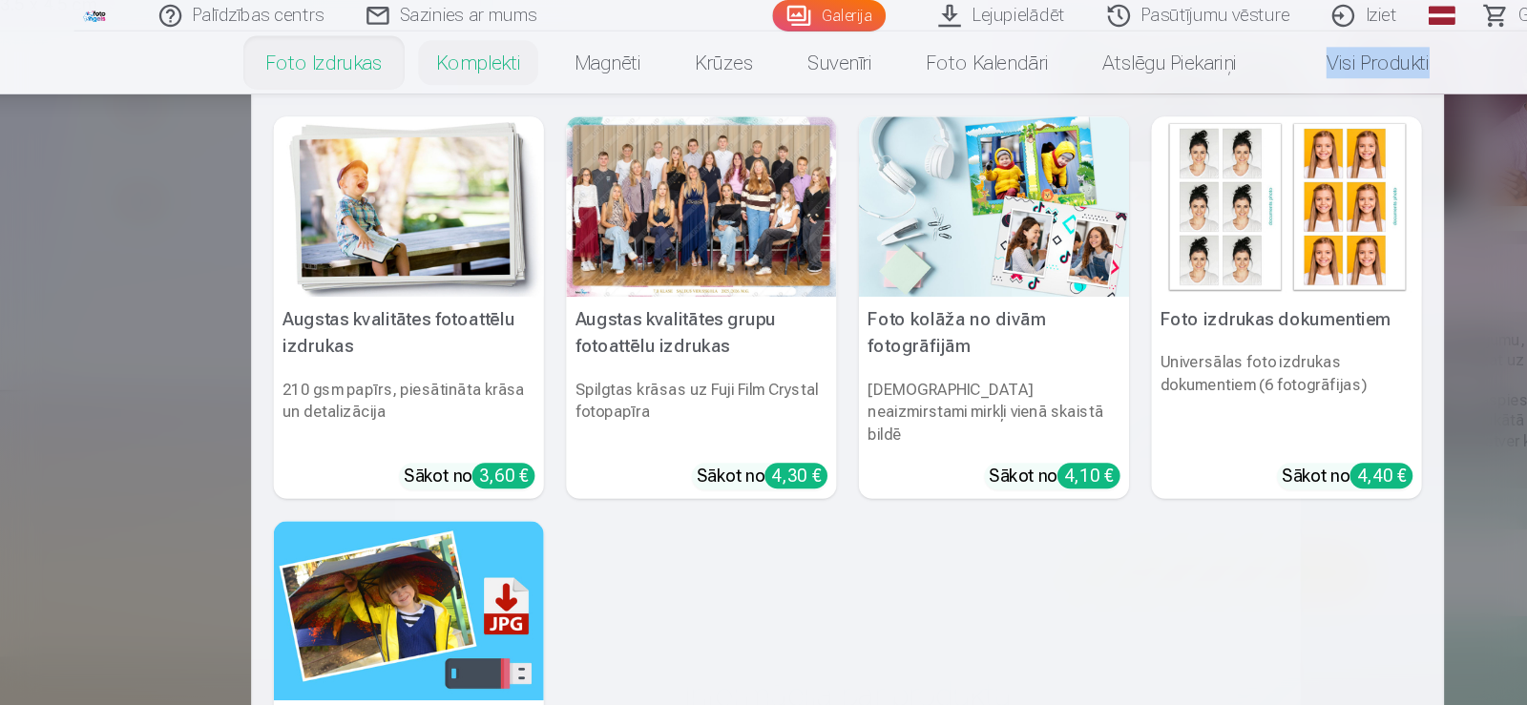
click at [871, 200] on img at bounding box center [888, 176] width 230 height 154
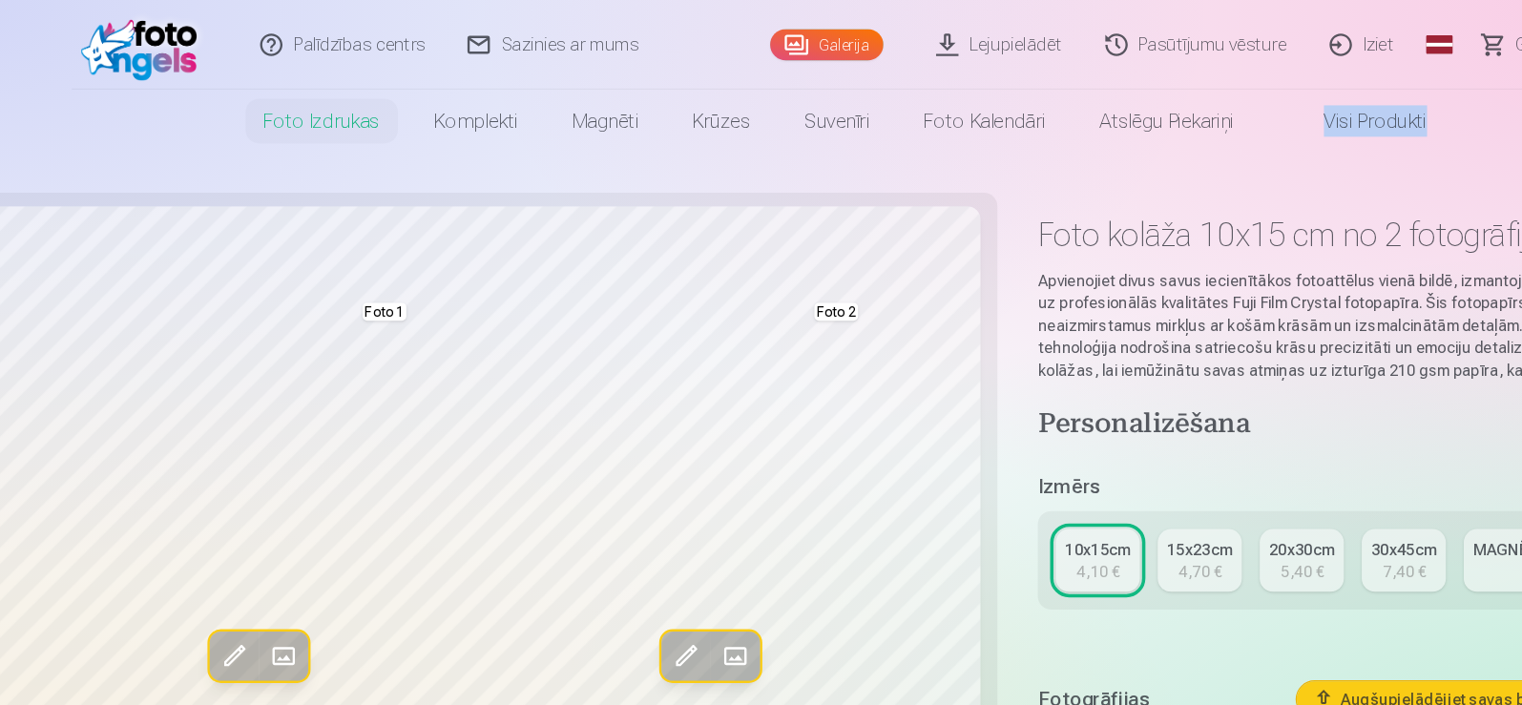
click at [1312, 478] on link "MAGNĒTS 🧲 6x9cm 4,10 €" at bounding box center [1359, 476] width 143 height 53
click at [1059, 484] on div "4,70 €" at bounding box center [1064, 486] width 36 height 19
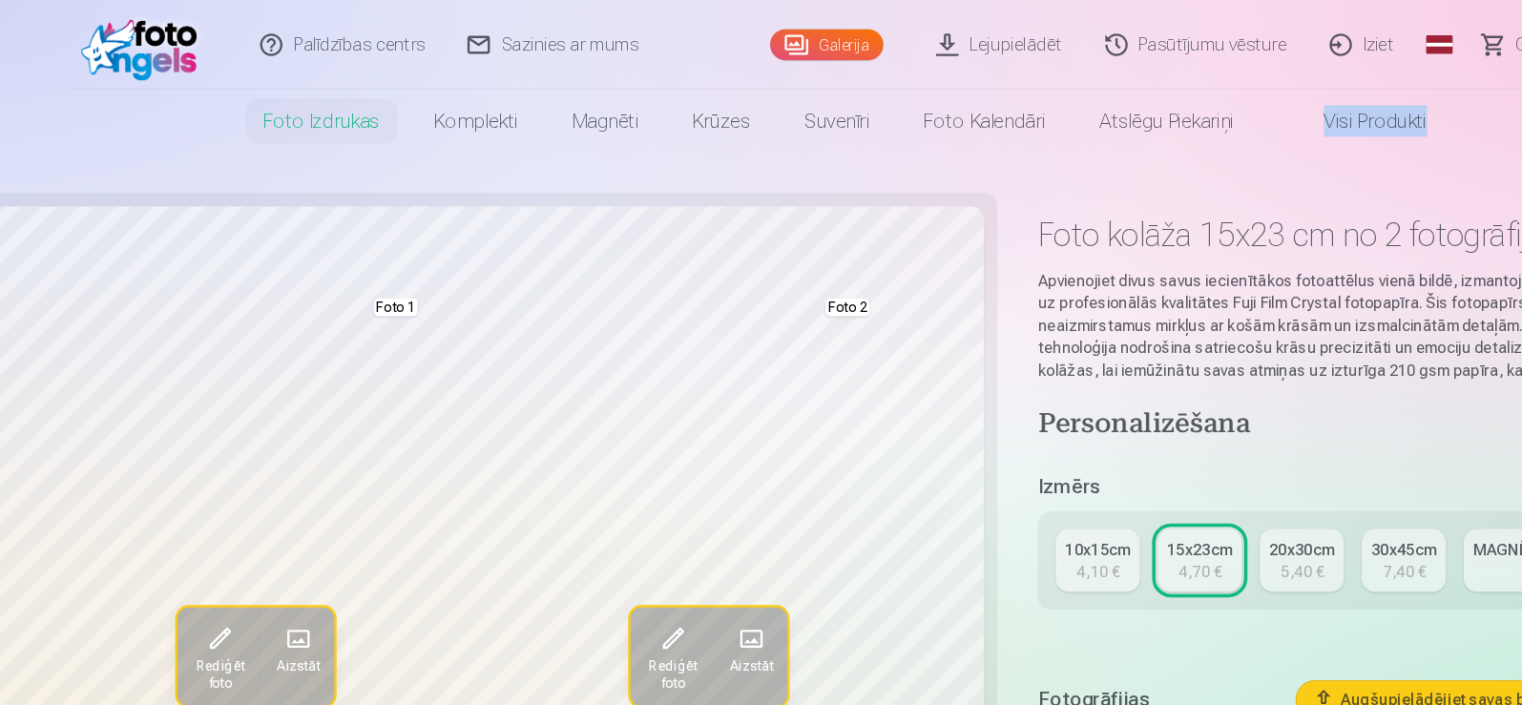
click at [1233, 468] on div "30x45cm" at bounding box center [1237, 467] width 56 height 19
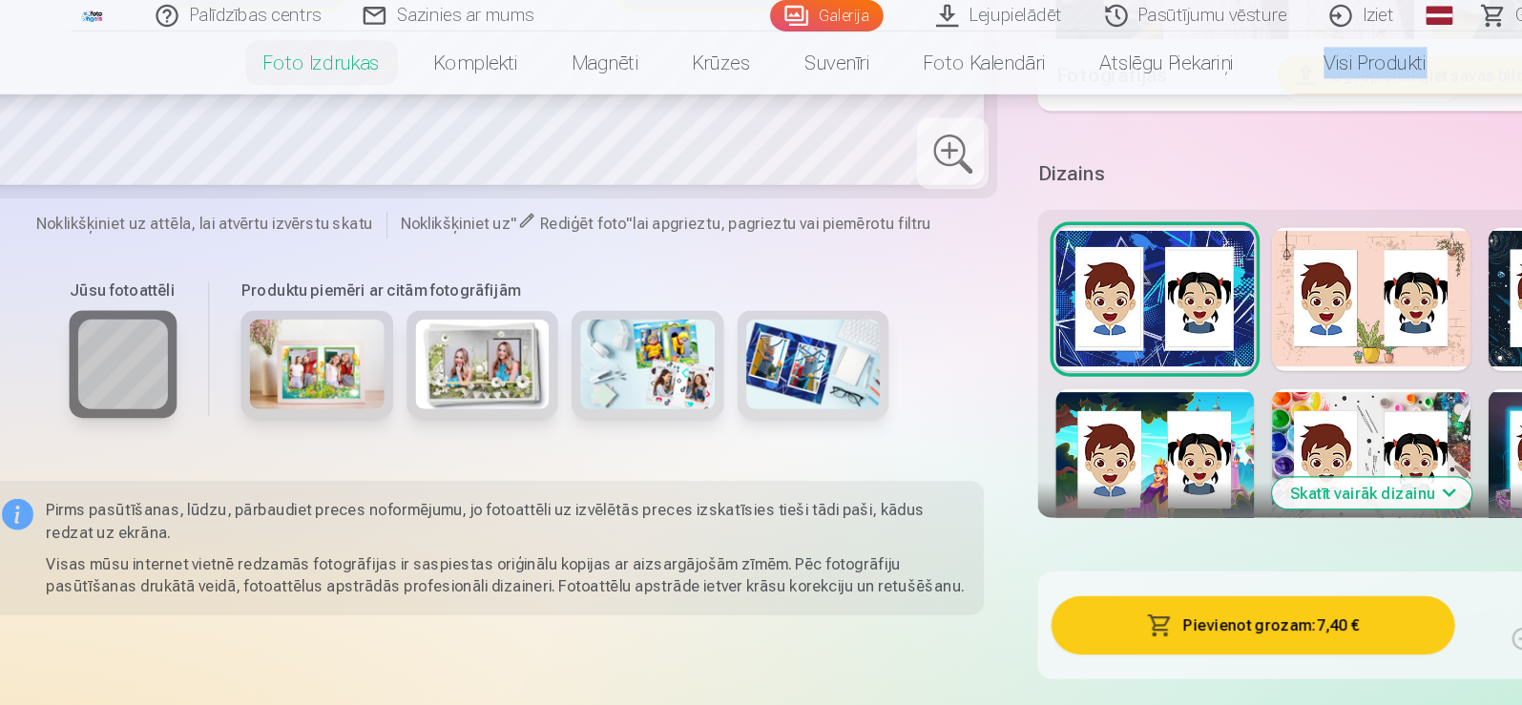
scroll to position [1739, 0]
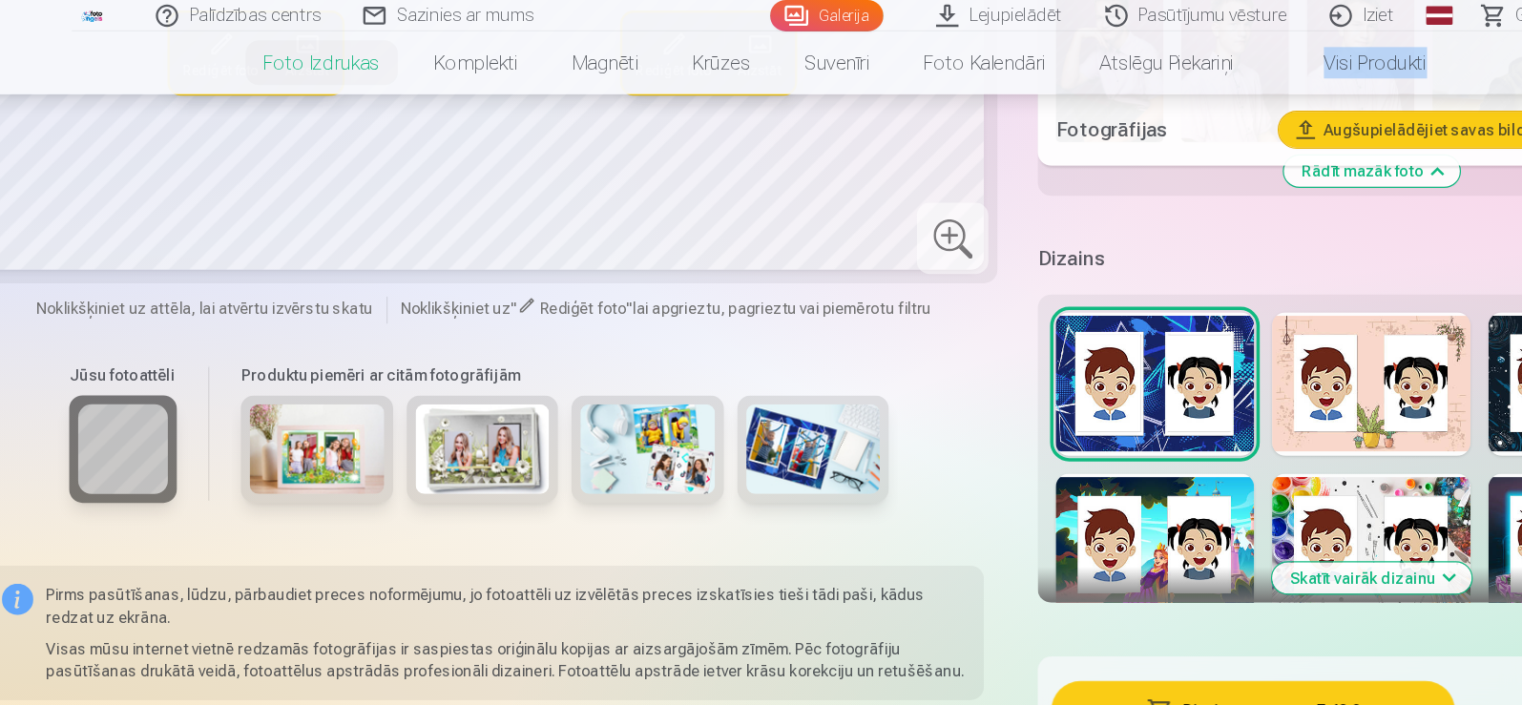
click at [713, 381] on img at bounding box center [734, 383] width 114 height 76
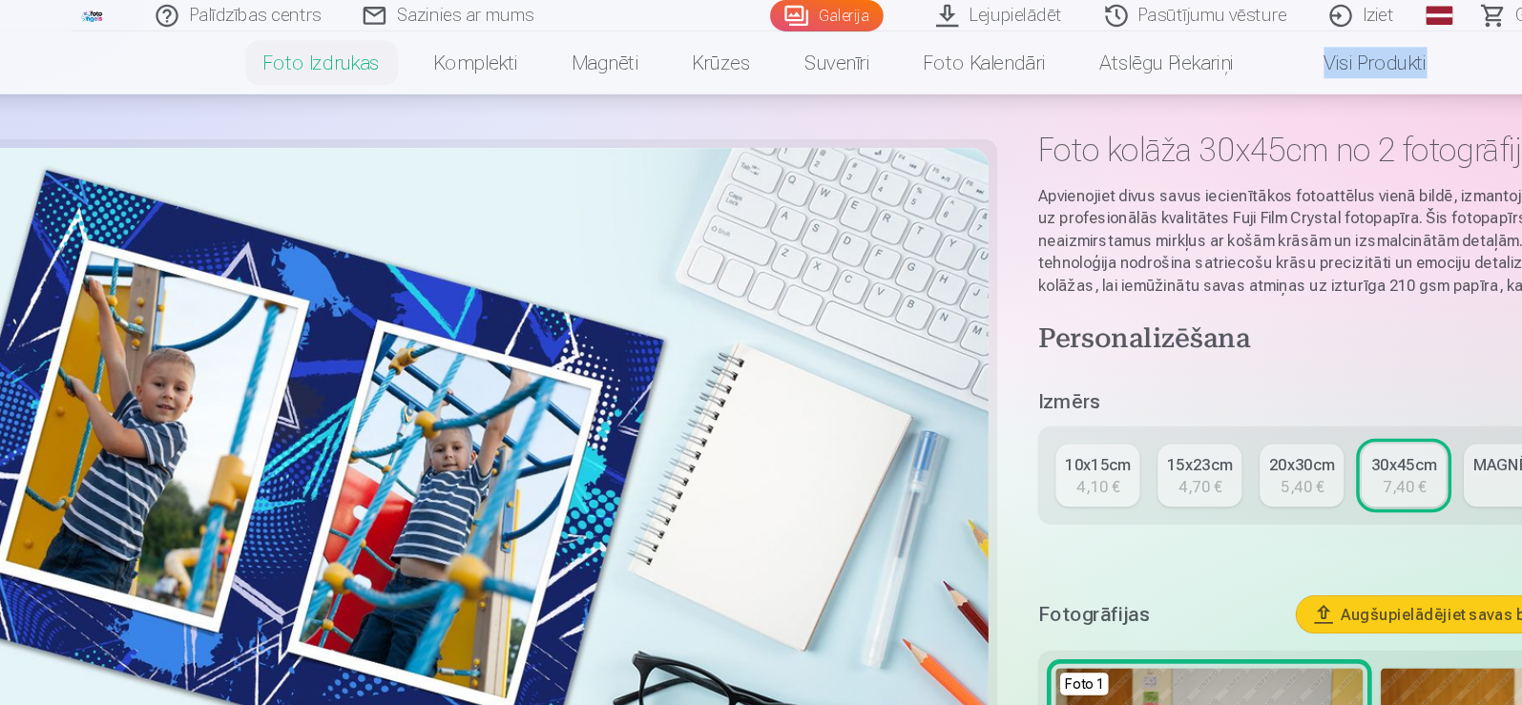
scroll to position [0, 0]
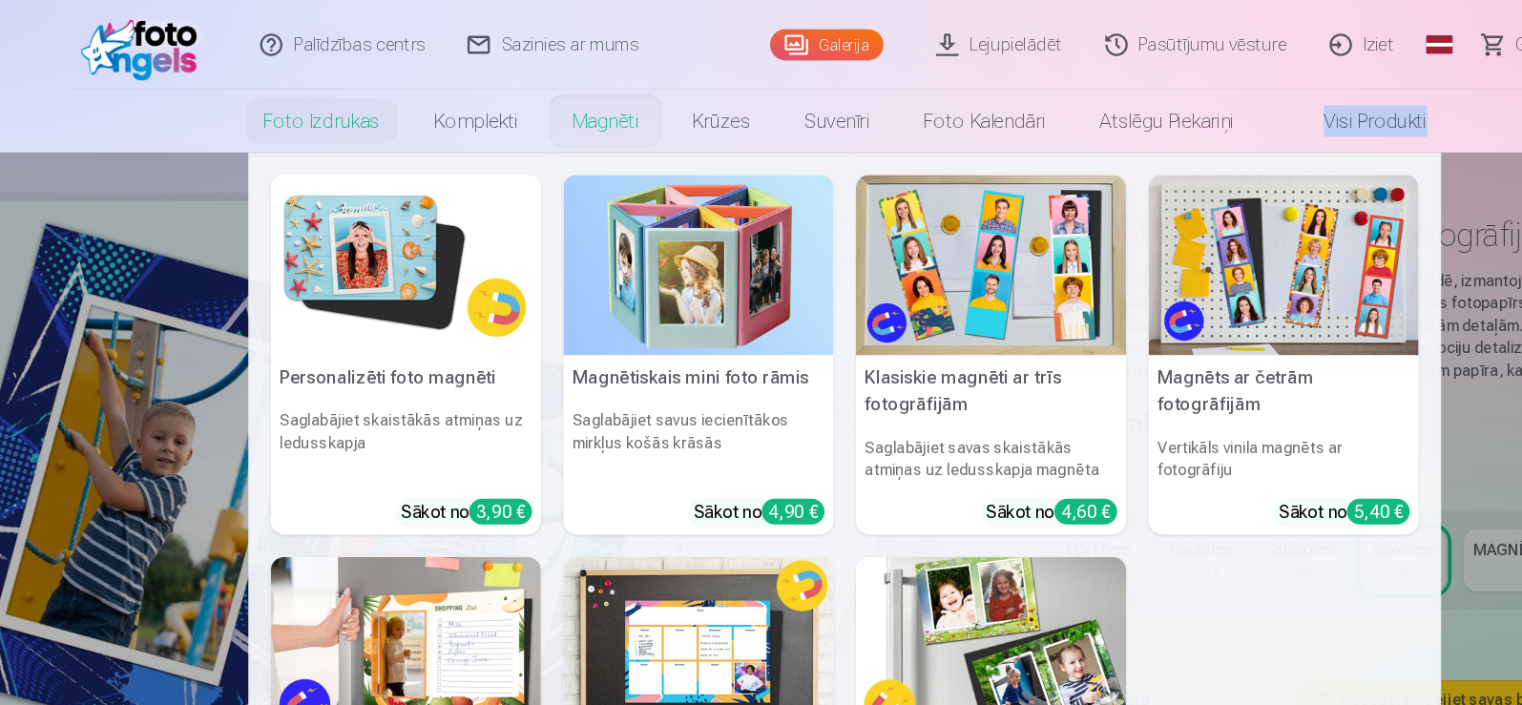
click at [558, 105] on link "Magnēti" at bounding box center [557, 102] width 103 height 53
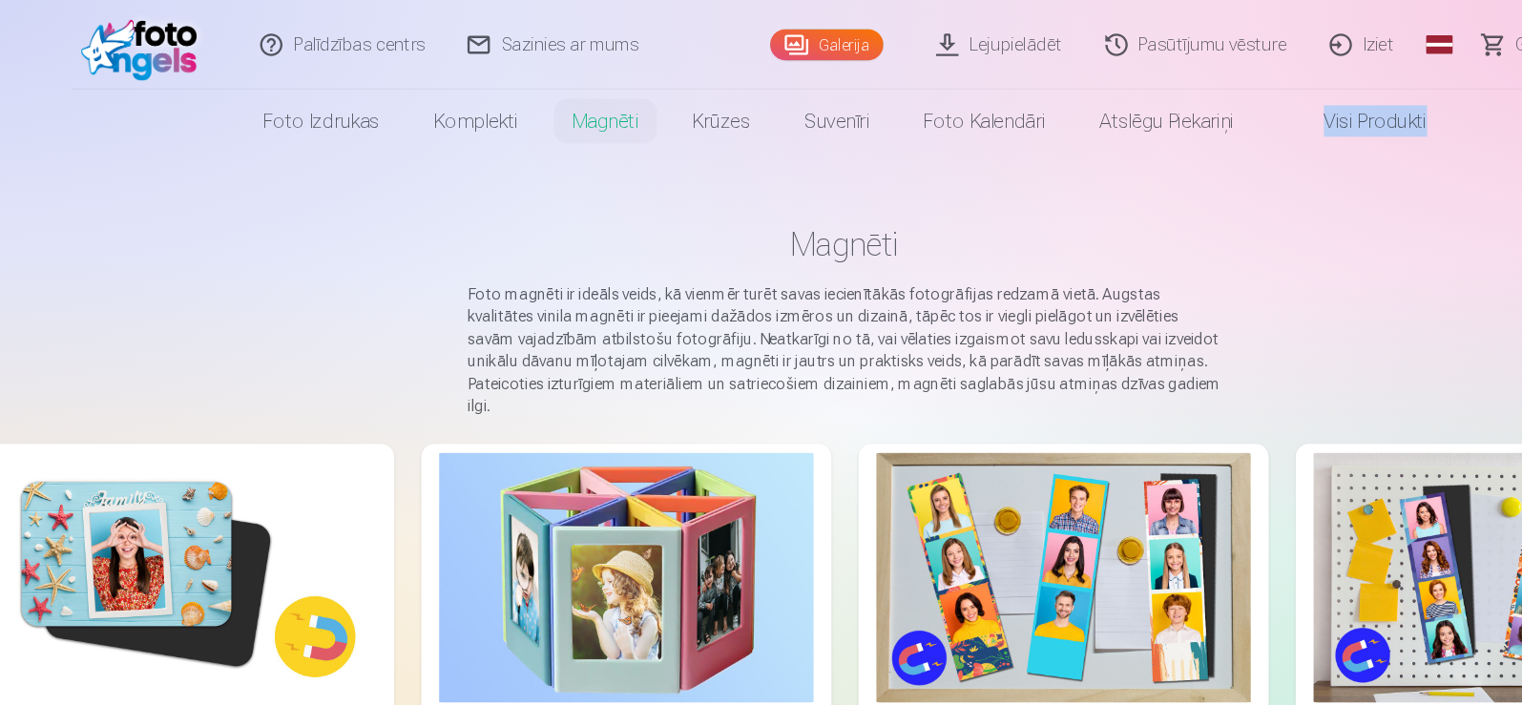
click at [156, 468] on img at bounding box center [203, 491] width 319 height 213
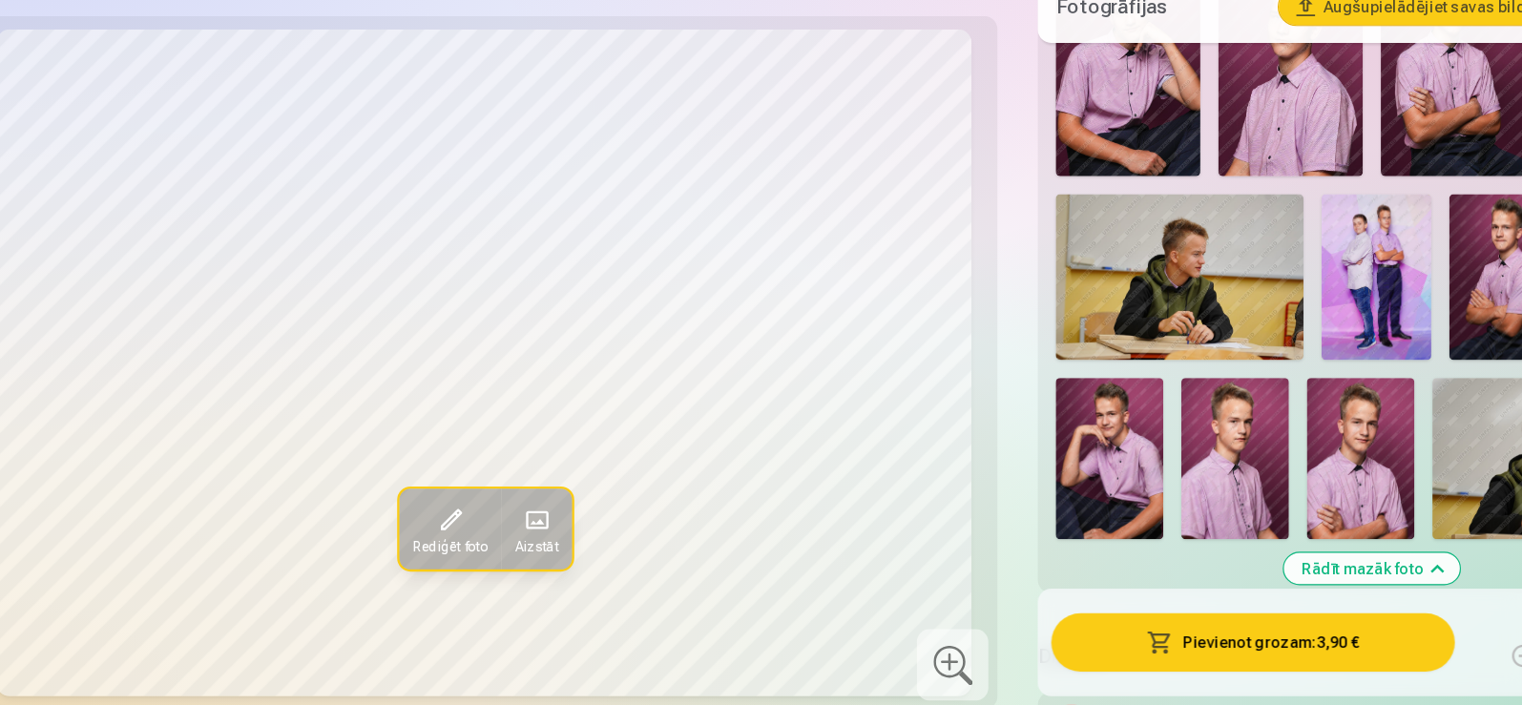
scroll to position [1353, 0]
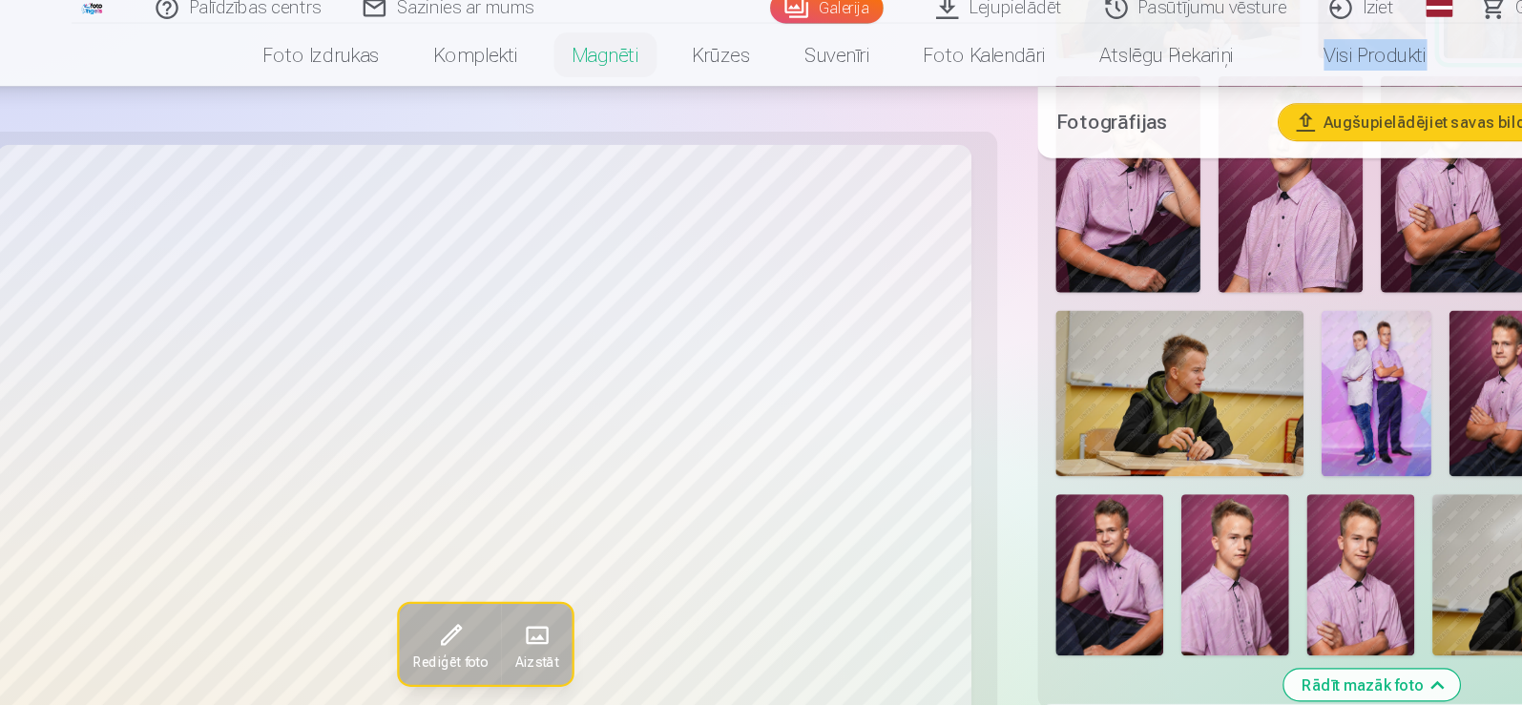
click at [1320, 335] on img at bounding box center [1323, 341] width 94 height 140
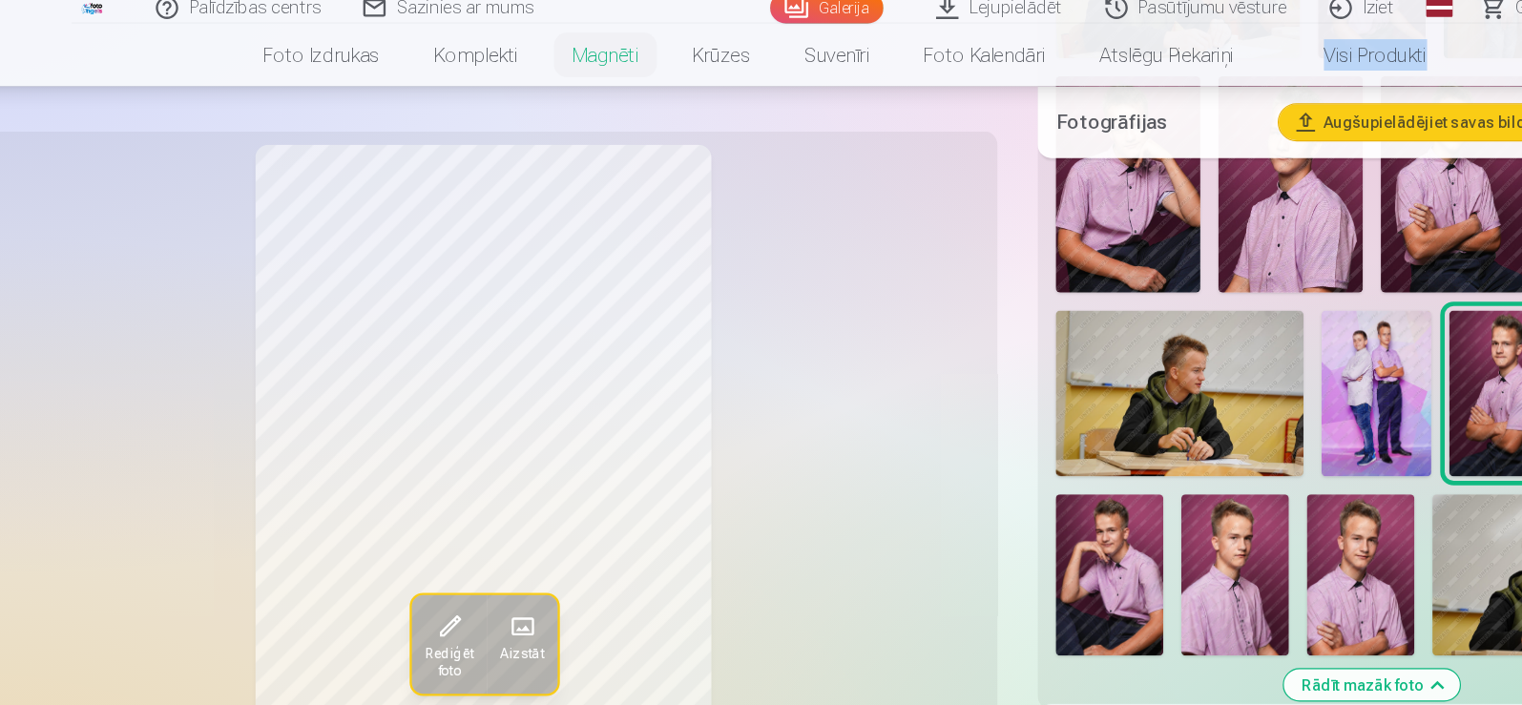
click at [1211, 483] on img at bounding box center [1201, 495] width 92 height 137
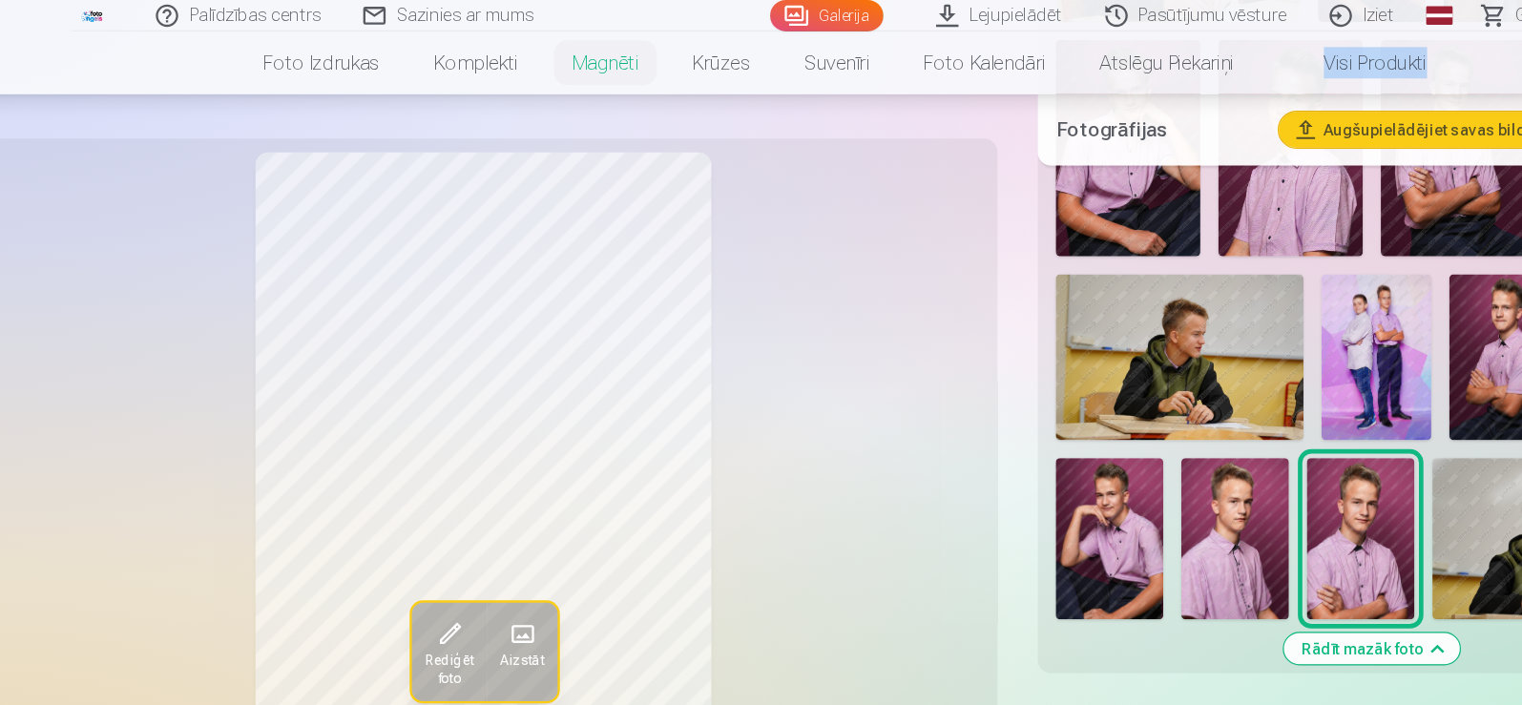
scroll to position [1341, 0]
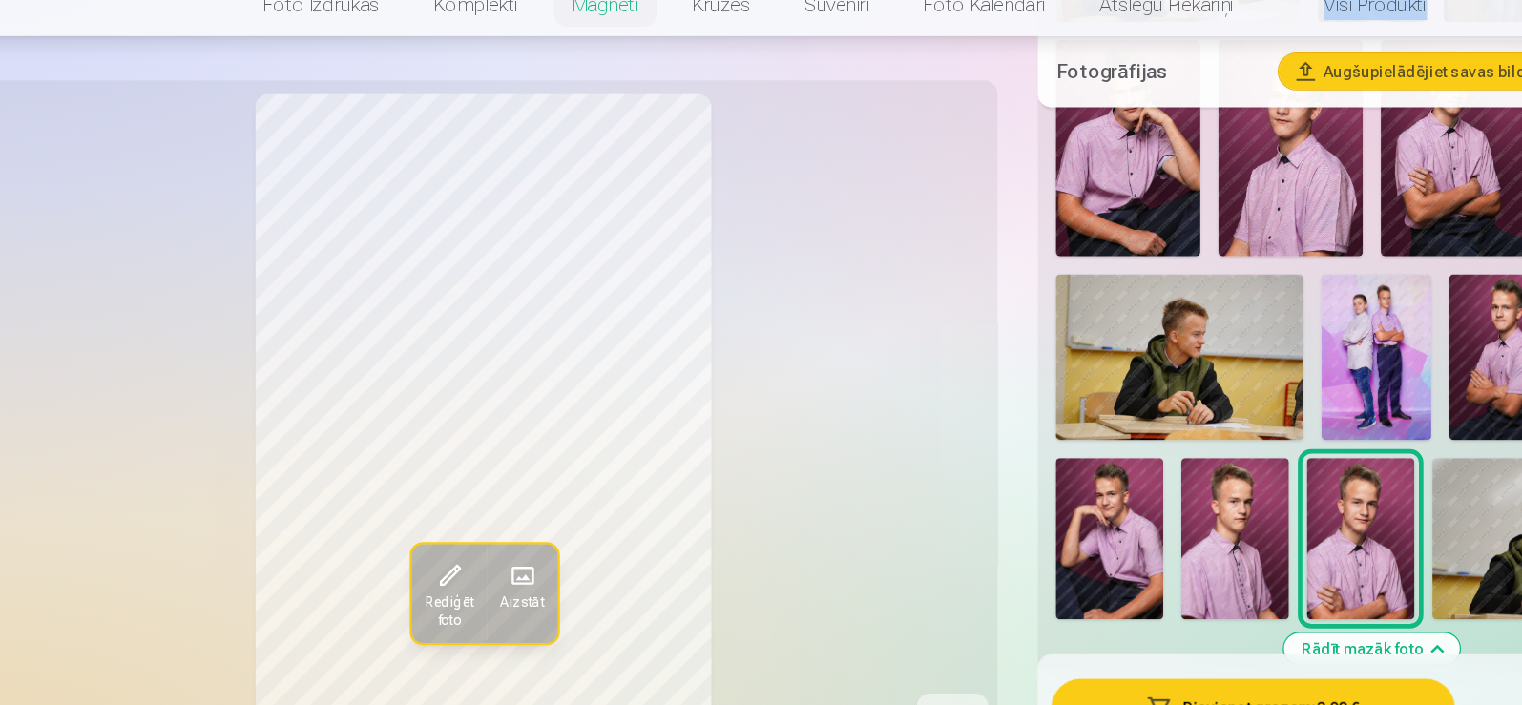
click at [1090, 323] on img at bounding box center [1046, 353] width 211 height 140
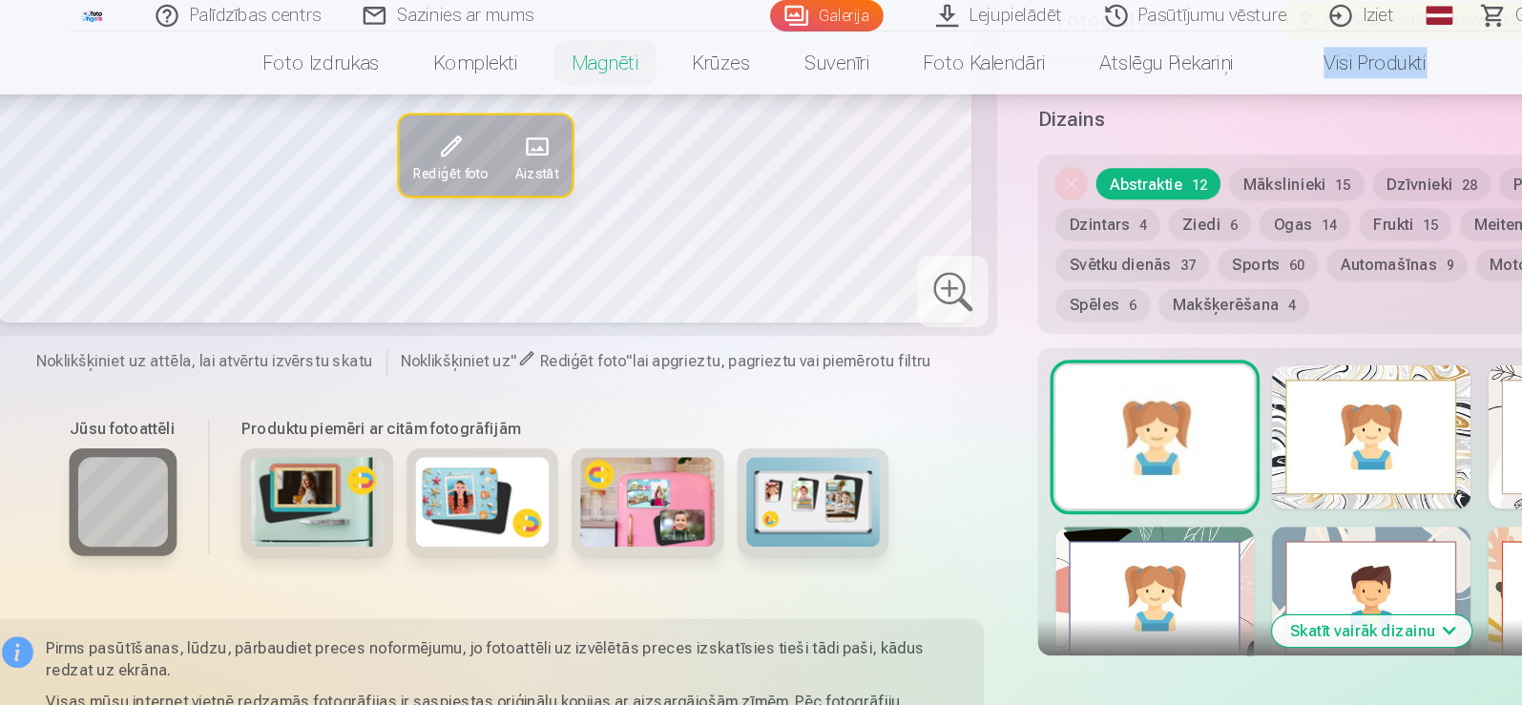
scroll to position [865, 0]
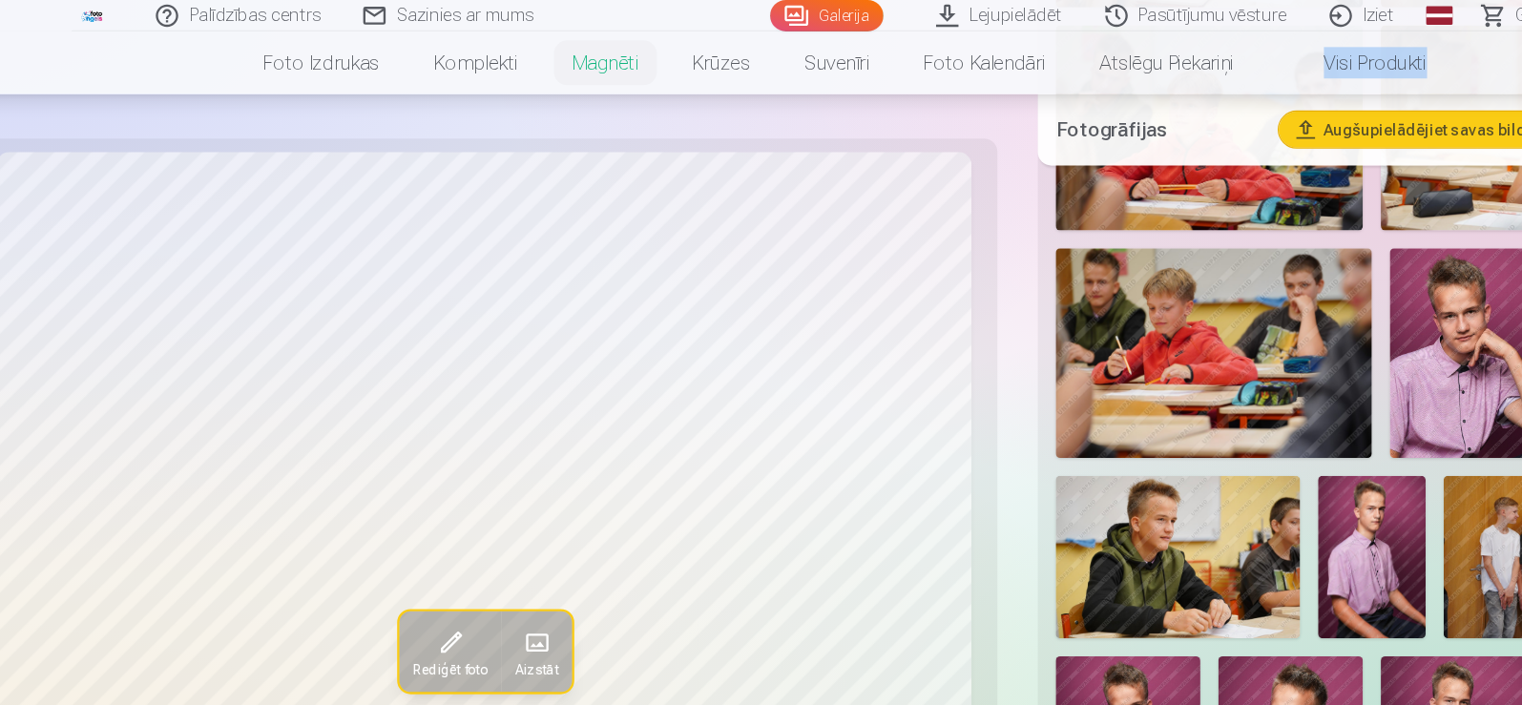
click at [1028, 436] on img at bounding box center [1044, 475] width 207 height 138
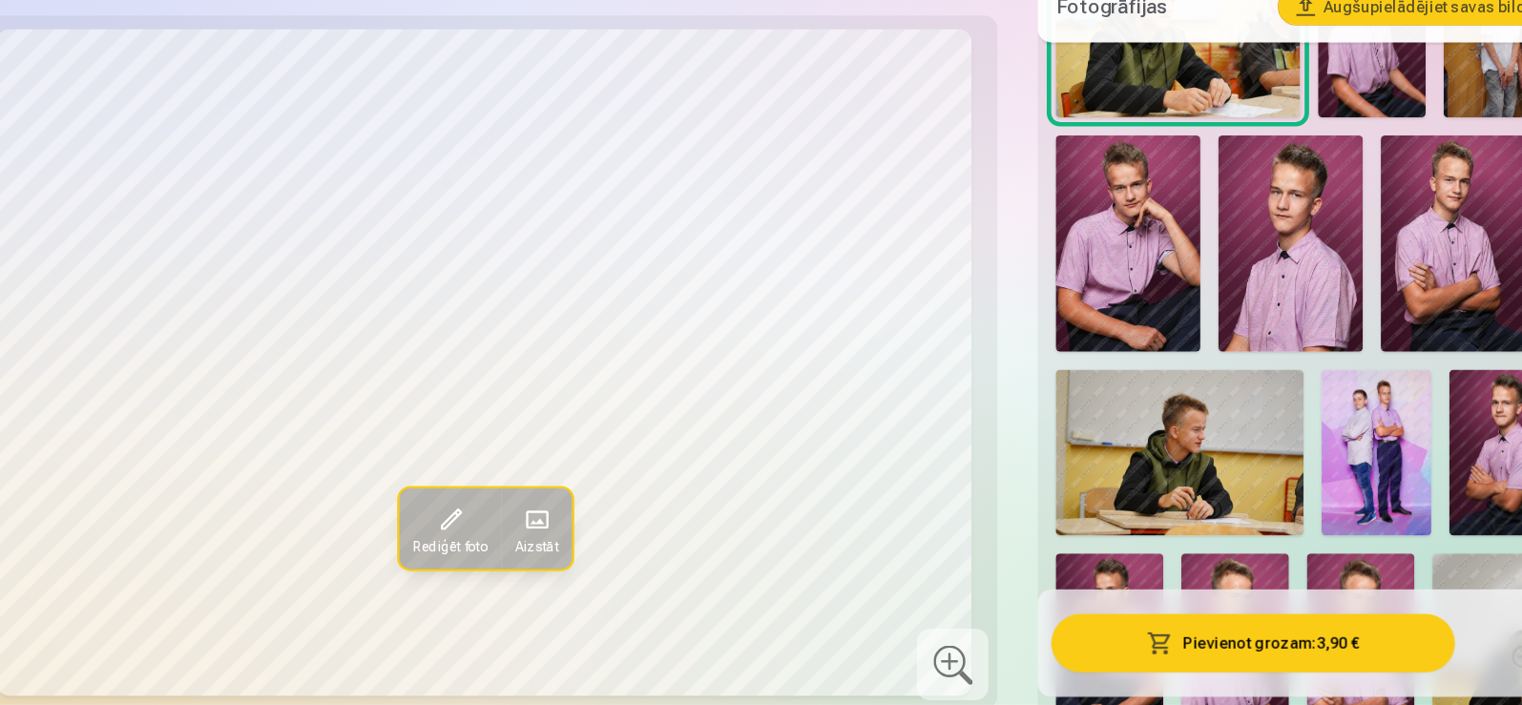
scroll to position [1390, 0]
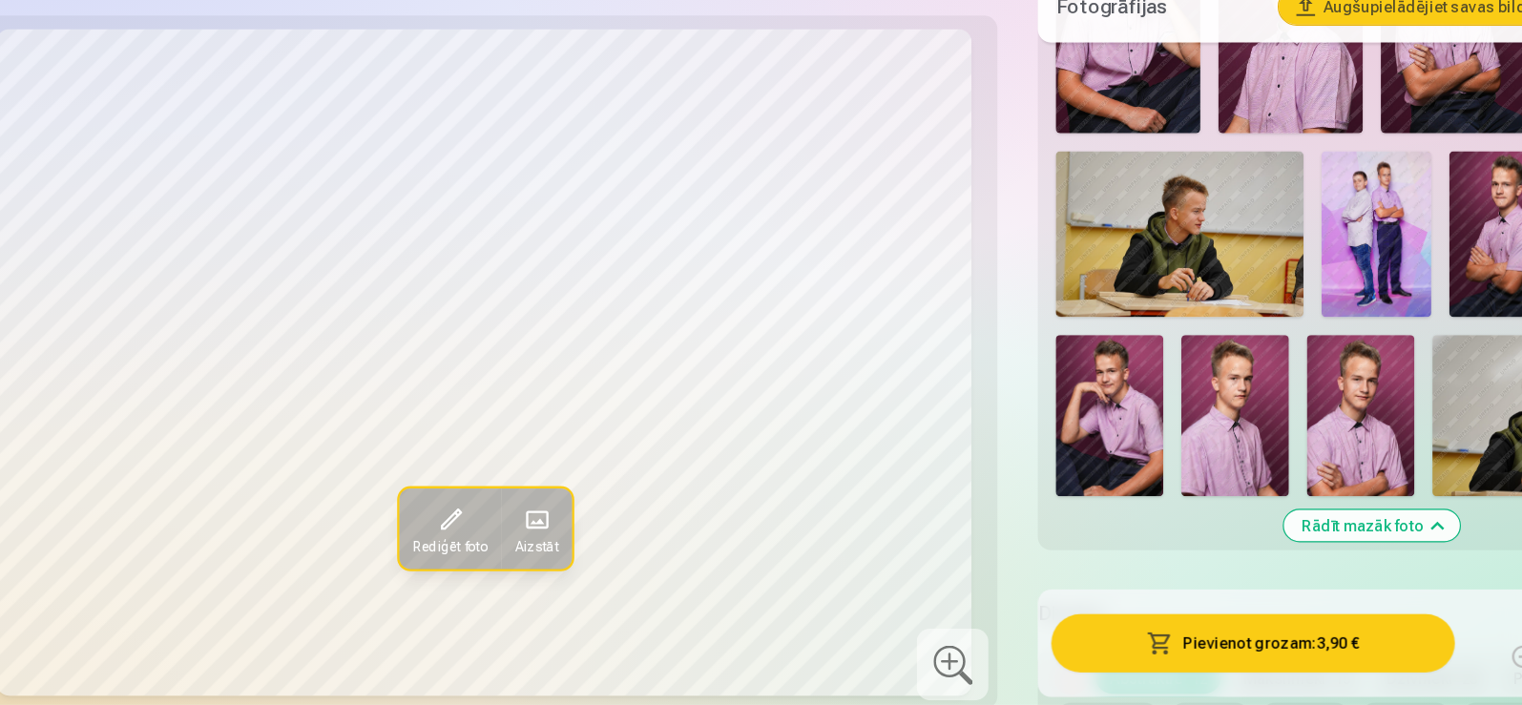
click at [1191, 286] on img at bounding box center [1214, 304] width 94 height 140
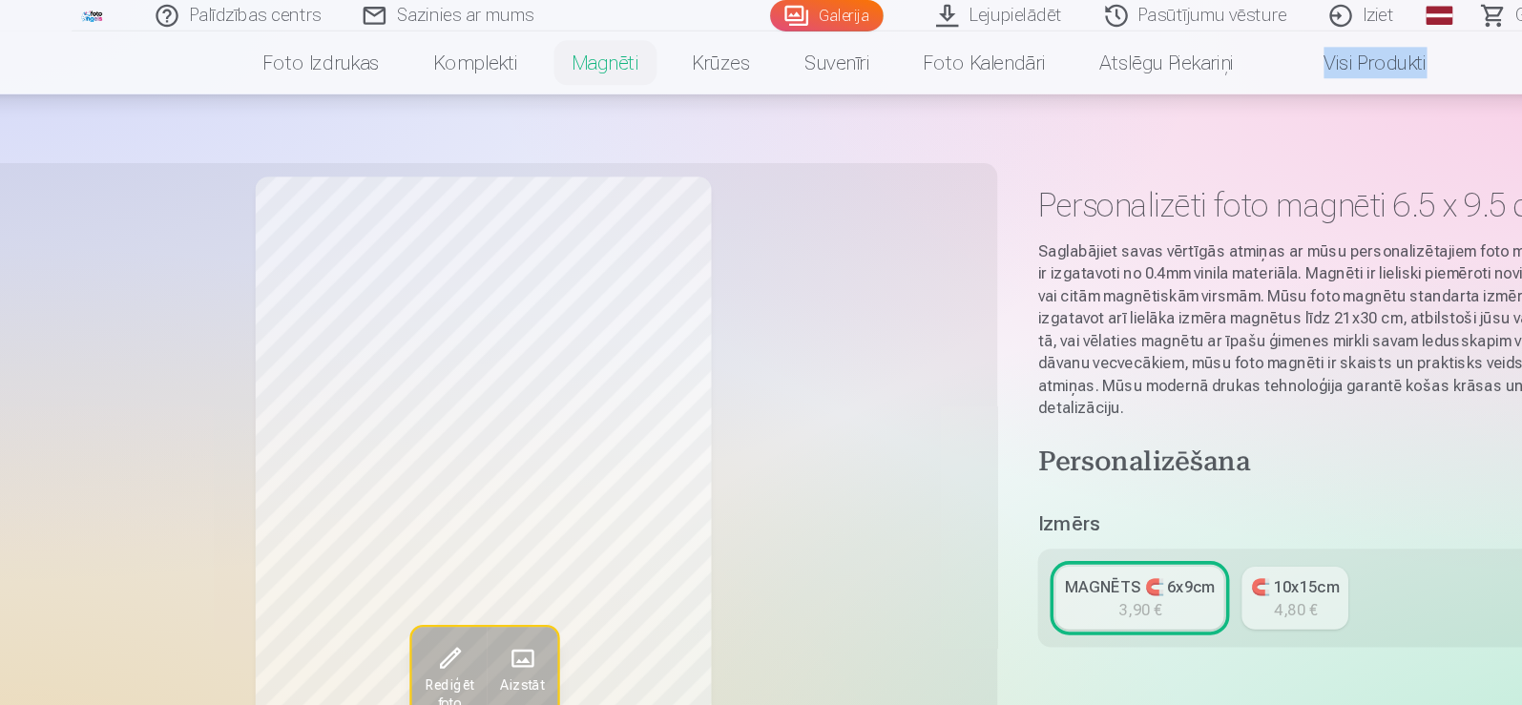
scroll to position [0, 0]
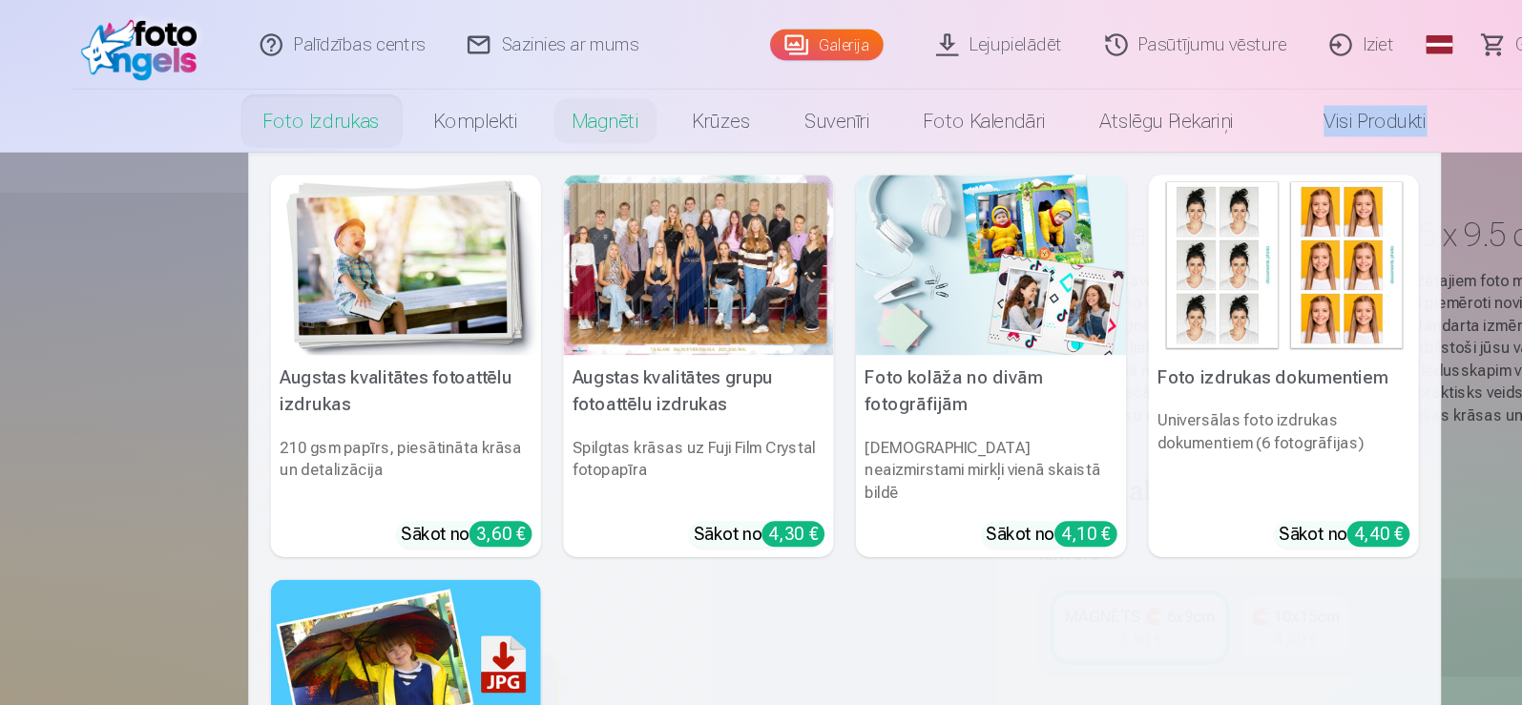
click at [626, 228] on div at bounding box center [637, 226] width 230 height 154
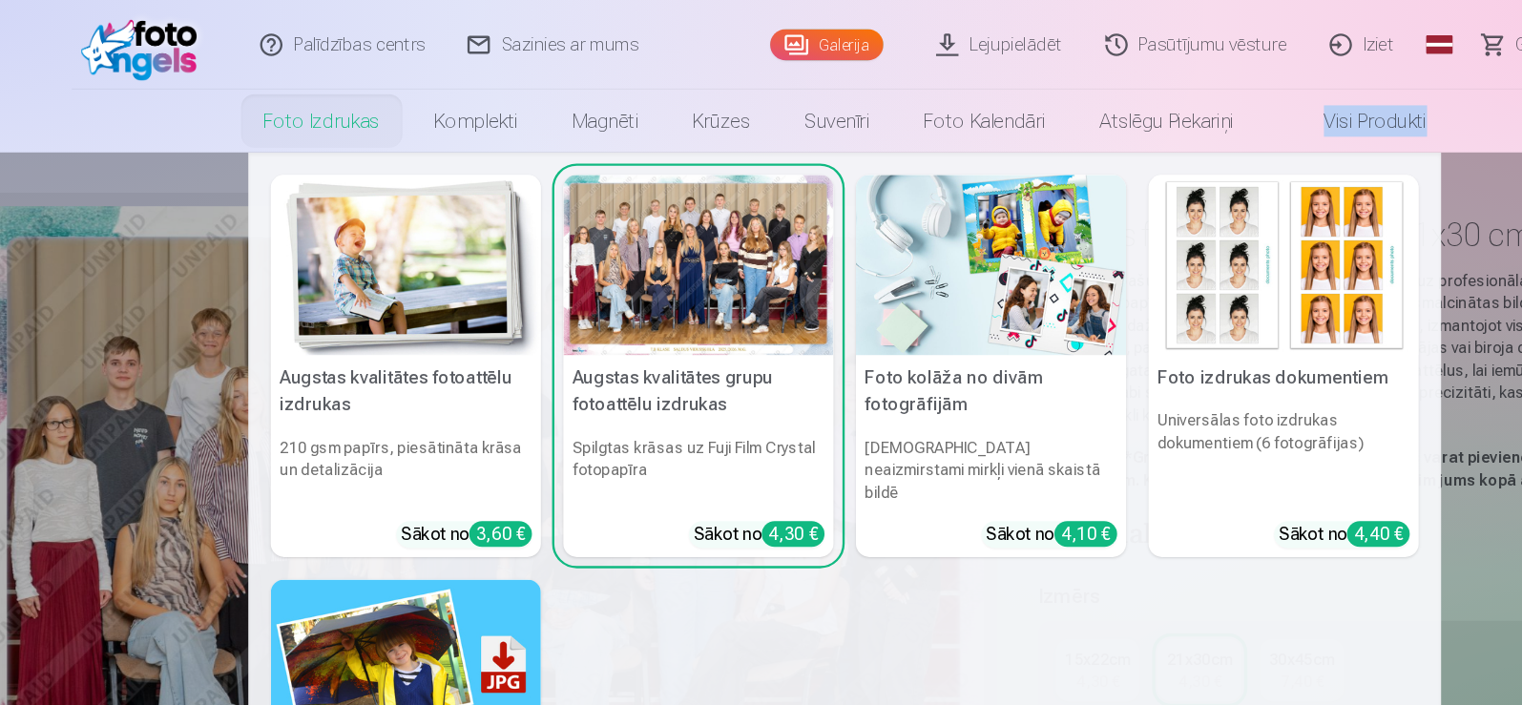
click at [343, 259] on img at bounding box center [388, 226] width 230 height 154
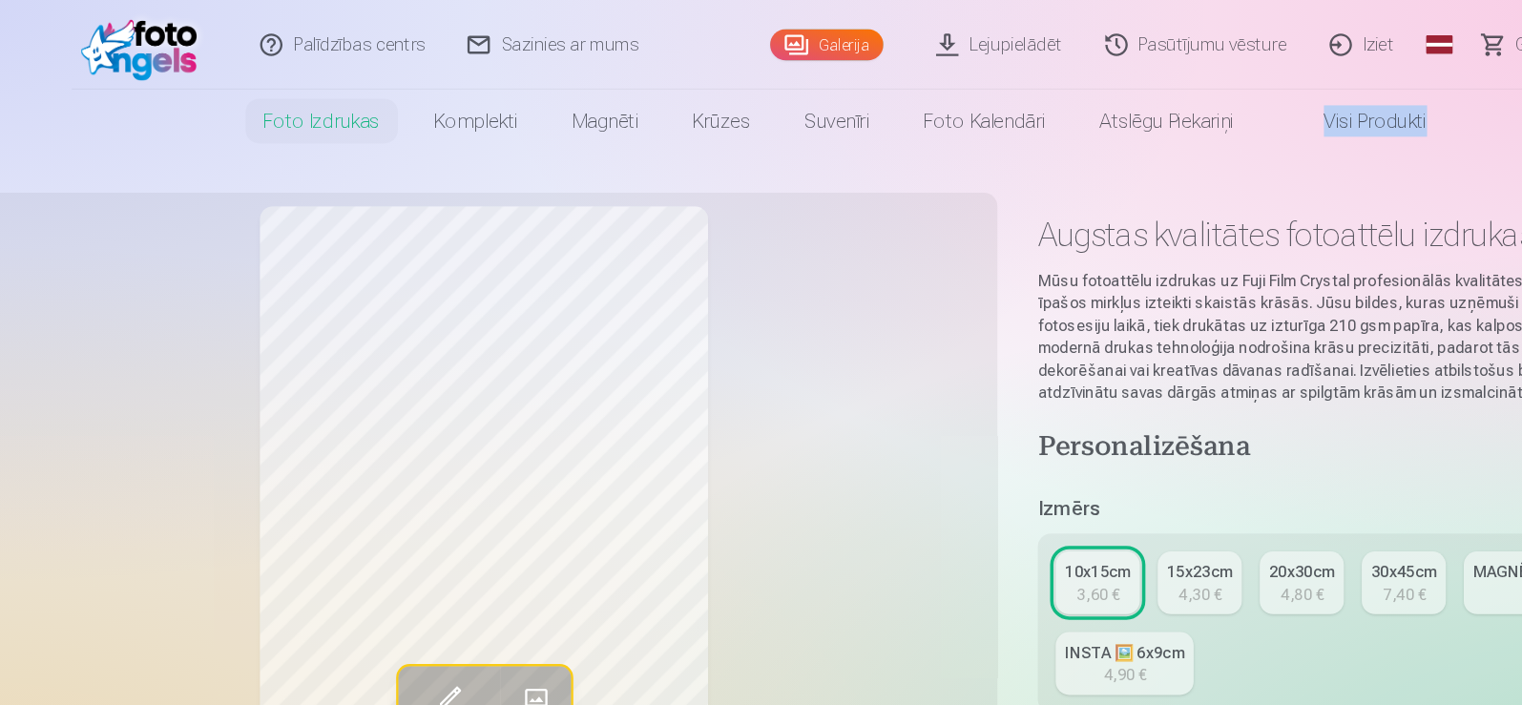
click at [959, 555] on div "INSTA 🖼️ 6x9cm" at bounding box center [999, 555] width 102 height 19
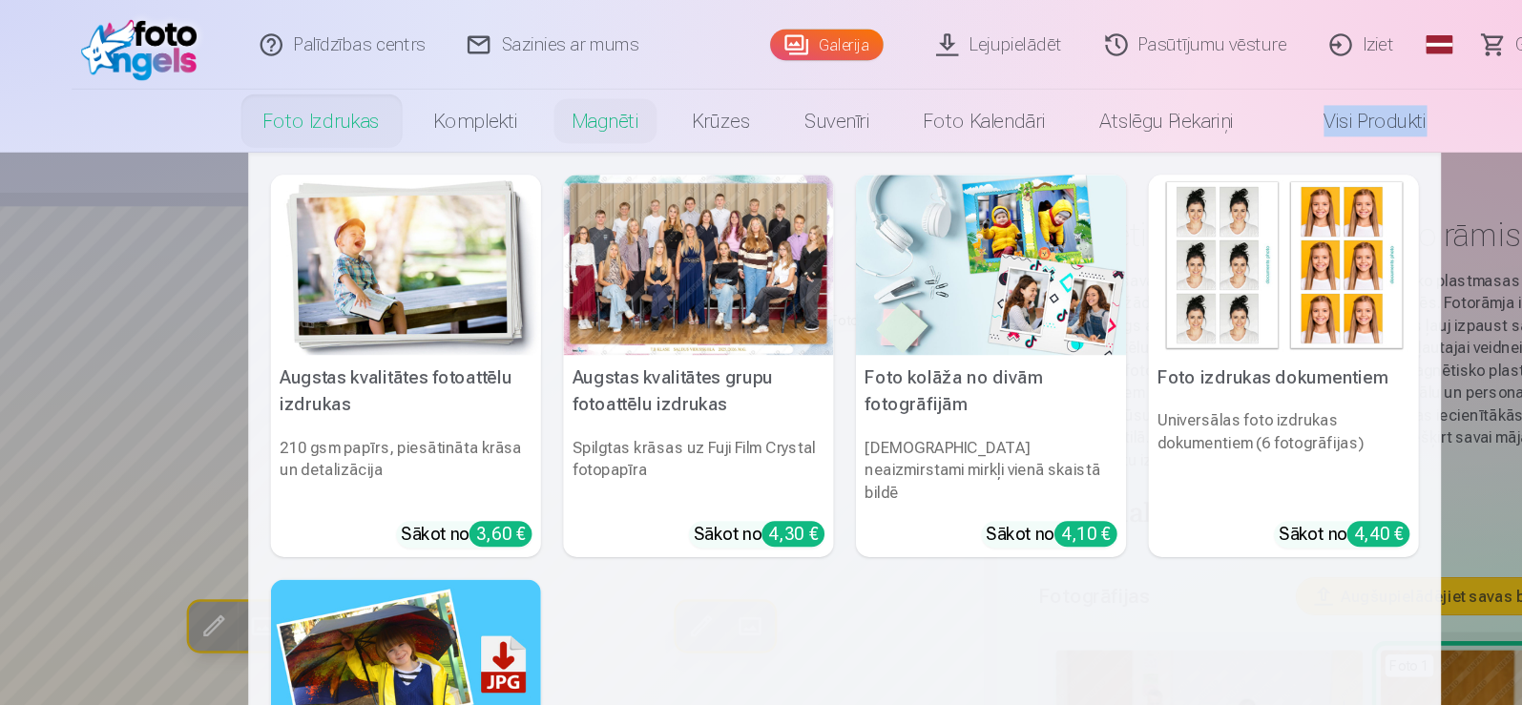
click at [358, 261] on img at bounding box center [388, 226] width 230 height 154
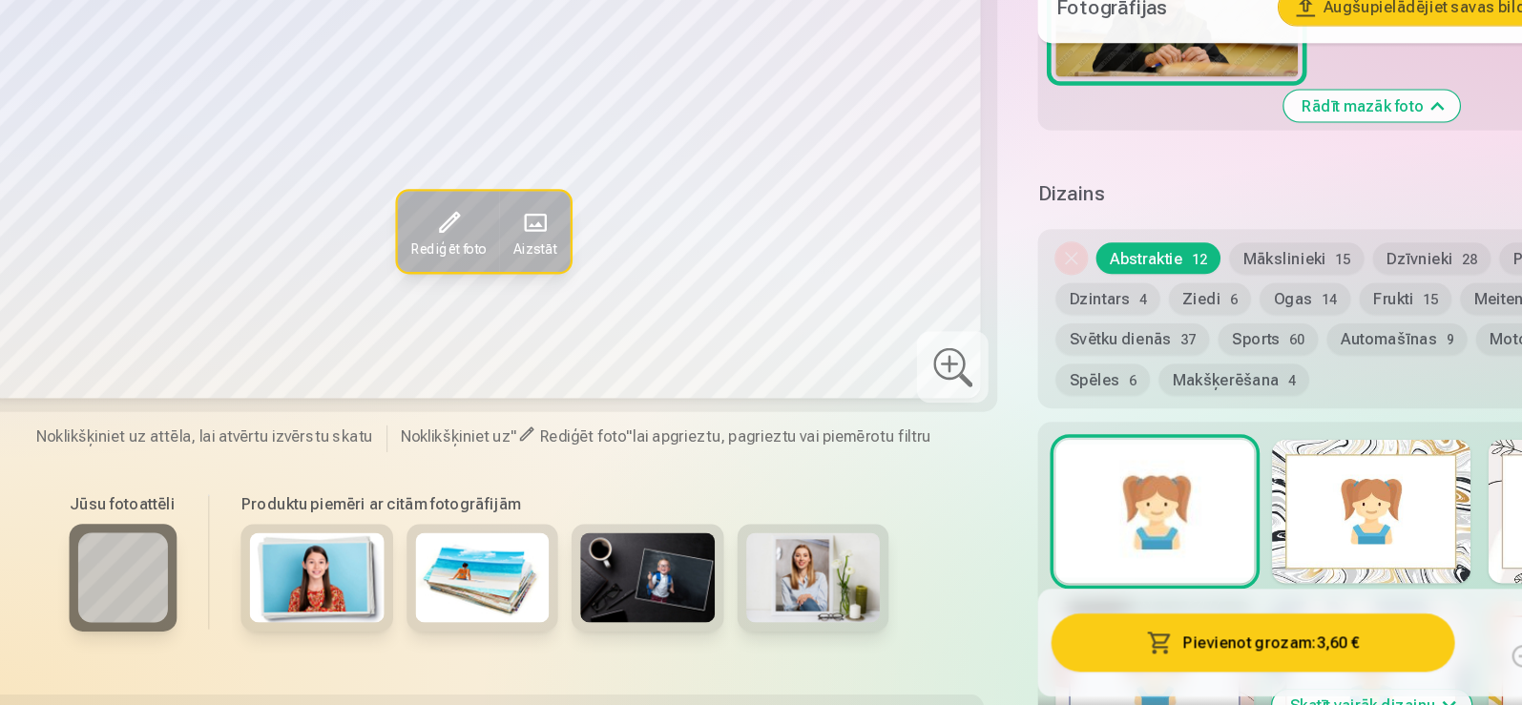
scroll to position [2035, 0]
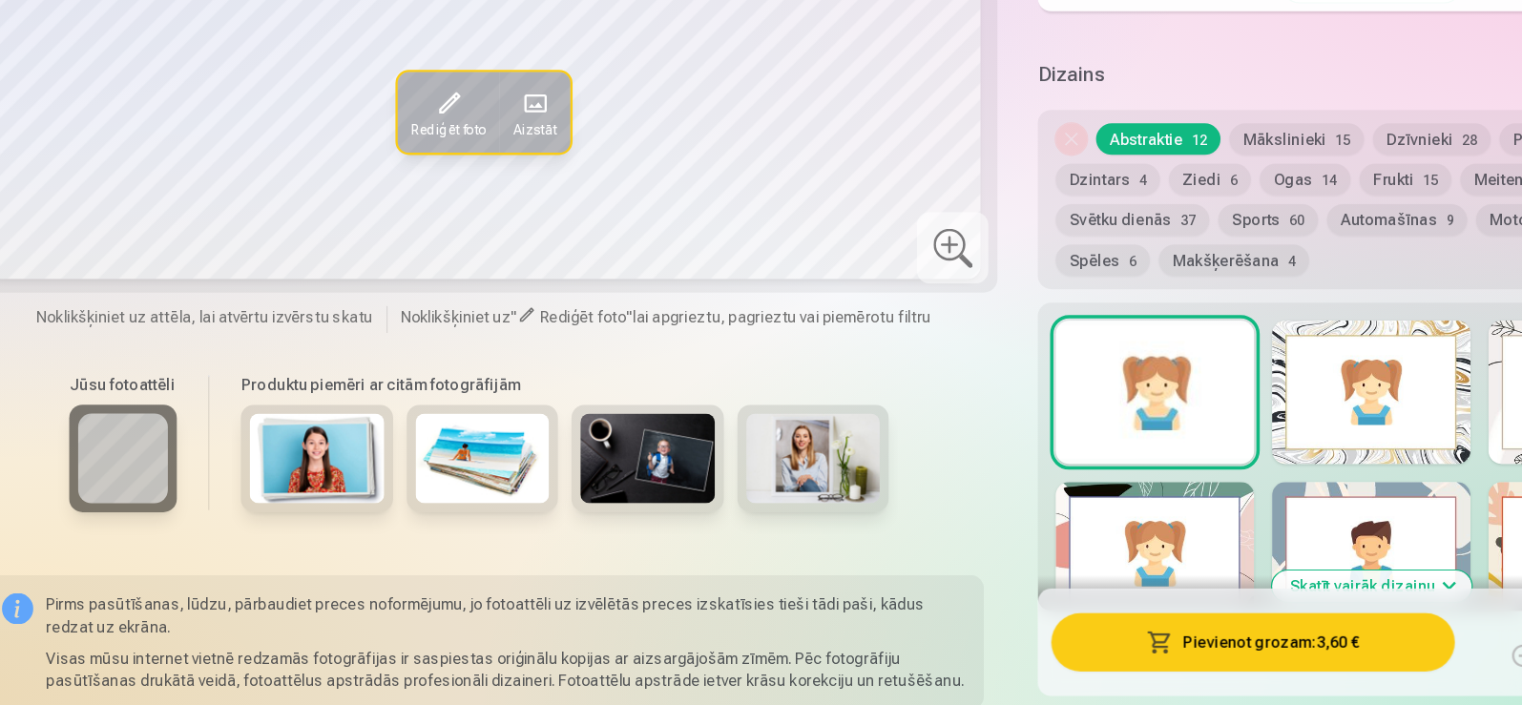
click at [326, 484] on img at bounding box center [312, 495] width 114 height 76
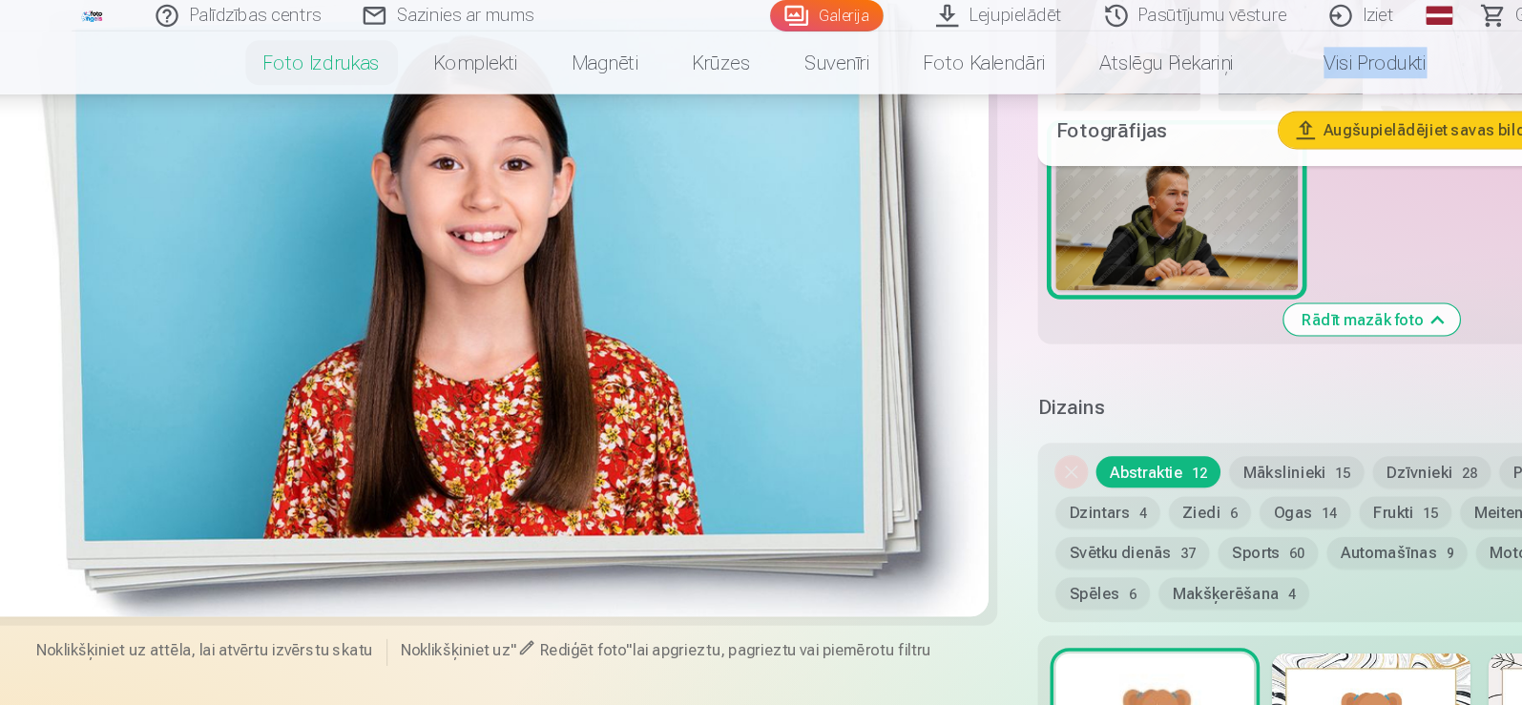
scroll to position [1793, 0]
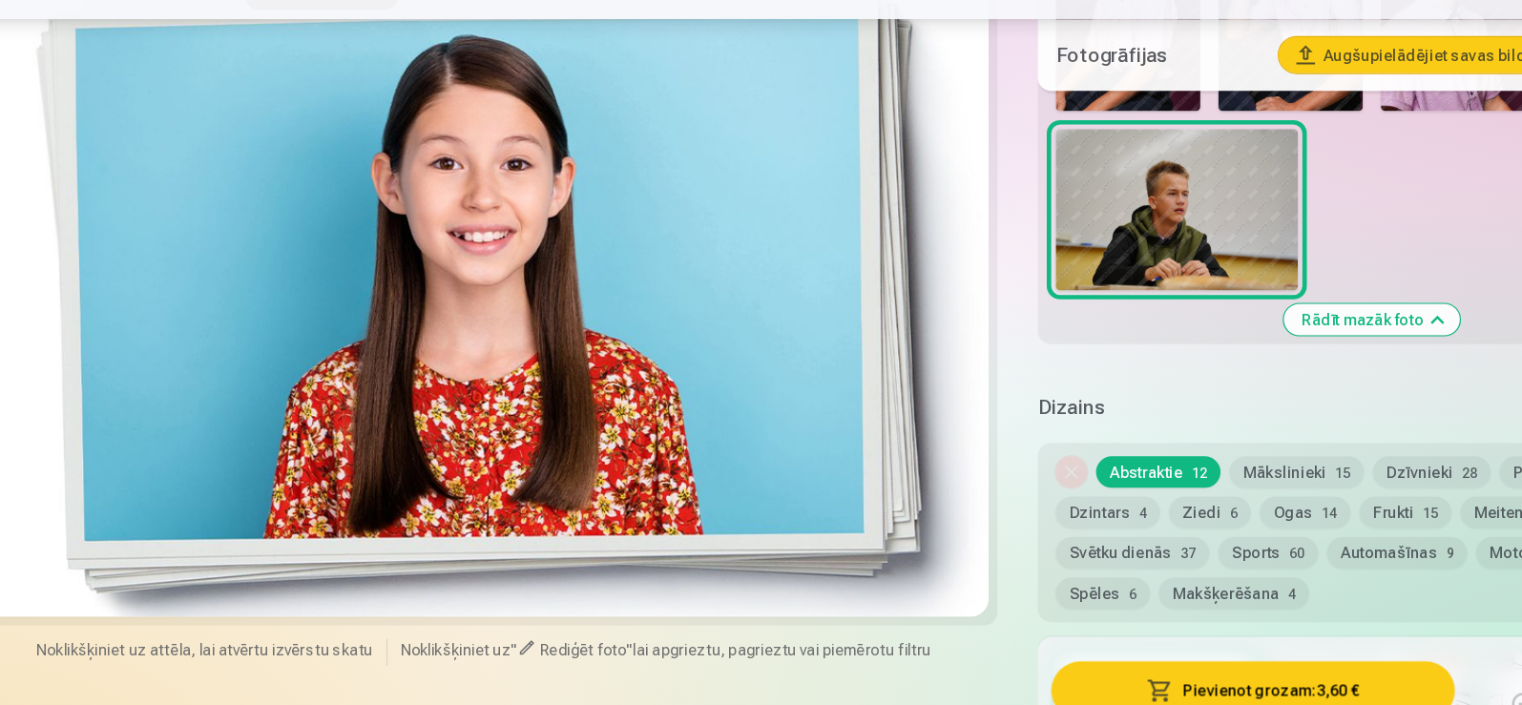
click at [791, 406] on div at bounding box center [455, 300] width 860 height 575
click at [439, 584] on div at bounding box center [455, 300] width 860 height 575
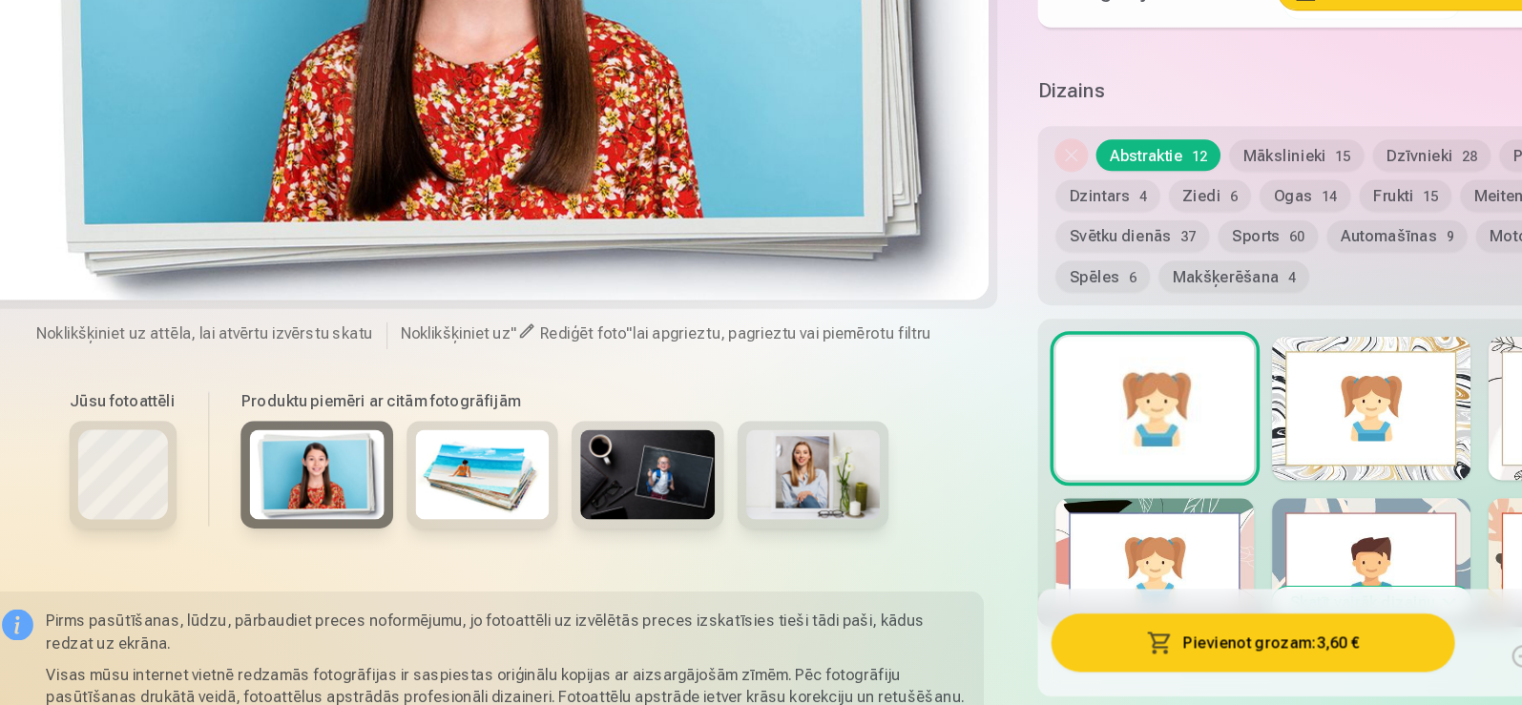
scroll to position [2048, 0]
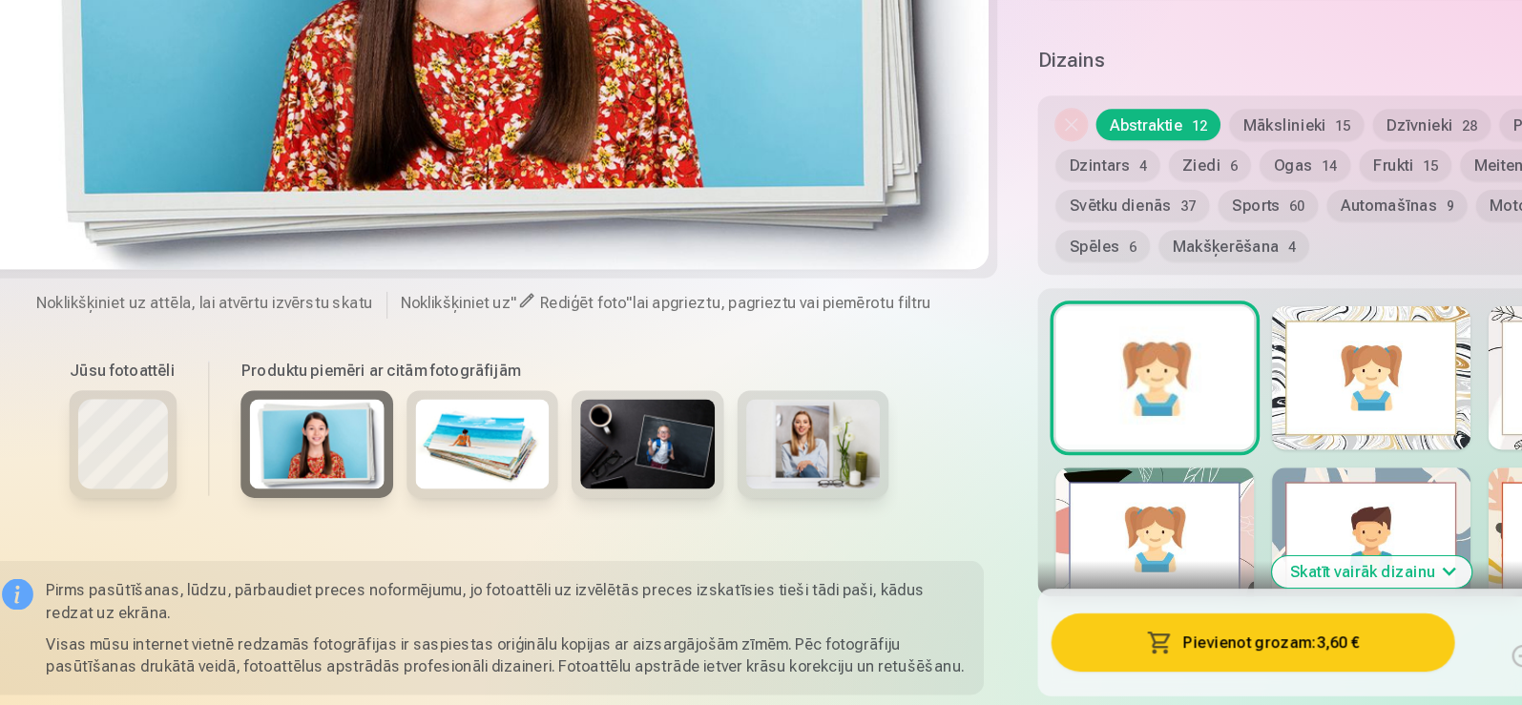
click at [472, 480] on img at bounding box center [453, 483] width 114 height 76
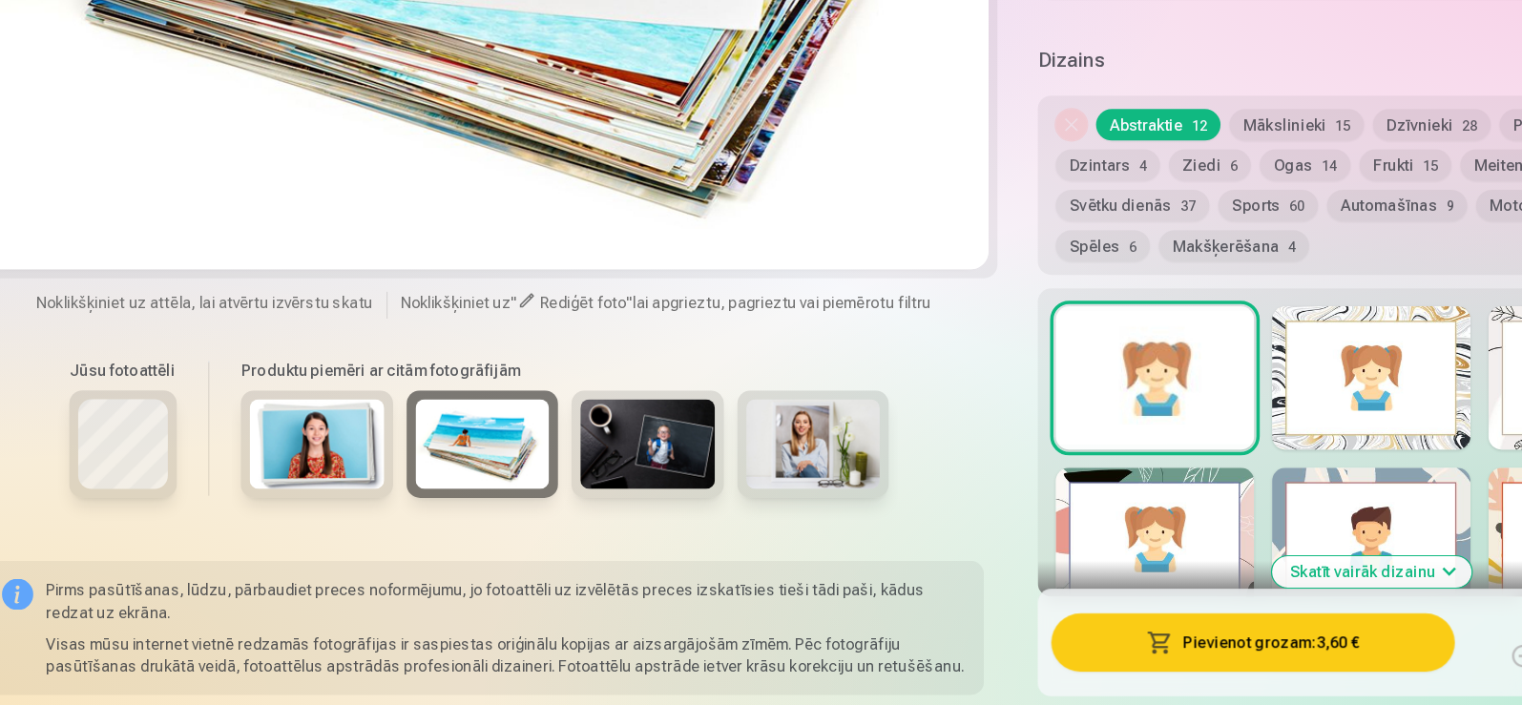
click at [618, 477] on img at bounding box center [593, 483] width 114 height 76
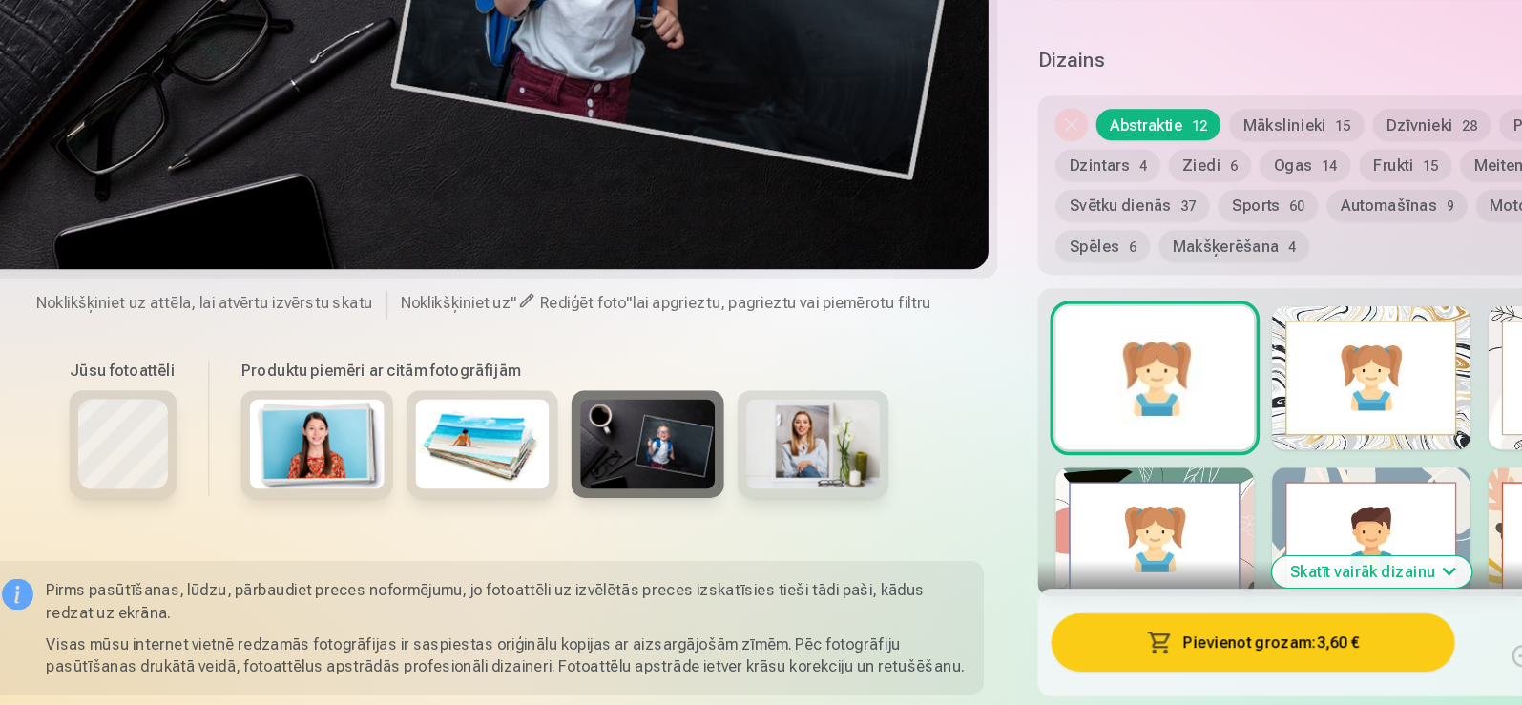
click at [741, 491] on img at bounding box center [734, 483] width 114 height 76
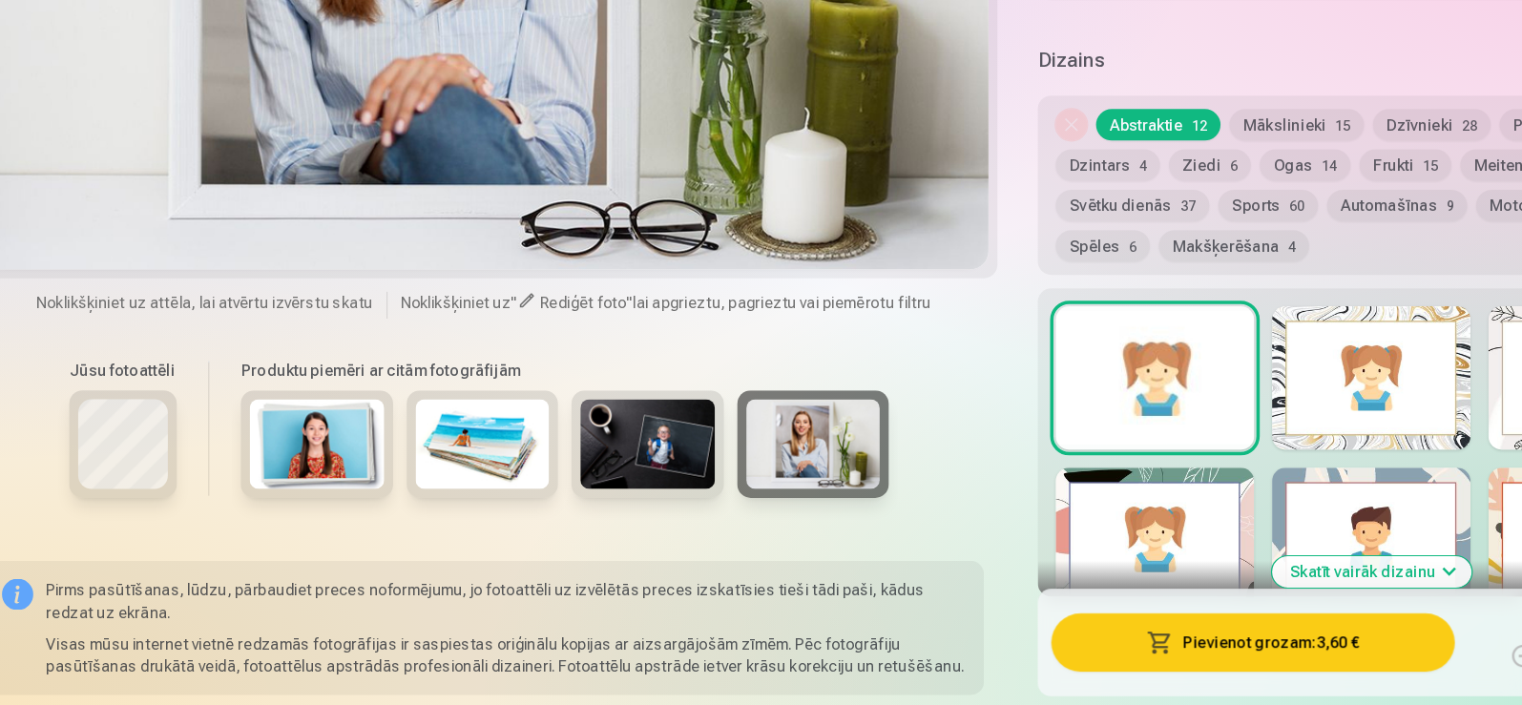
click at [871, 394] on div "Rediģēt foto Aizstāt Noklikšķiniet uz attēla, lai atvērtu izvērstu skatu Noklik…" at bounding box center [455, 250] width 852 height 976
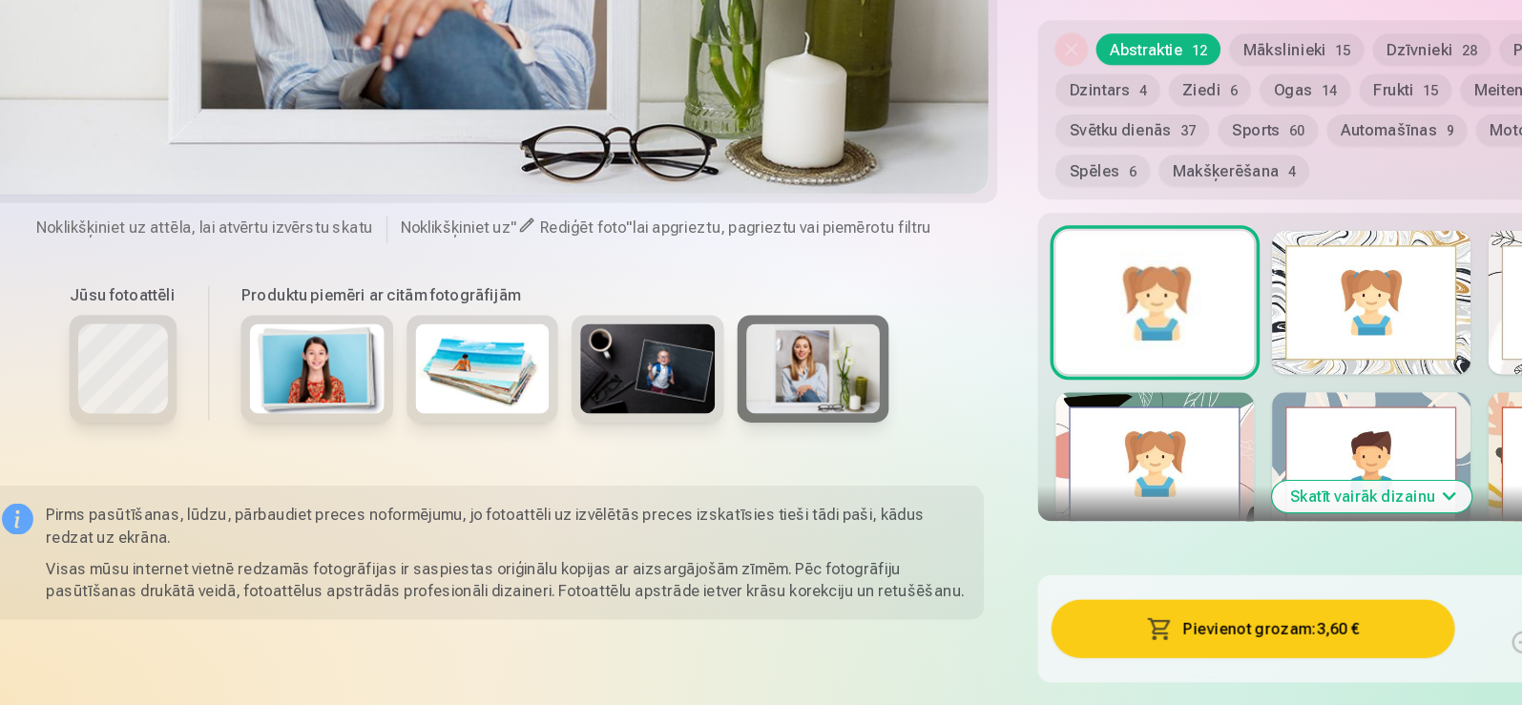
scroll to position [2162, 0]
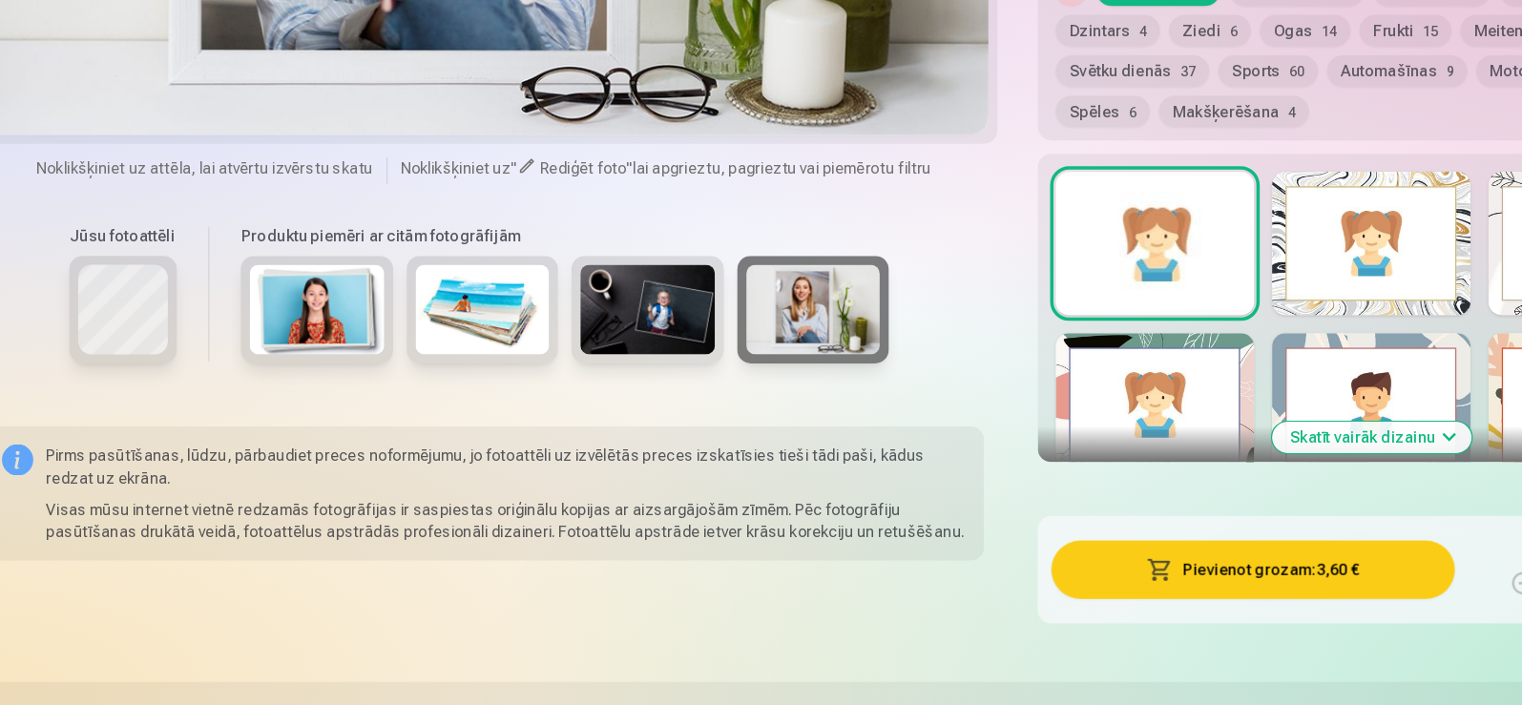
click at [309, 375] on img at bounding box center [312, 368] width 114 height 76
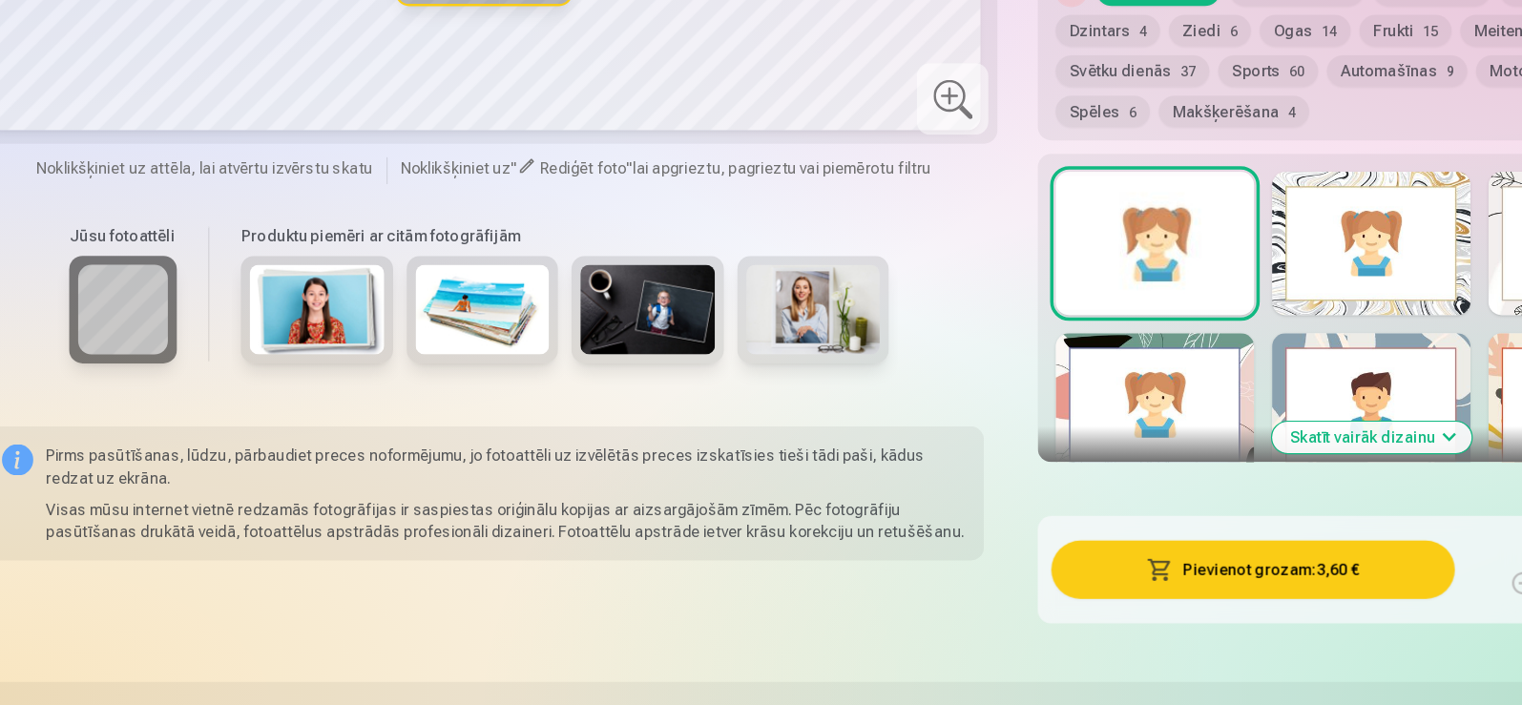
click at [1030, 199] on button "Makšķerēšana 4" at bounding box center [1093, 199] width 128 height 27
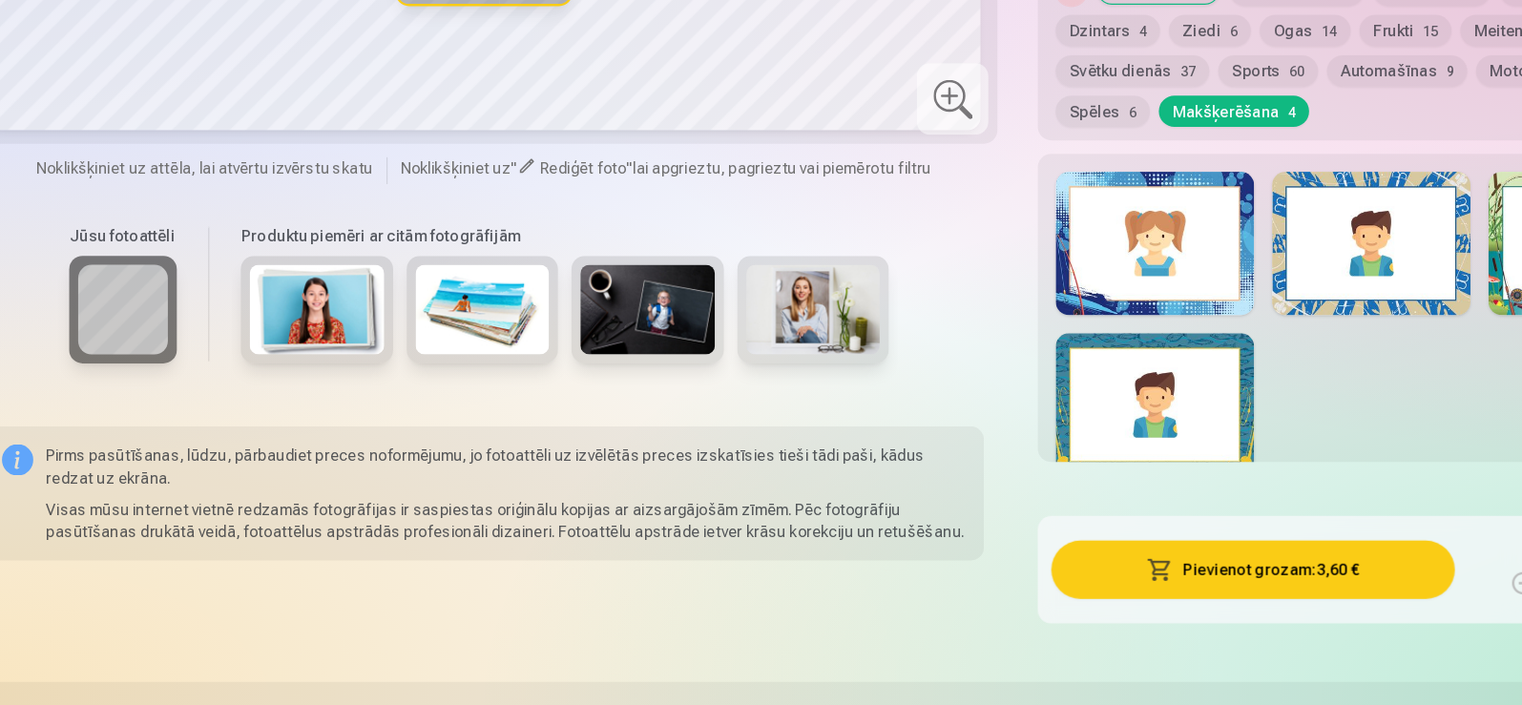
click at [1315, 358] on div at bounding box center [1393, 312] width 169 height 122
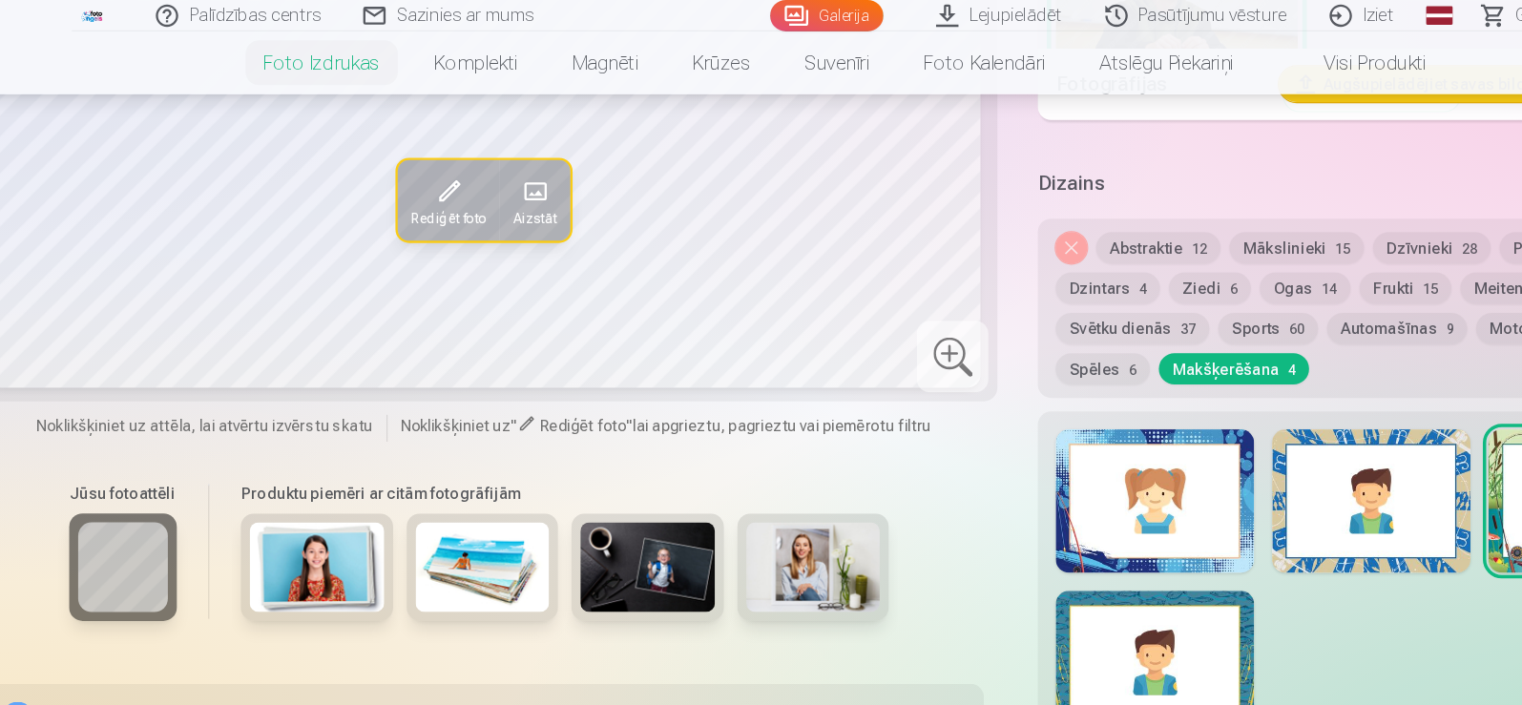
scroll to position [2023, 0]
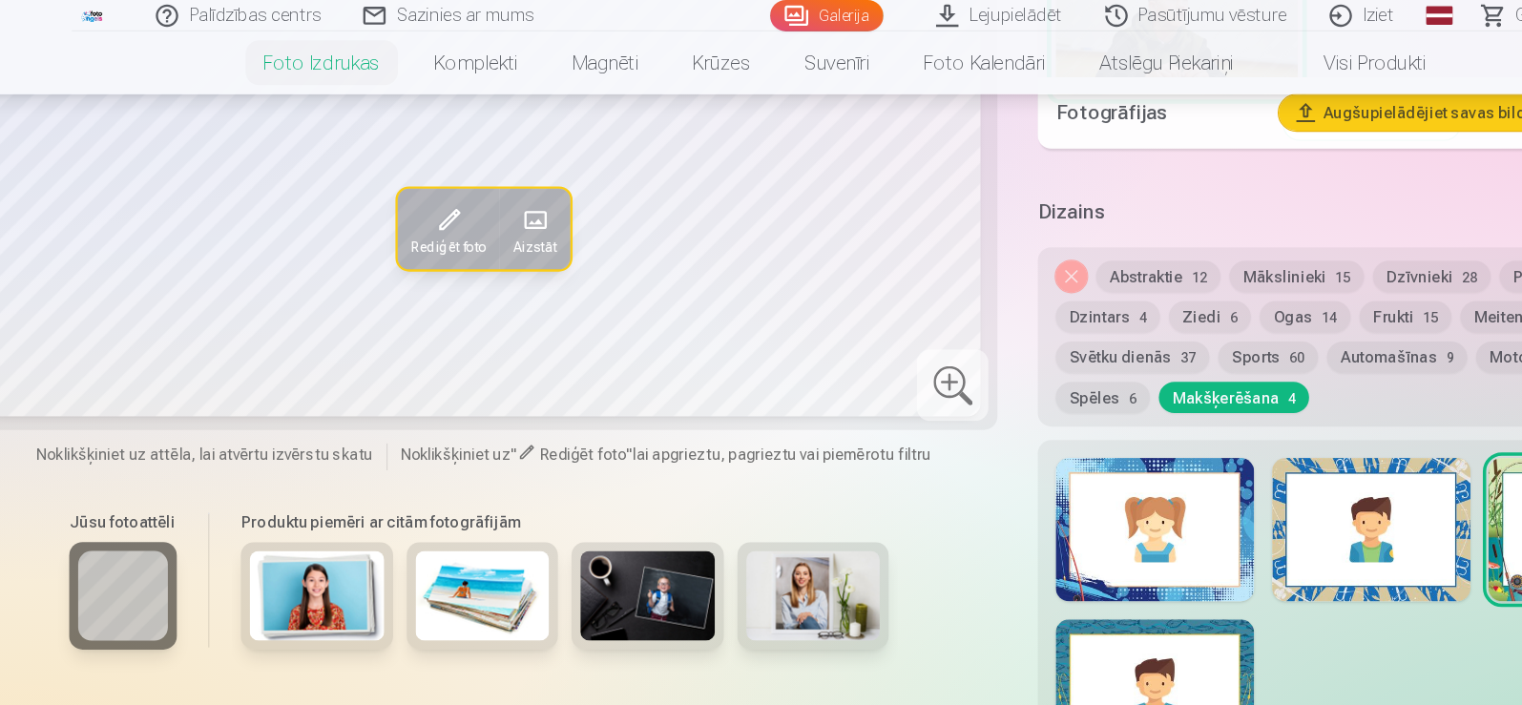
click at [952, 231] on button "Noņemiet dizainu" at bounding box center [954, 235] width 27 height 27
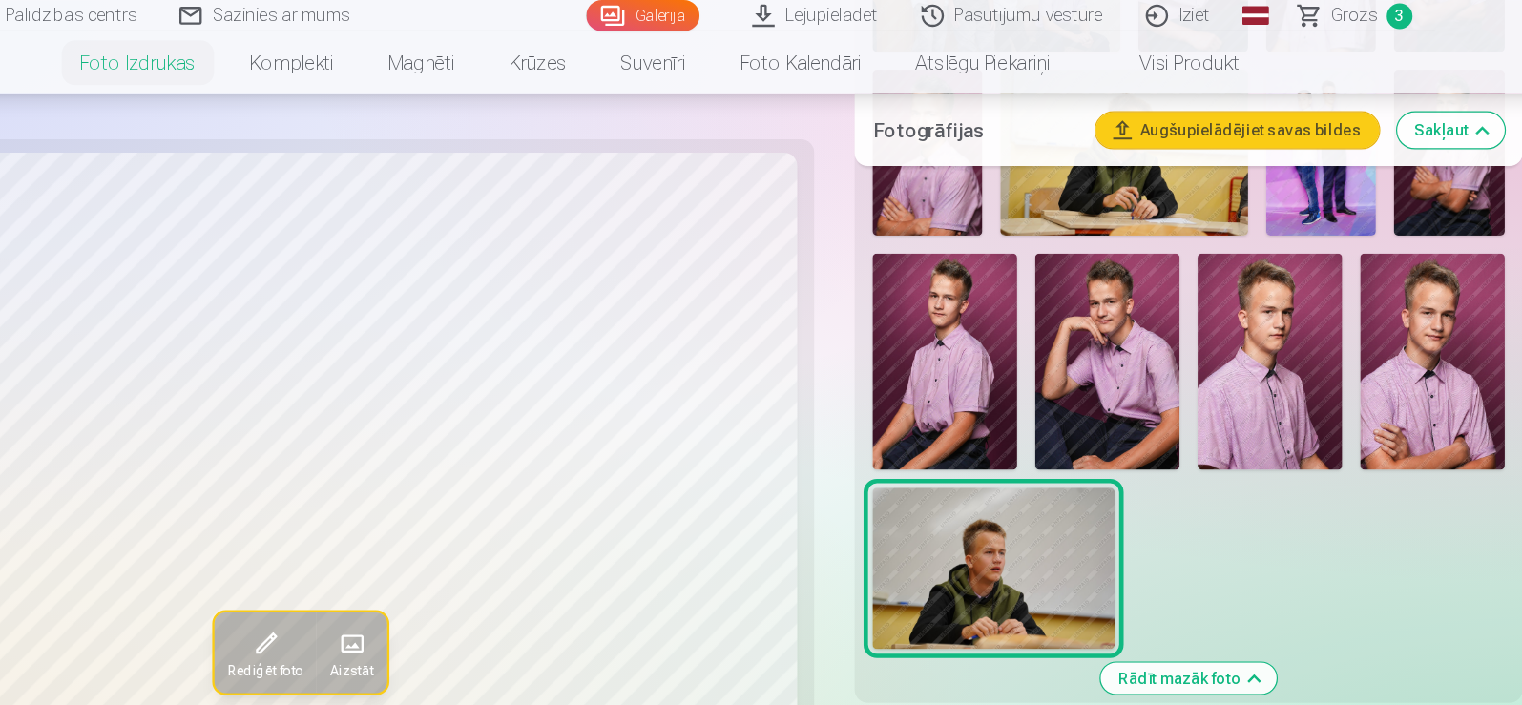
scroll to position [1527, 0]
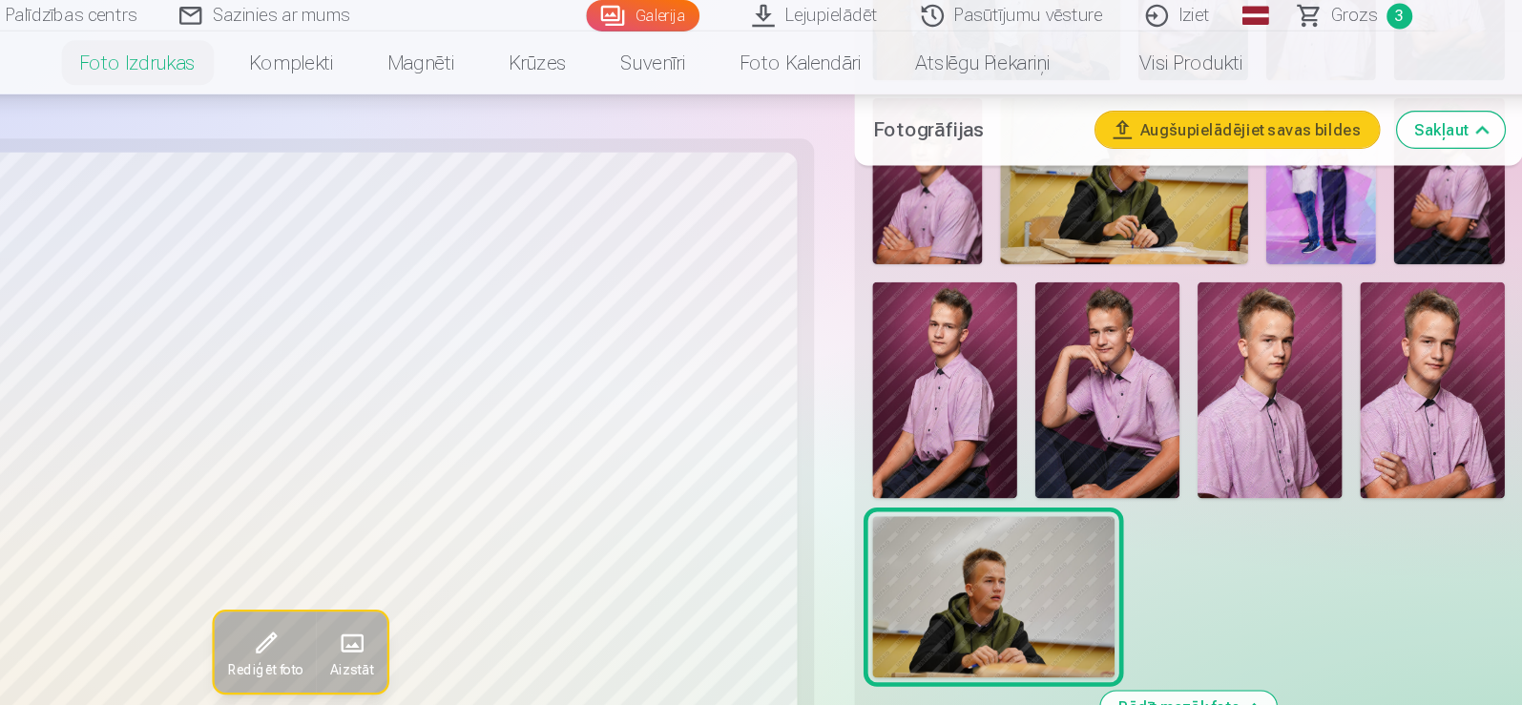
click at [1436, 356] on img at bounding box center [1417, 332] width 123 height 184
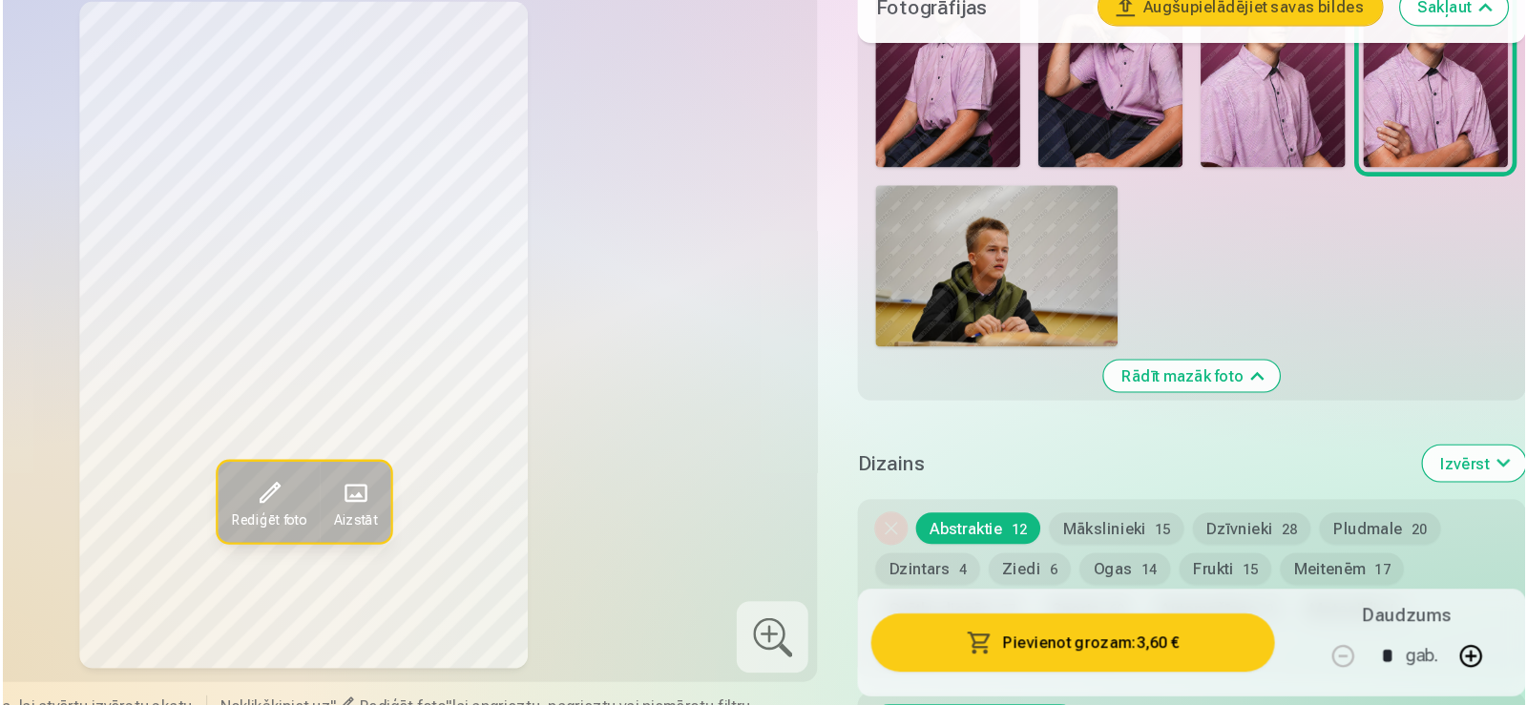
scroll to position [1756, 0]
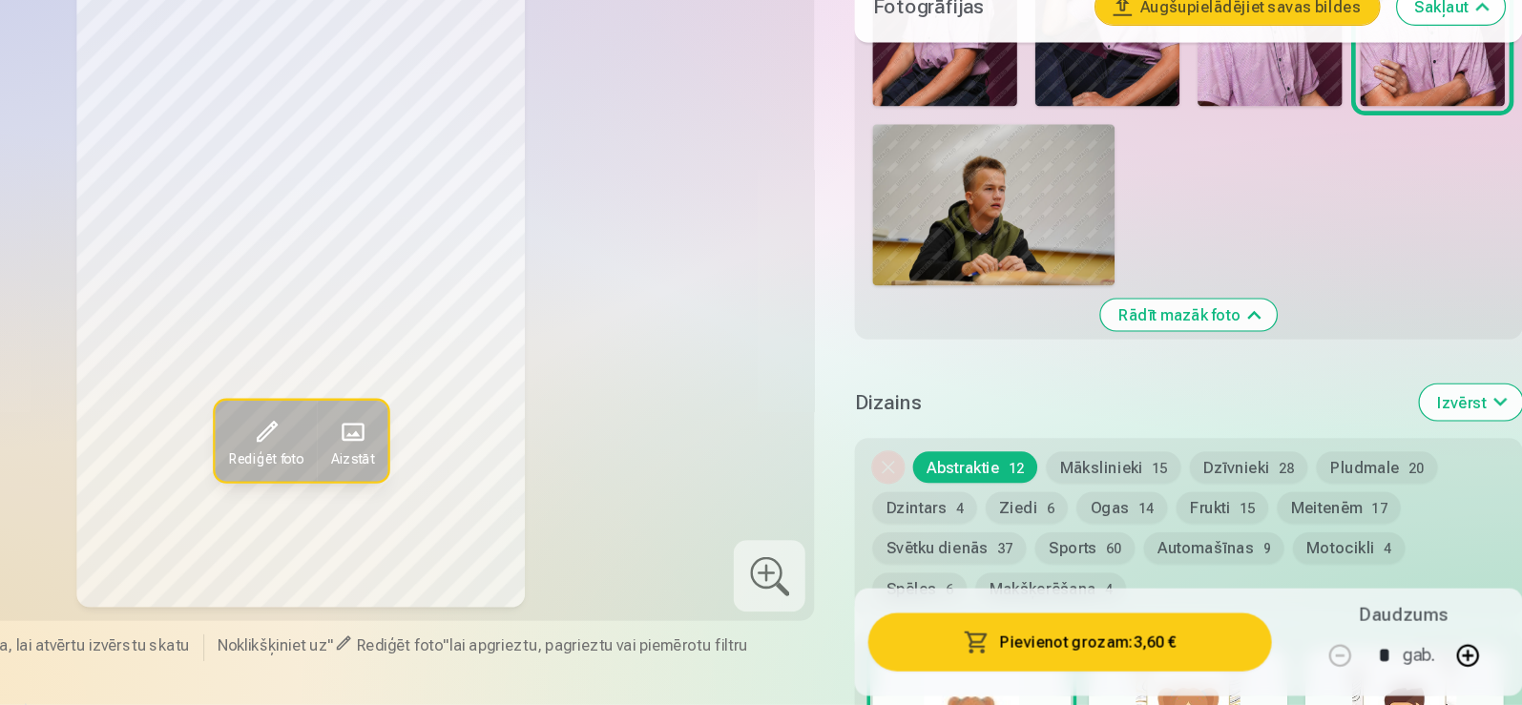
click at [1217, 645] on button "Pievienot grozam : 3,60 €" at bounding box center [1108, 652] width 343 height 50
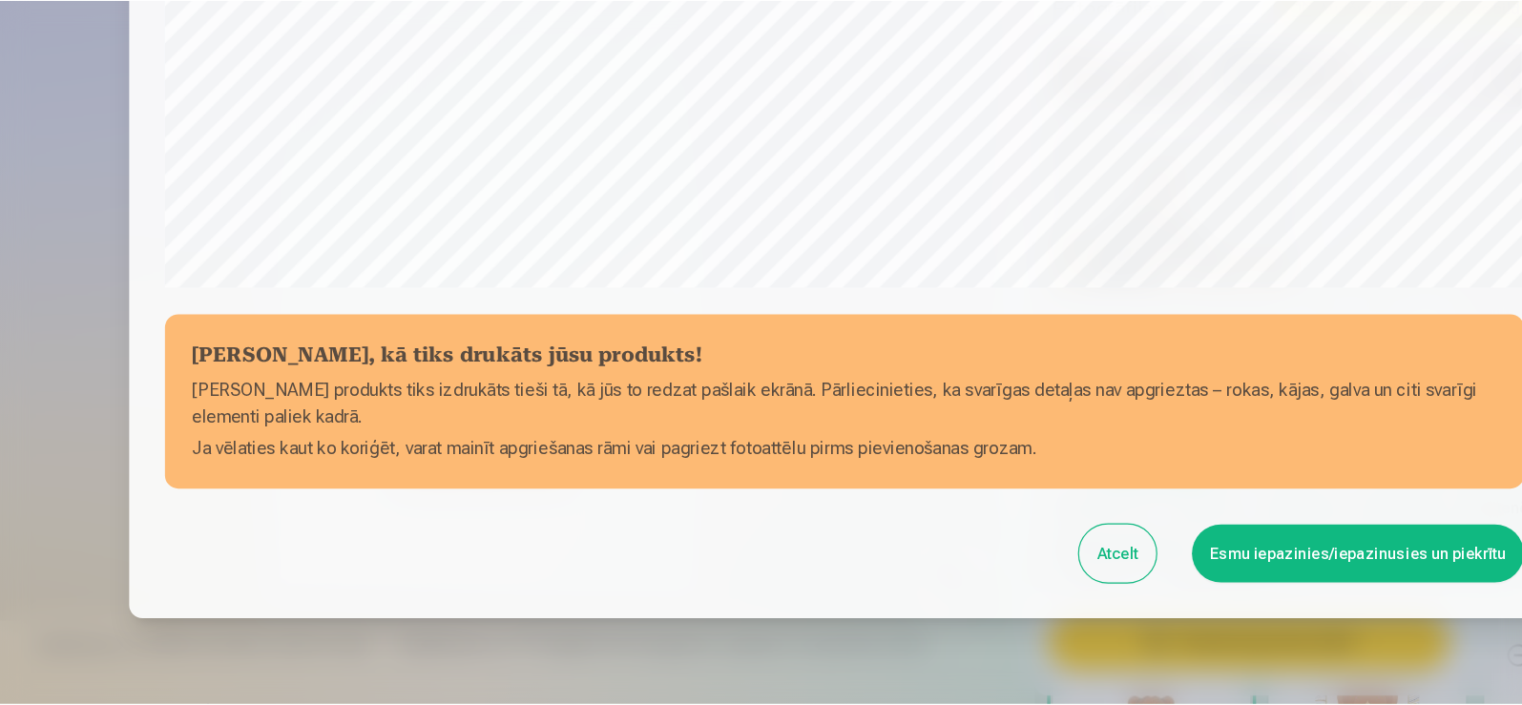
scroll to position [669, 0]
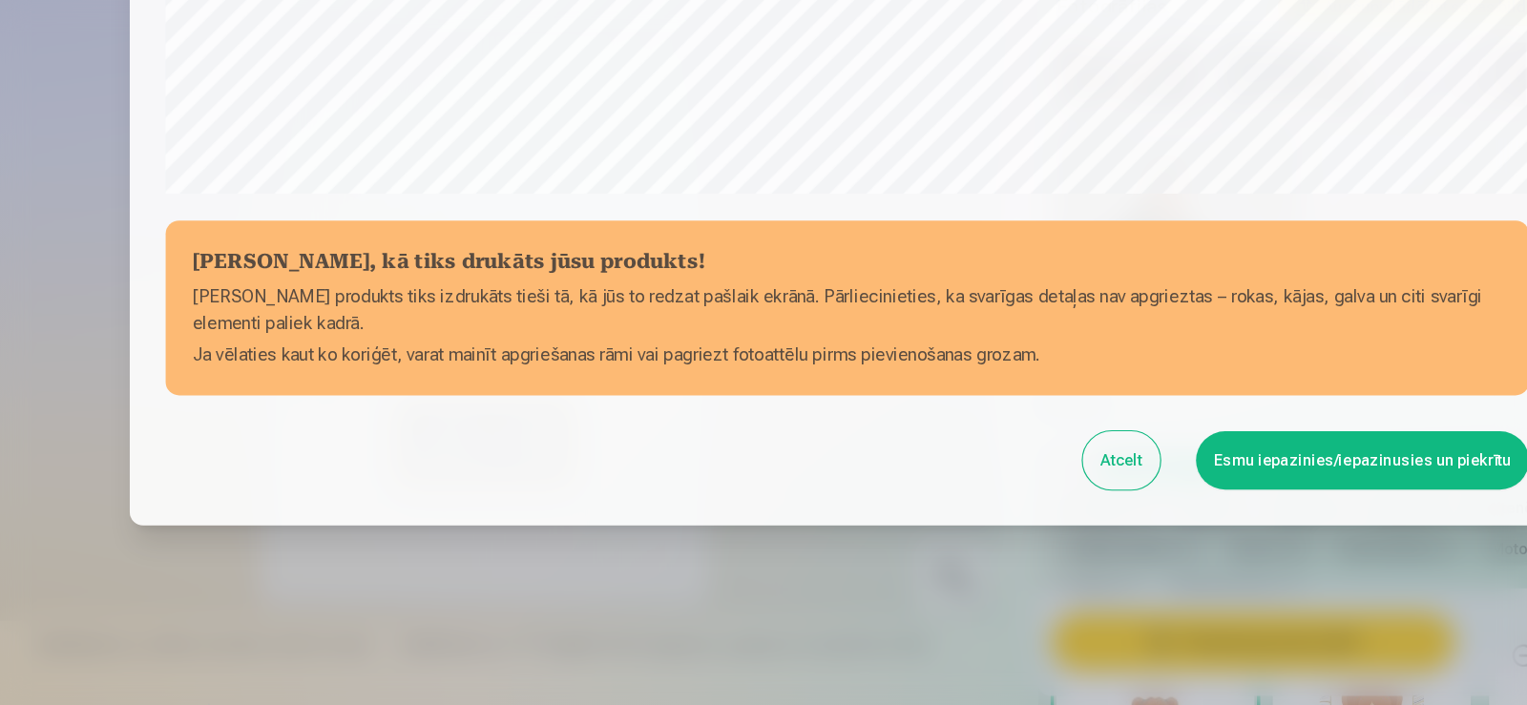
click at [1130, 496] on button "Esmu iepazinies/iepazinusies un piekrītu" at bounding box center [1201, 497] width 283 height 50
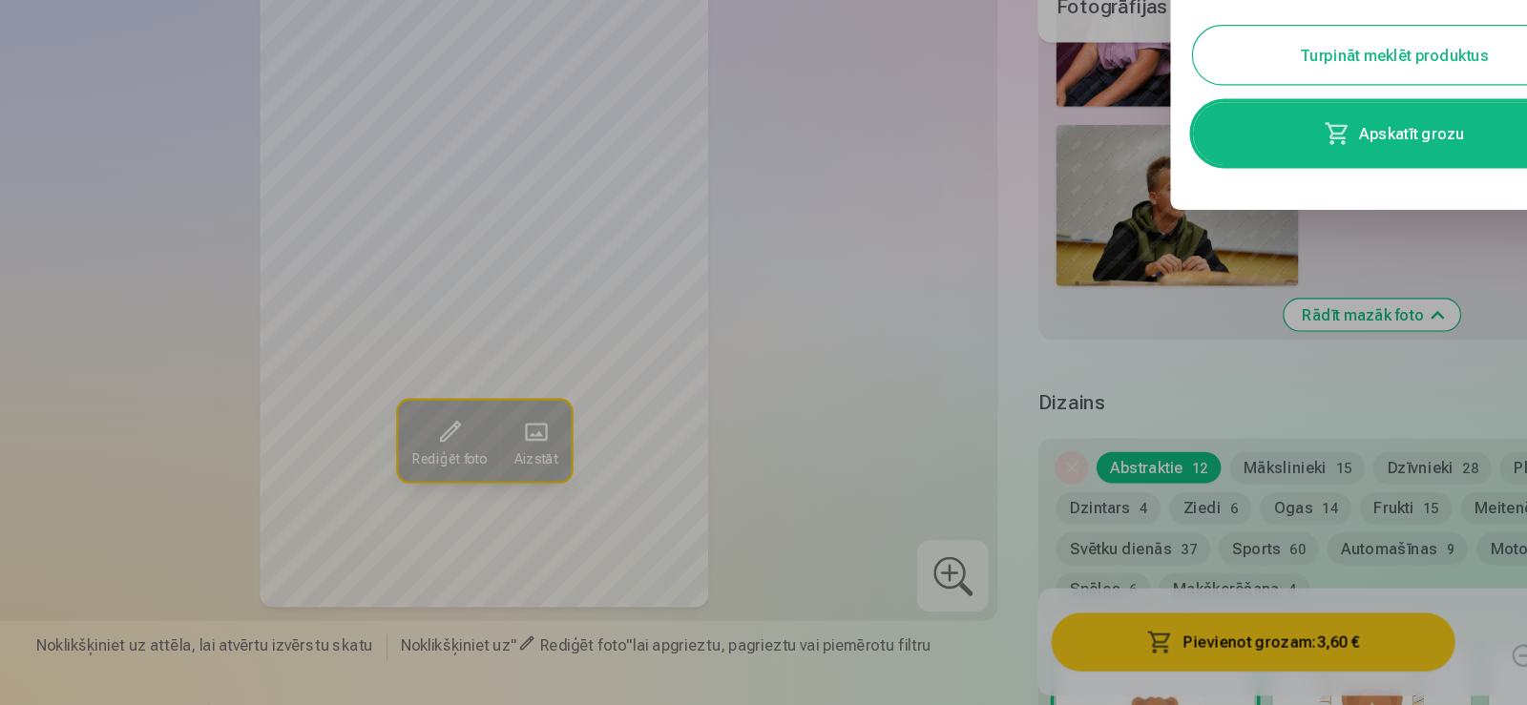
click at [1156, 153] on button "Turpināt meklēt produktus" at bounding box center [1228, 152] width 343 height 50
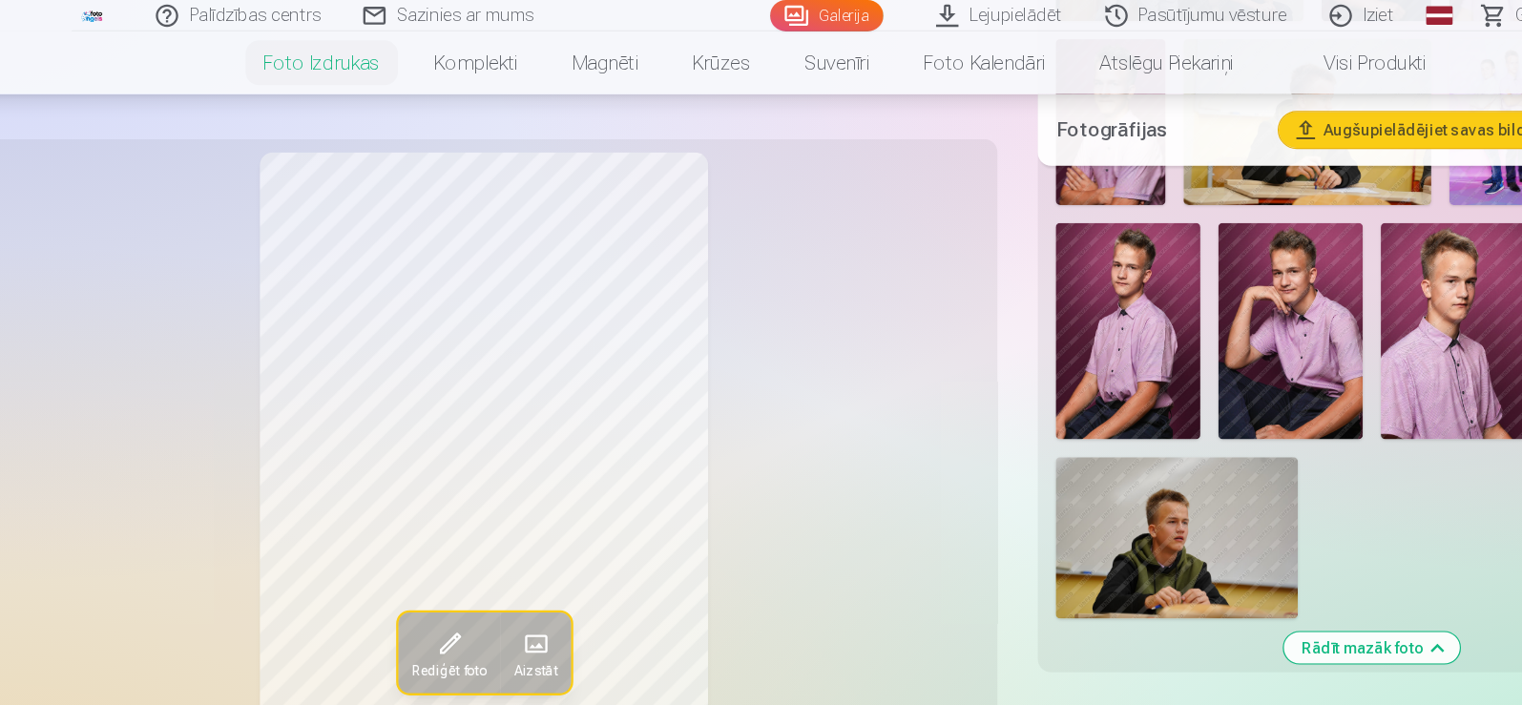
scroll to position [1551, 0]
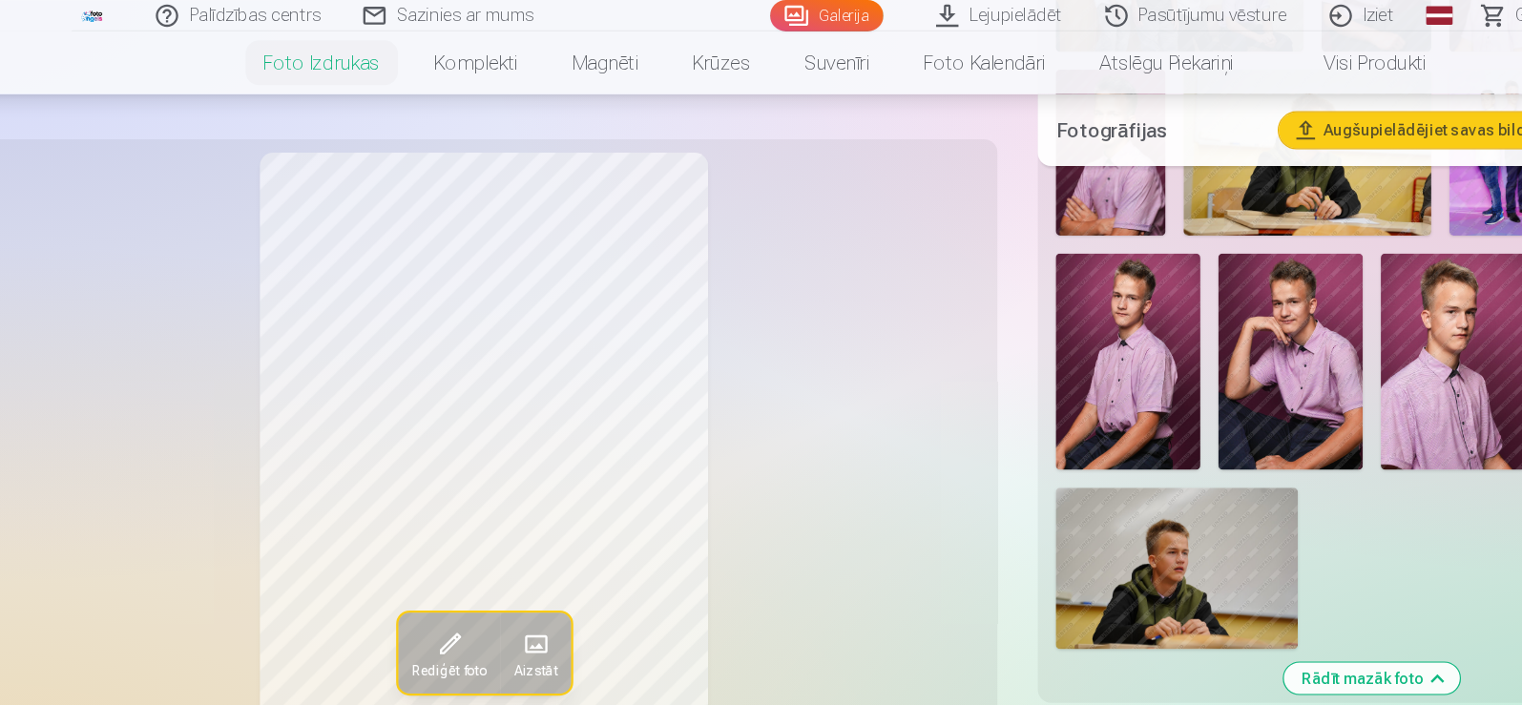
click at [1309, 19] on link "Grozs 4" at bounding box center [1353, 13] width 134 height 27
